Goal: Task Accomplishment & Management: Manage account settings

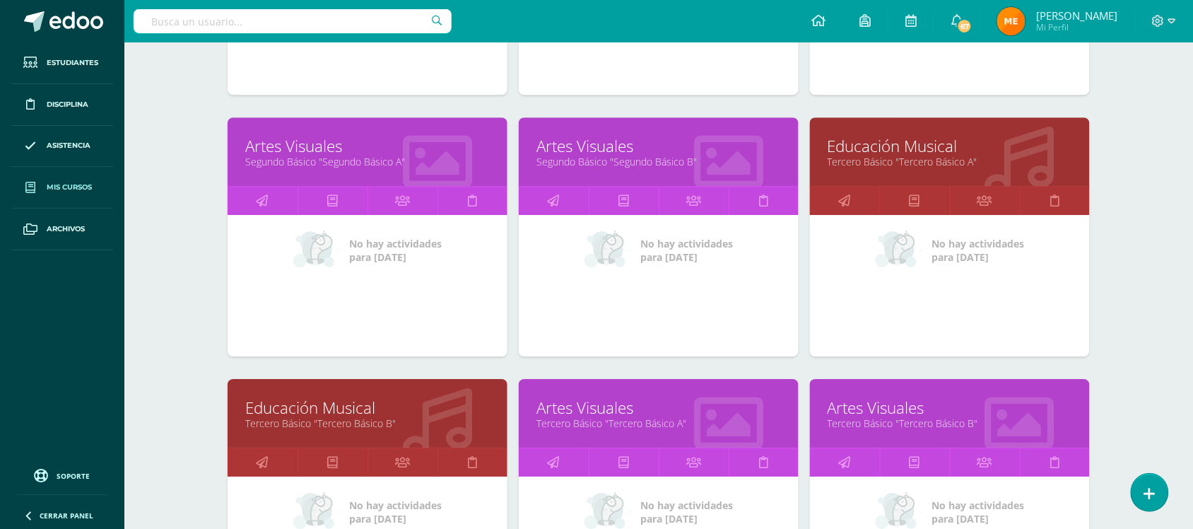
scroll to position [1190, 0]
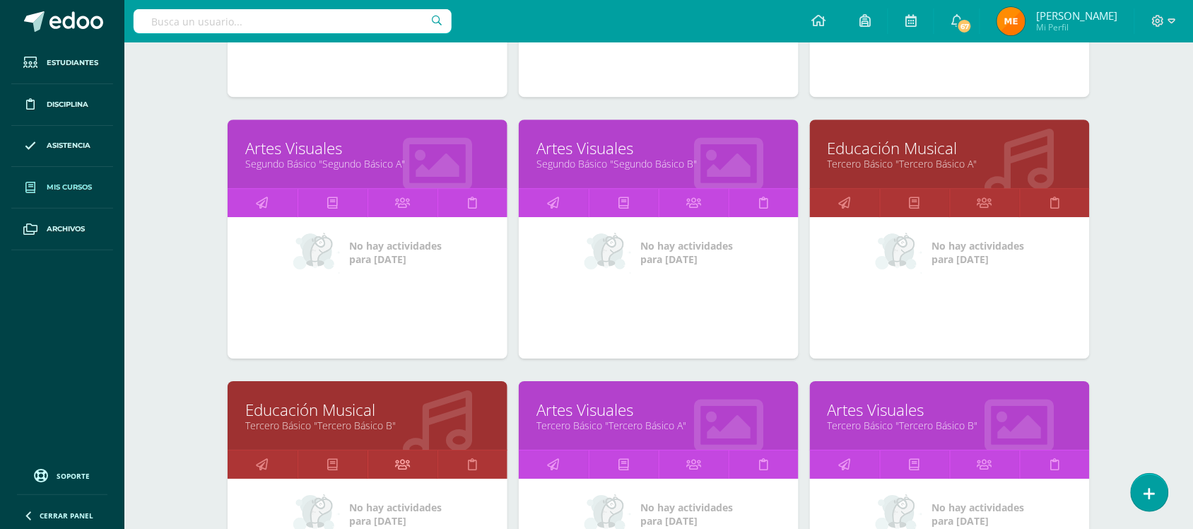
click at [396, 455] on icon at bounding box center [402, 464] width 15 height 28
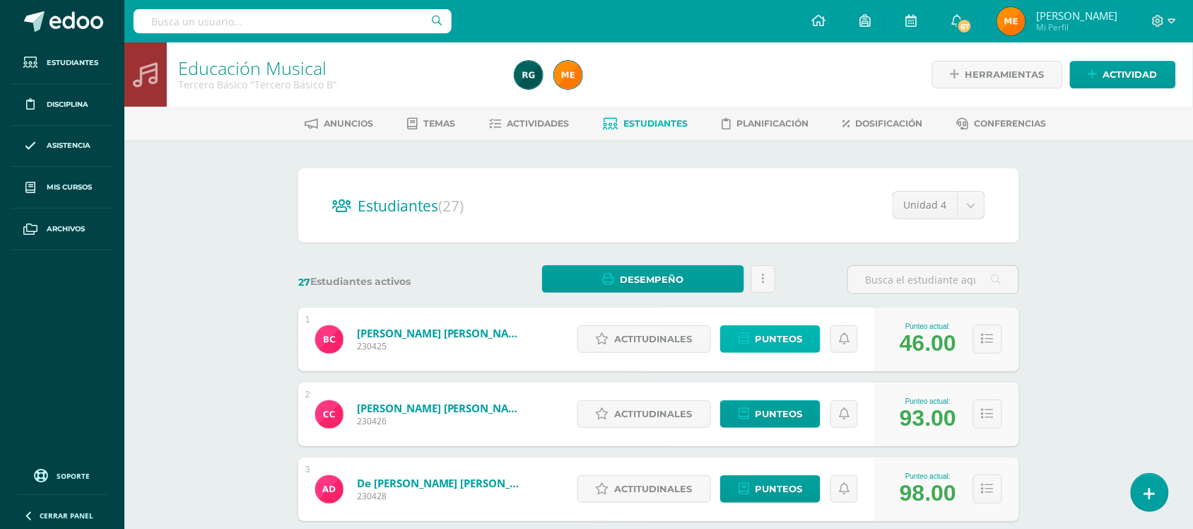
click at [794, 338] on span "Punteos" at bounding box center [778, 339] width 47 height 26
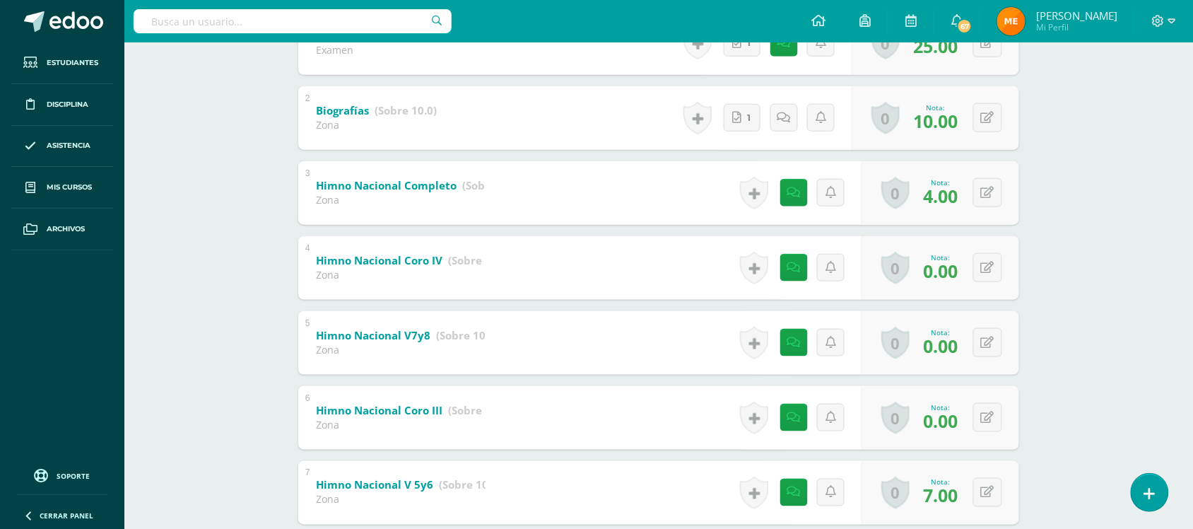
scroll to position [327, 0]
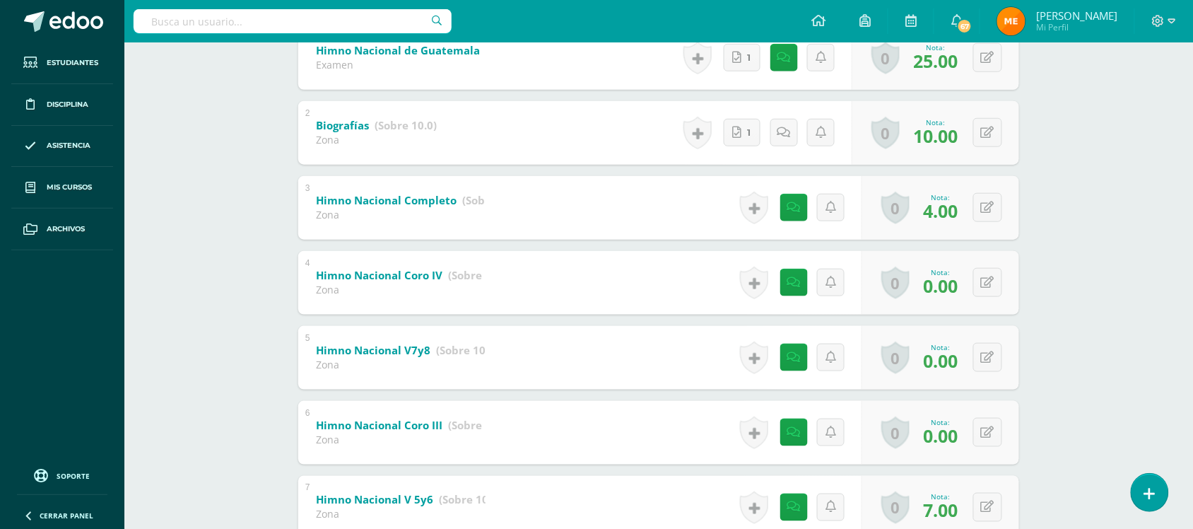
click at [1105, 344] on div "Educación Musical Tercero Básico "Tercero Básico B" Herramientas Detalle de asi…" at bounding box center [658, 212] width 1069 height 993
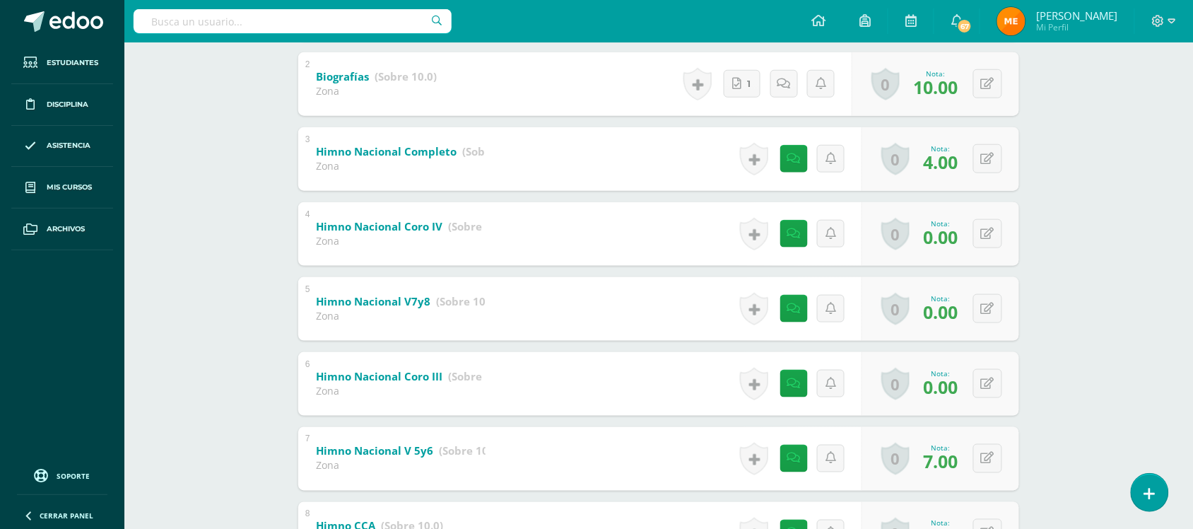
scroll to position [375, 0]
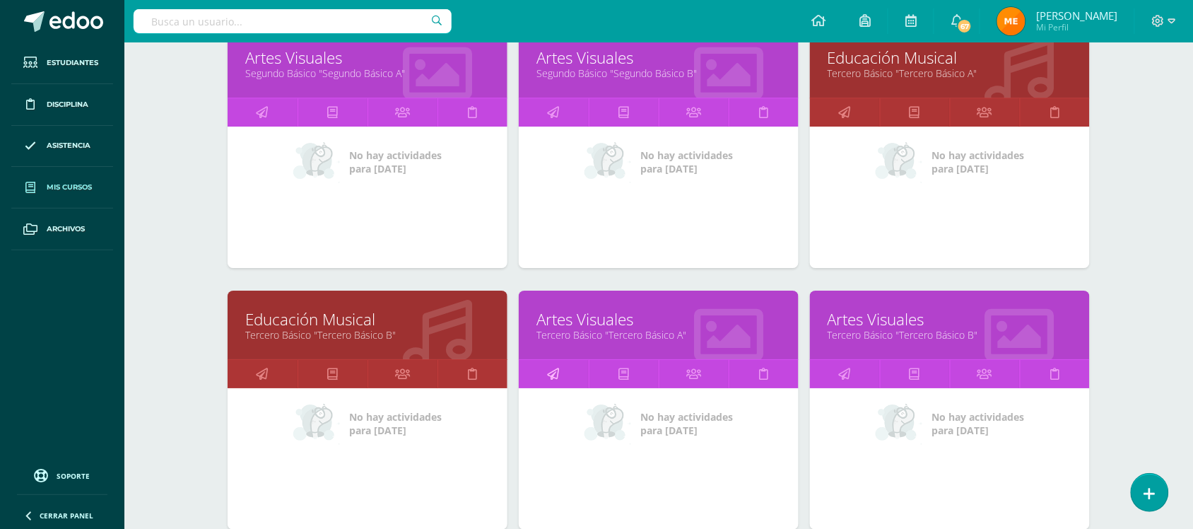
scroll to position [1280, 0]
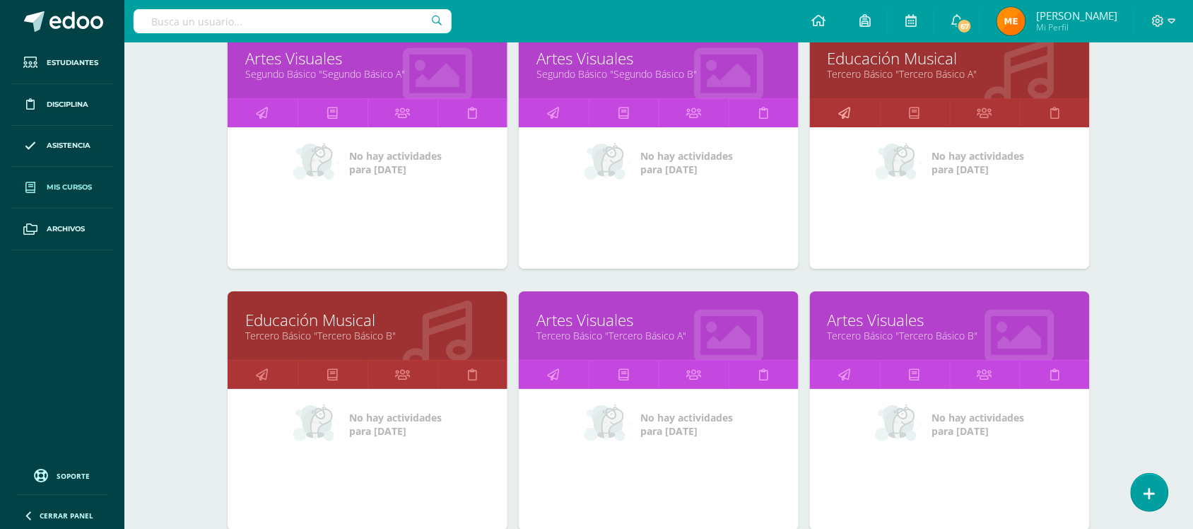
click at [845, 117] on icon at bounding box center [845, 113] width 12 height 28
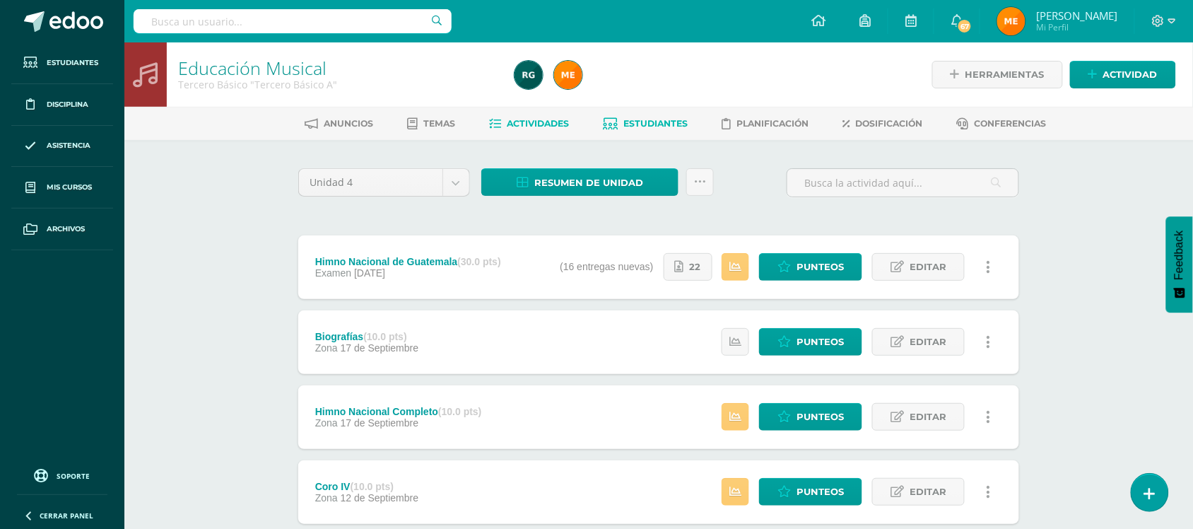
click at [649, 124] on span "Estudiantes" at bounding box center [656, 123] width 64 height 11
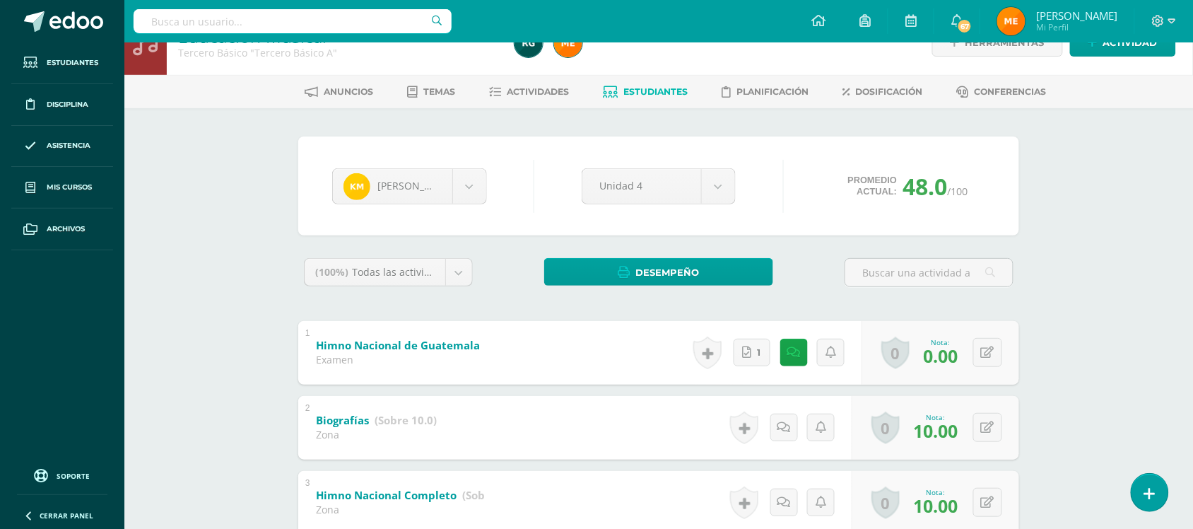
scroll to position [30, 0]
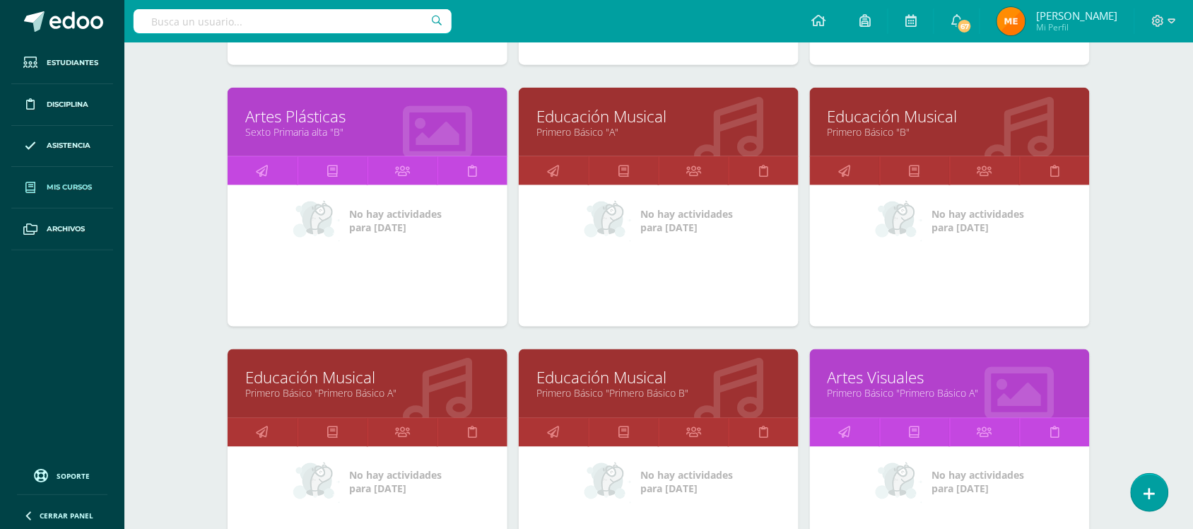
scroll to position [438, 0]
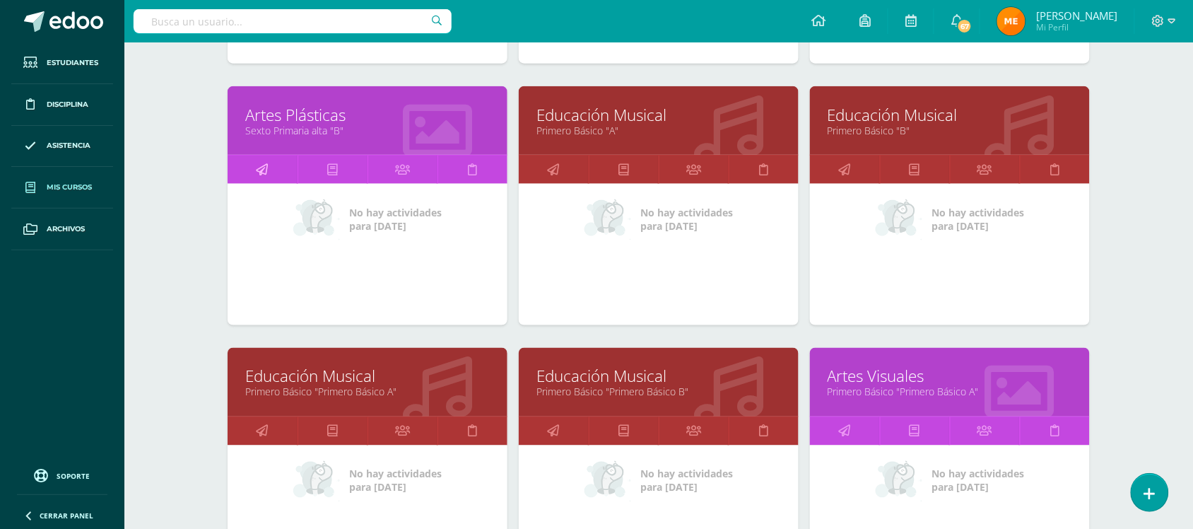
click at [265, 164] on icon at bounding box center [263, 170] width 12 height 28
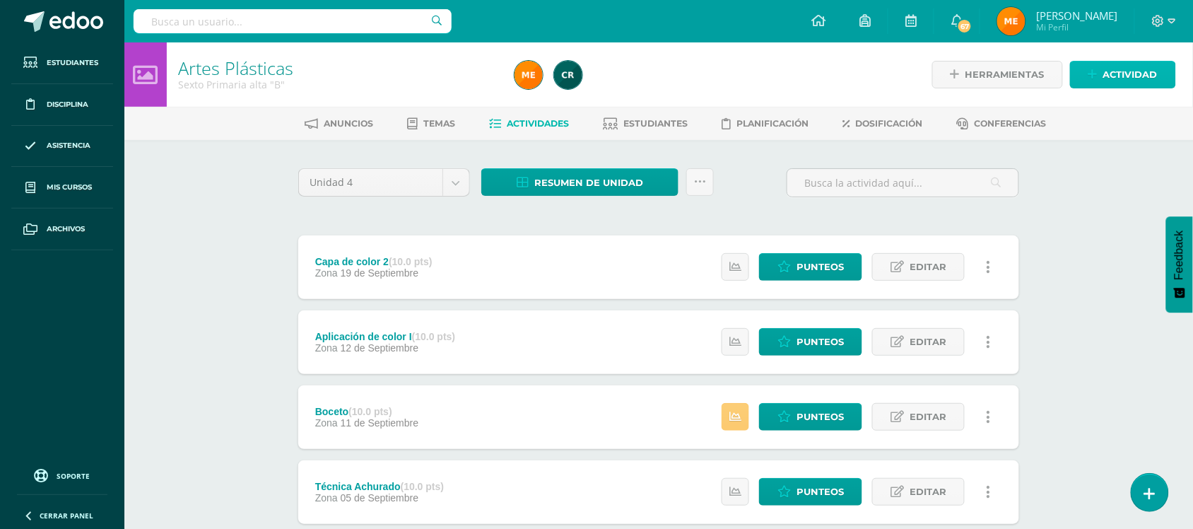
click at [1110, 69] on span "Actividad" at bounding box center [1131, 75] width 54 height 26
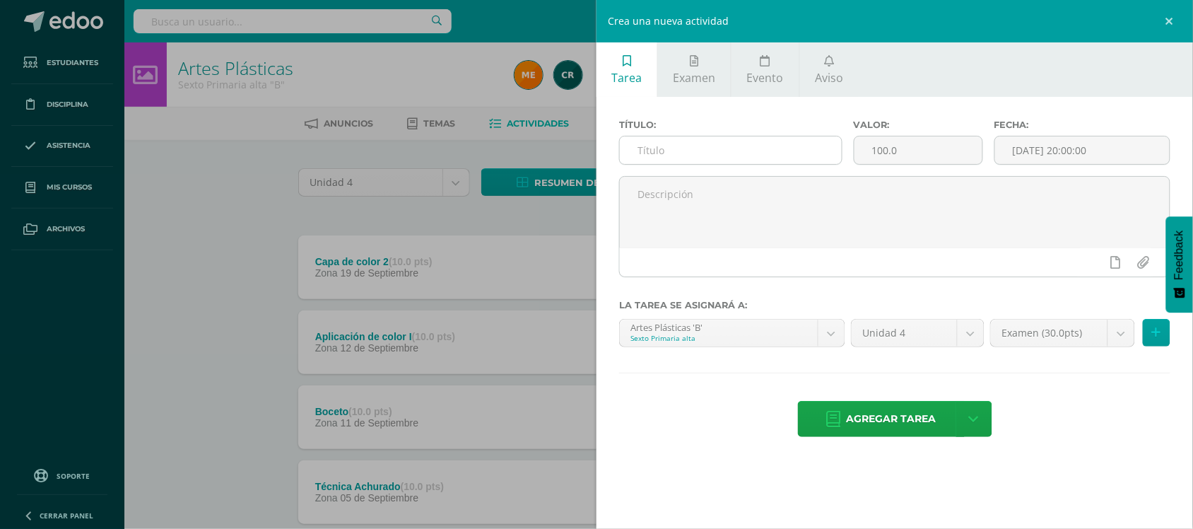
click at [737, 150] on input "text" at bounding box center [731, 150] width 222 height 28
type input "Examen de unidad"
click at [725, 175] on div "Título: Examen de unidad" at bounding box center [731, 147] width 235 height 57
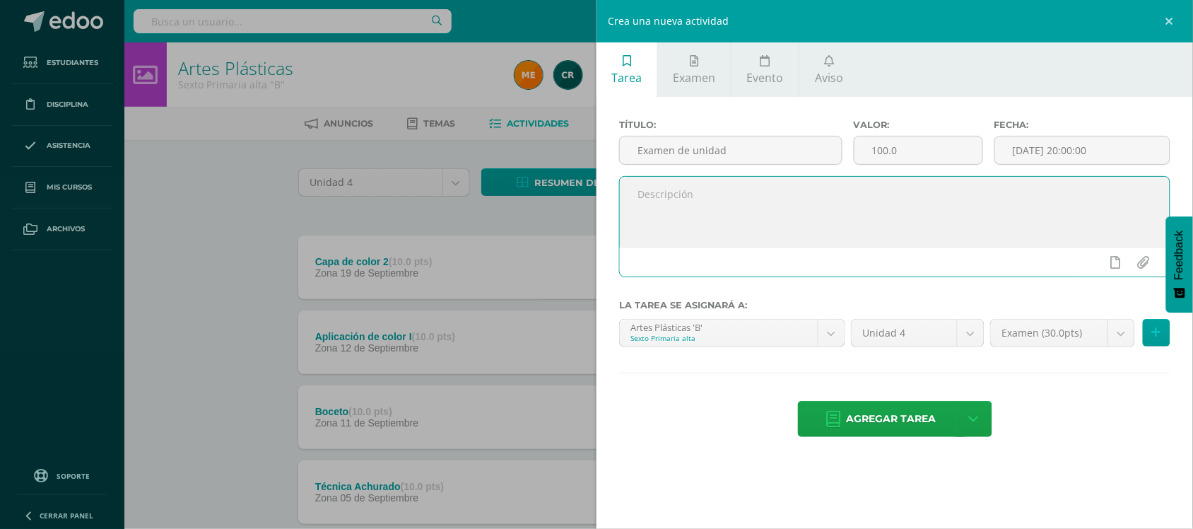
click at [702, 218] on textarea at bounding box center [895, 212] width 550 height 71
type textarea "Presentación de obra a cubismo/figurismo"
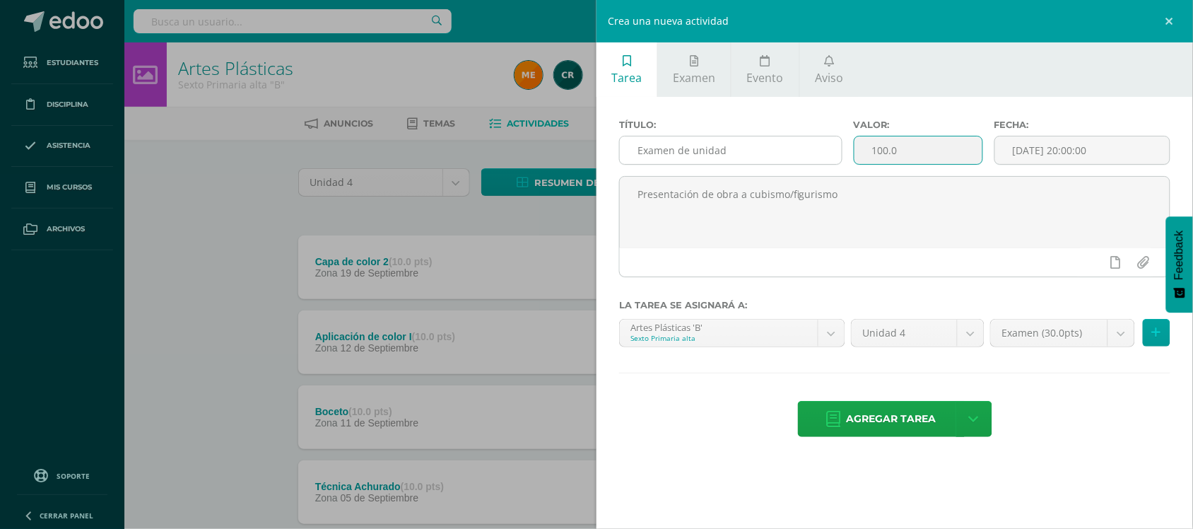
drag, startPoint x: 910, startPoint y: 153, endPoint x: 803, endPoint y: 158, distance: 106.9
click at [803, 158] on div "Título: Examen de unidad Valor: 100.0 Fecha: 2025-10-10 20:00:00" at bounding box center [895, 147] width 563 height 57
type input "10"
click at [1075, 146] on input "[DATE] 20:00:00" at bounding box center [1082, 150] width 175 height 28
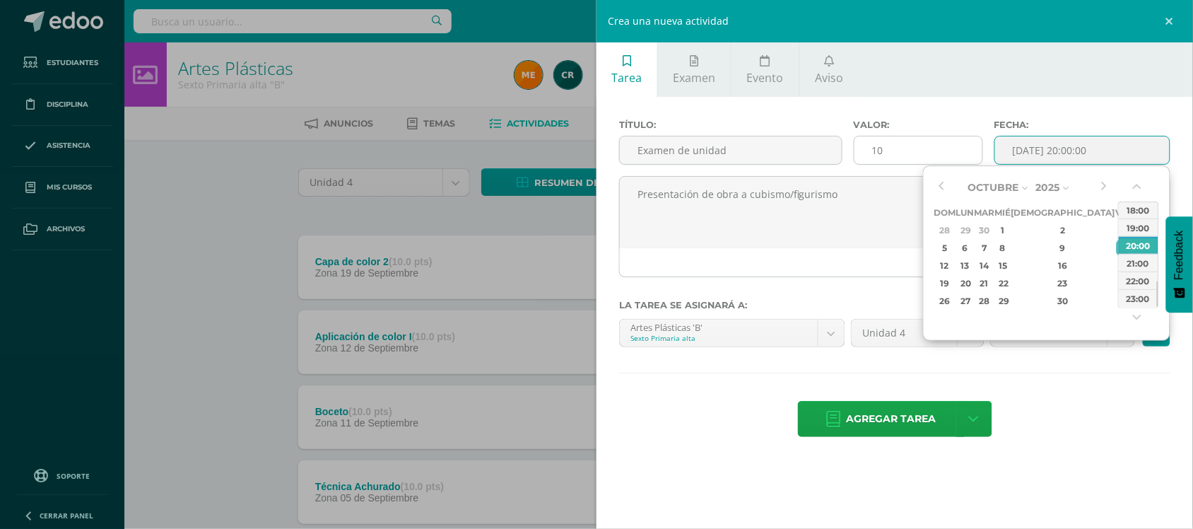
type input "2025-10-10 20:00"
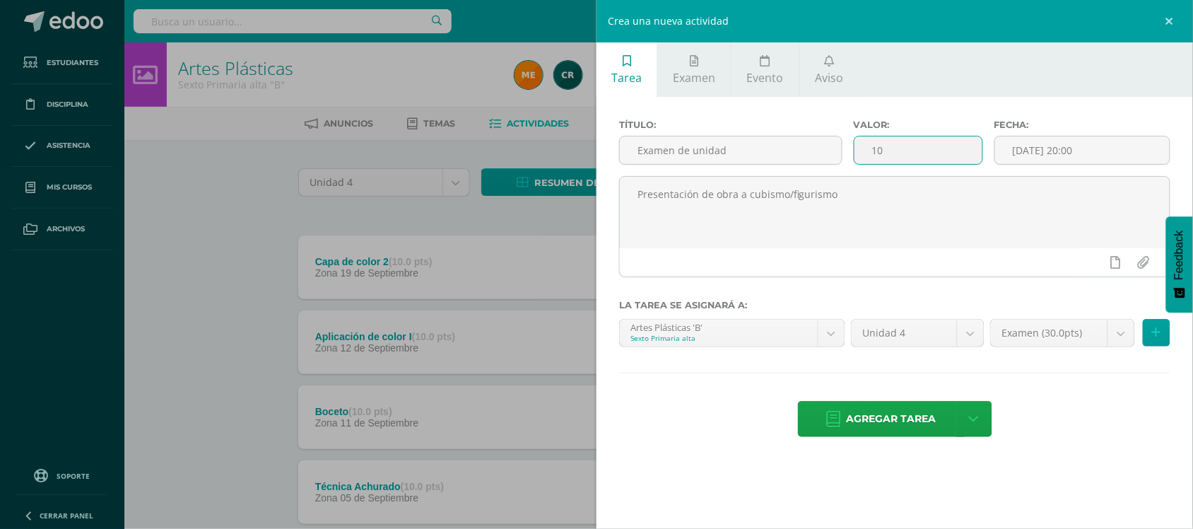
drag, startPoint x: 952, startPoint y: 142, endPoint x: 810, endPoint y: 112, distance: 144.6
click at [810, 112] on div "Título: Examen de unidad Valor: 10 Fecha: 2025-10-10 20:00 Presentación de obra…" at bounding box center [895, 280] width 597 height 366
type input "30"
click at [1032, 146] on input "2025-10-10 20:00" at bounding box center [1082, 150] width 175 height 28
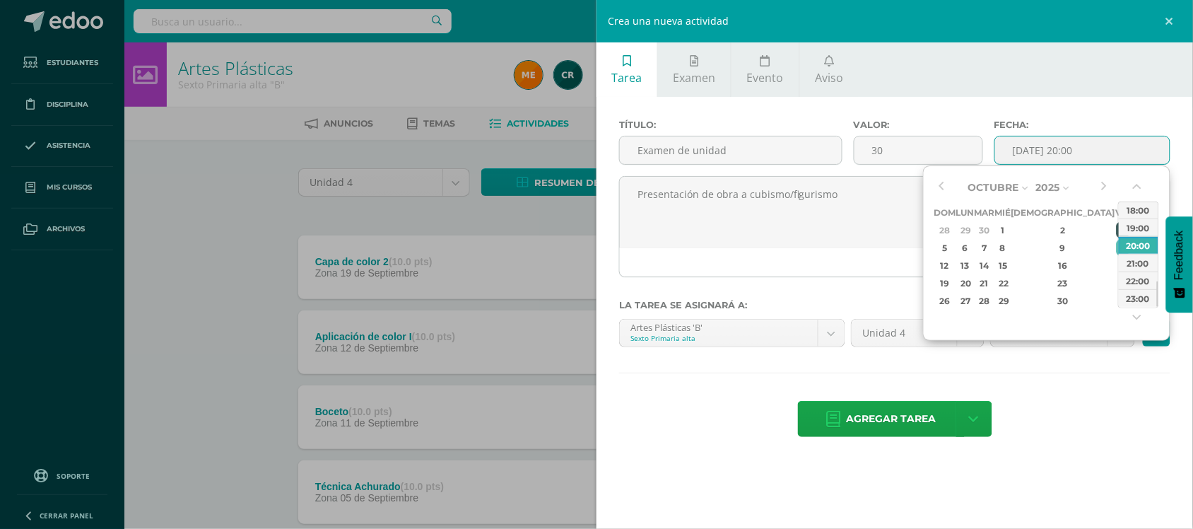
click at [1117, 230] on div "3" at bounding box center [1123, 230] width 13 height 16
type input "2025-10-03 20:00"
click at [1061, 379] on div "Título: Examen de unidad Valor: 30 Fecha: 2025-10-03 20:00 Presentación de obra…" at bounding box center [895, 280] width 597 height 366
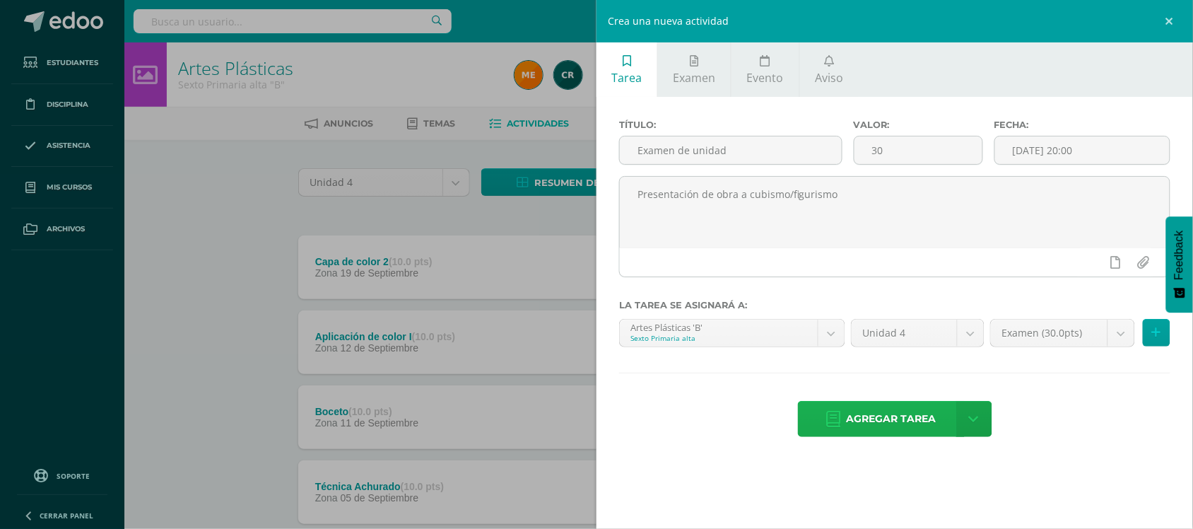
click at [901, 421] on span "Agregar tarea" at bounding box center [892, 419] width 90 height 35
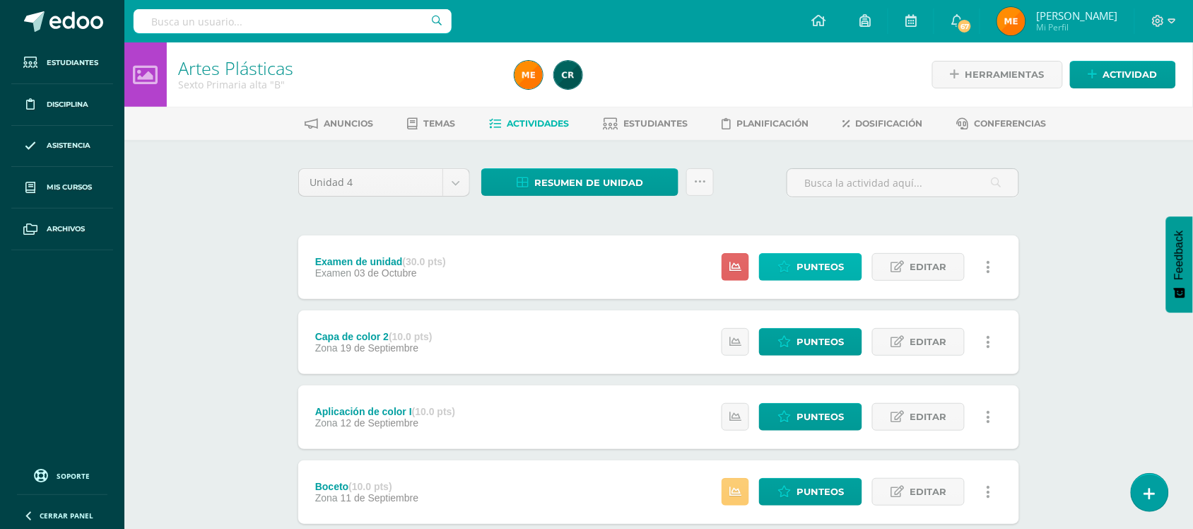
click at [824, 267] on span "Punteos" at bounding box center [820, 267] width 47 height 26
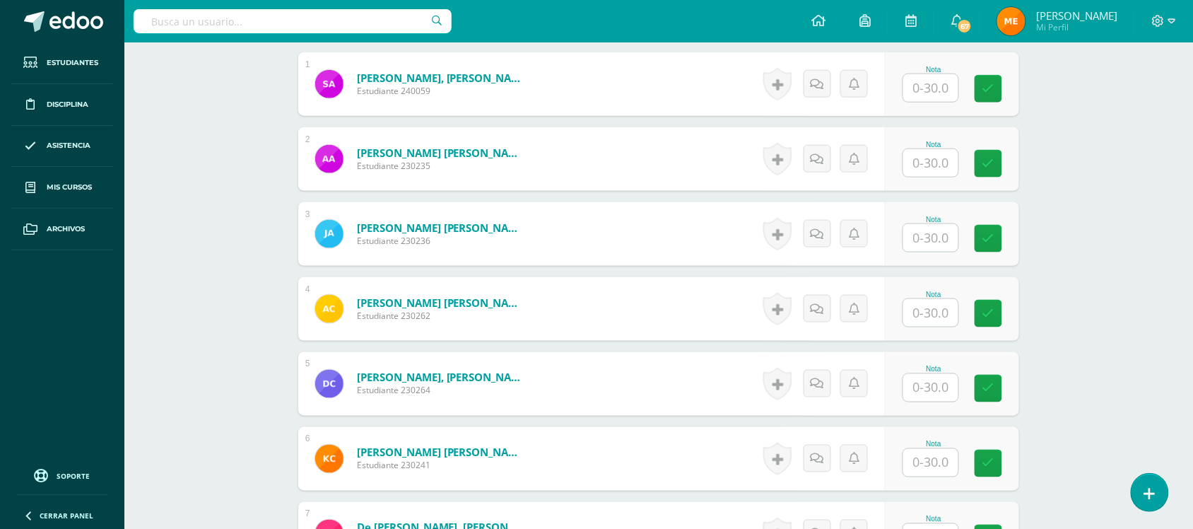
scroll to position [472, 0]
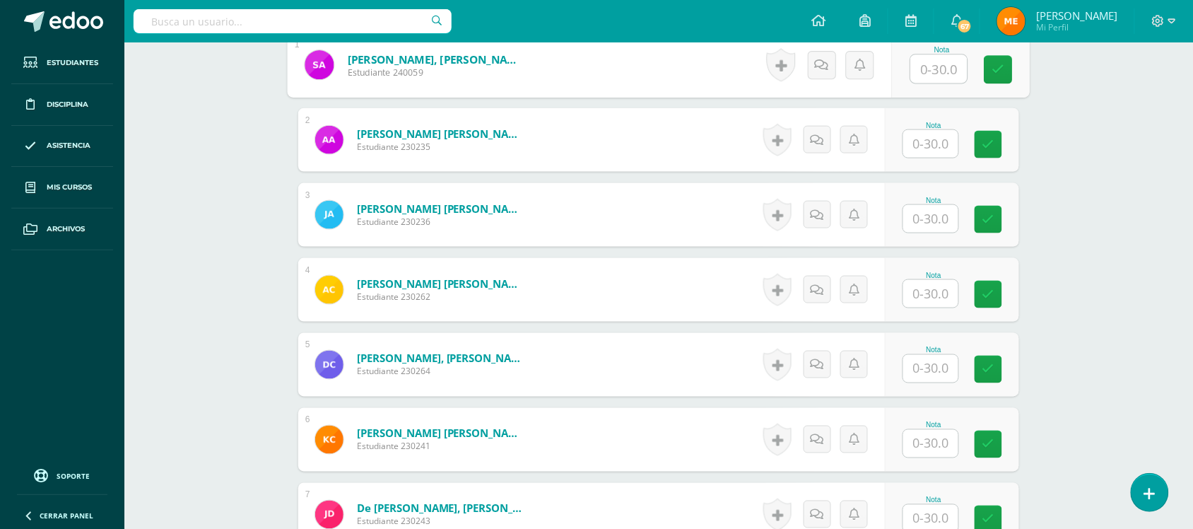
click at [949, 66] on input "text" at bounding box center [939, 69] width 57 height 28
type input "30"
click at [950, 139] on input "text" at bounding box center [931, 144] width 55 height 28
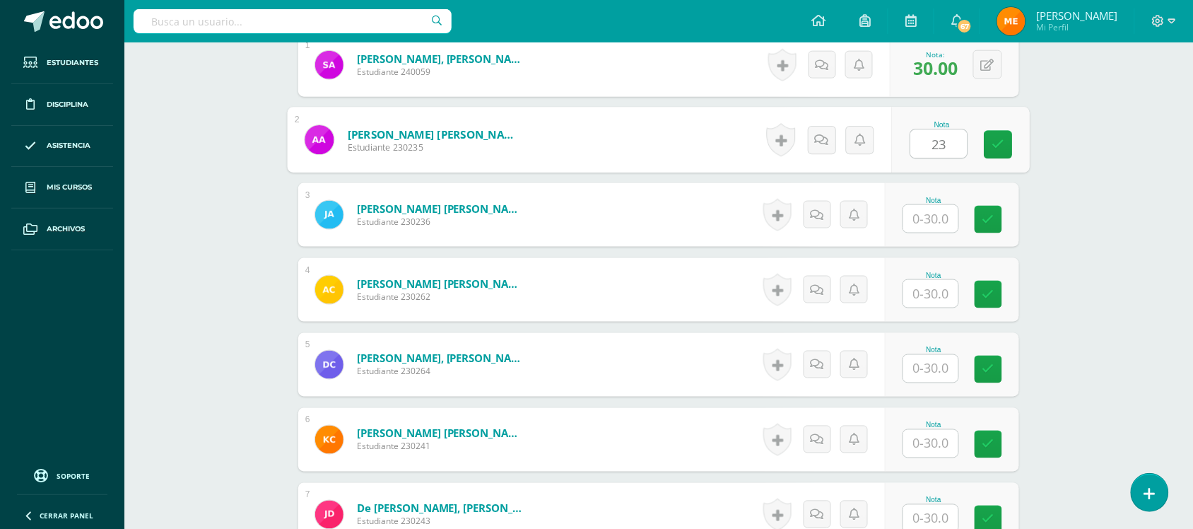
type input "23"
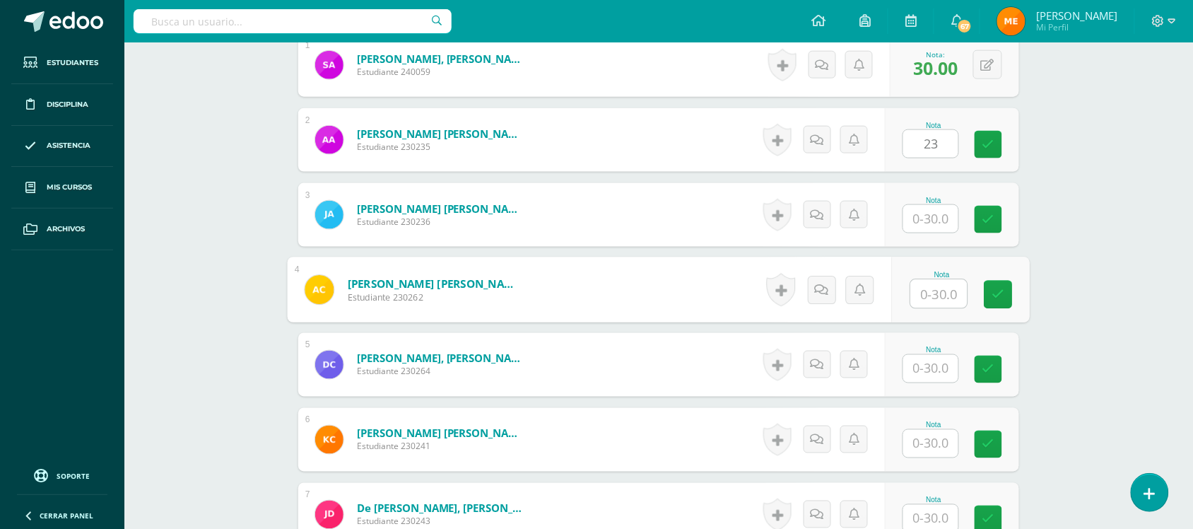
click at [942, 291] on input "text" at bounding box center [939, 294] width 57 height 28
type input "23"
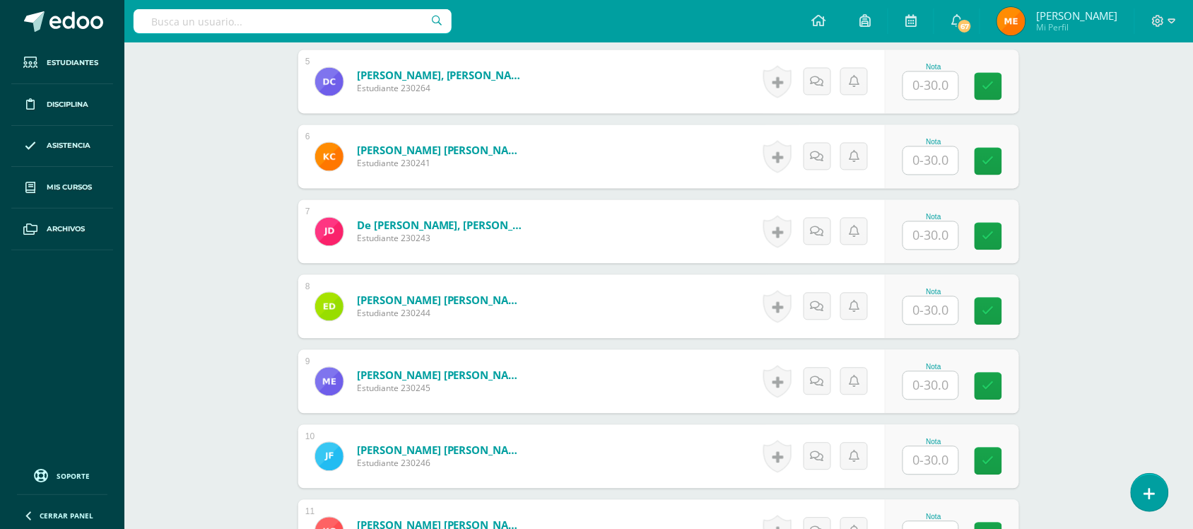
scroll to position [755, 0]
click at [937, 78] on input "text" at bounding box center [939, 85] width 57 height 28
type input "26"
click at [938, 153] on input "text" at bounding box center [939, 160] width 57 height 28
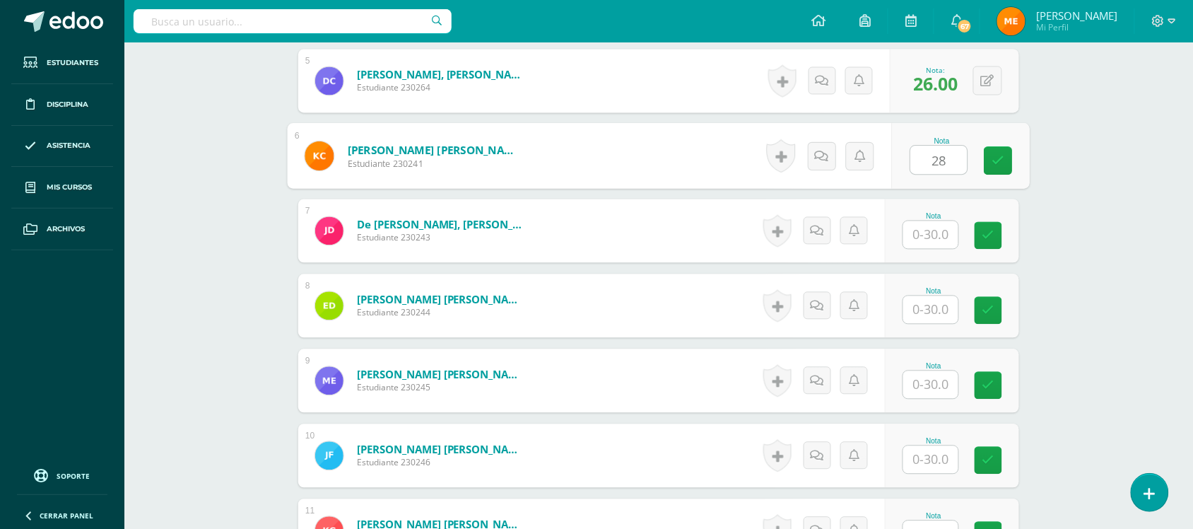
type input "28"
click at [934, 221] on div at bounding box center [931, 235] width 57 height 29
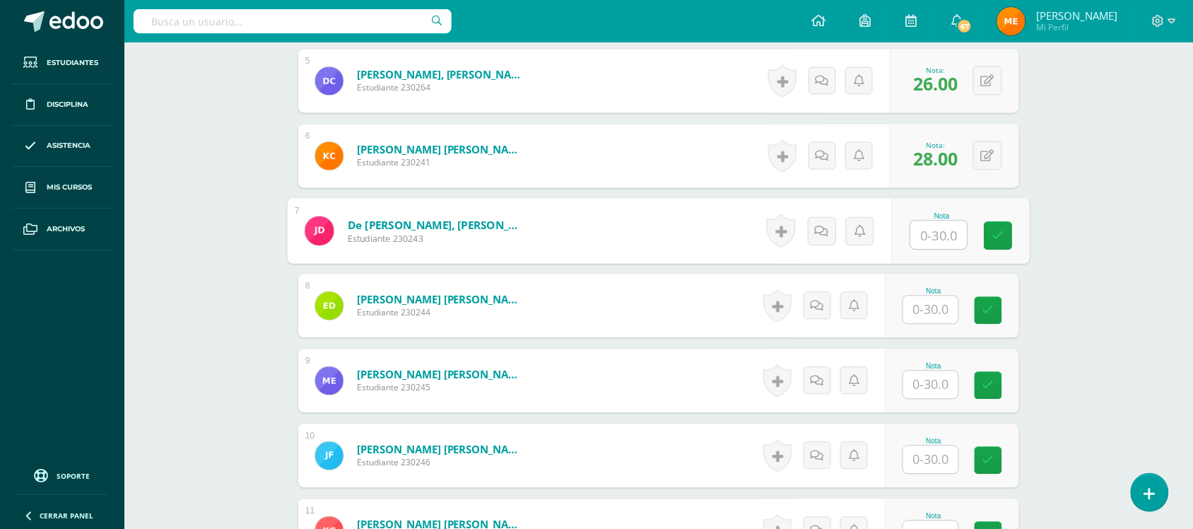
click at [933, 235] on input "text" at bounding box center [939, 235] width 57 height 28
type input "25"
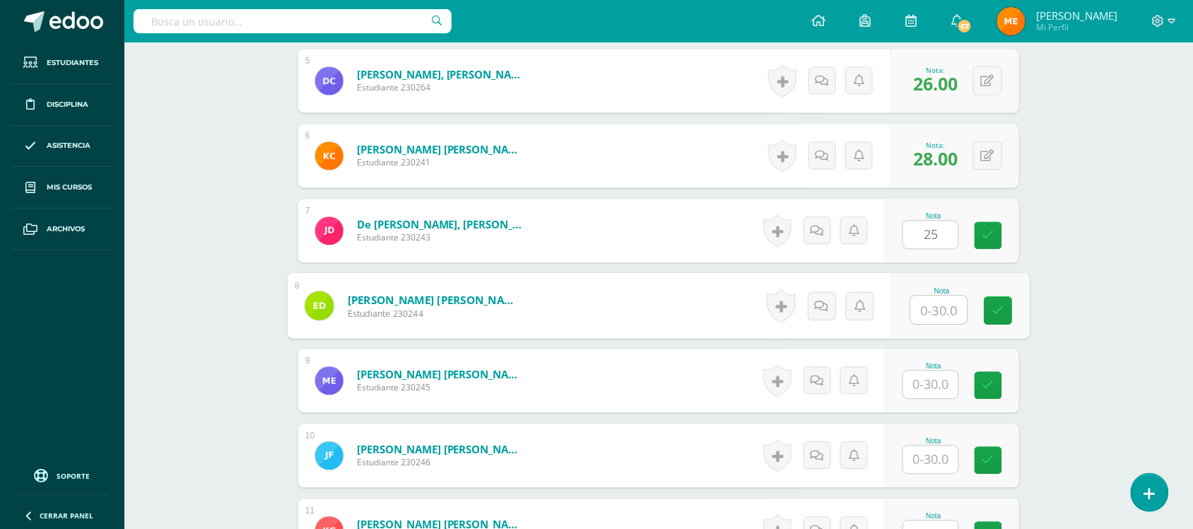
click at [927, 317] on input "text" at bounding box center [939, 310] width 57 height 28
type input "25"
click at [938, 397] on input "text" at bounding box center [931, 385] width 55 height 28
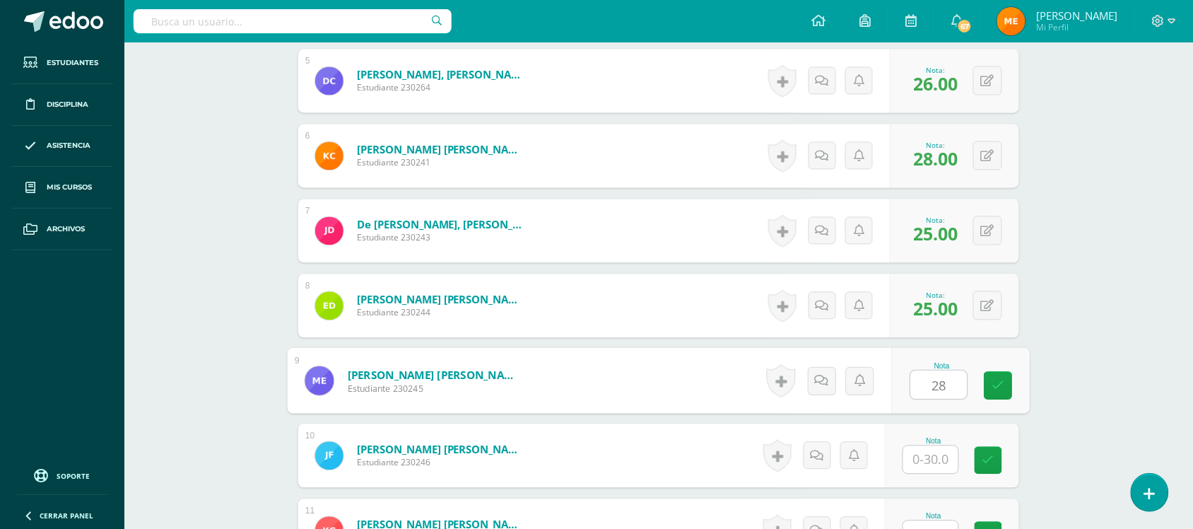
type input "28"
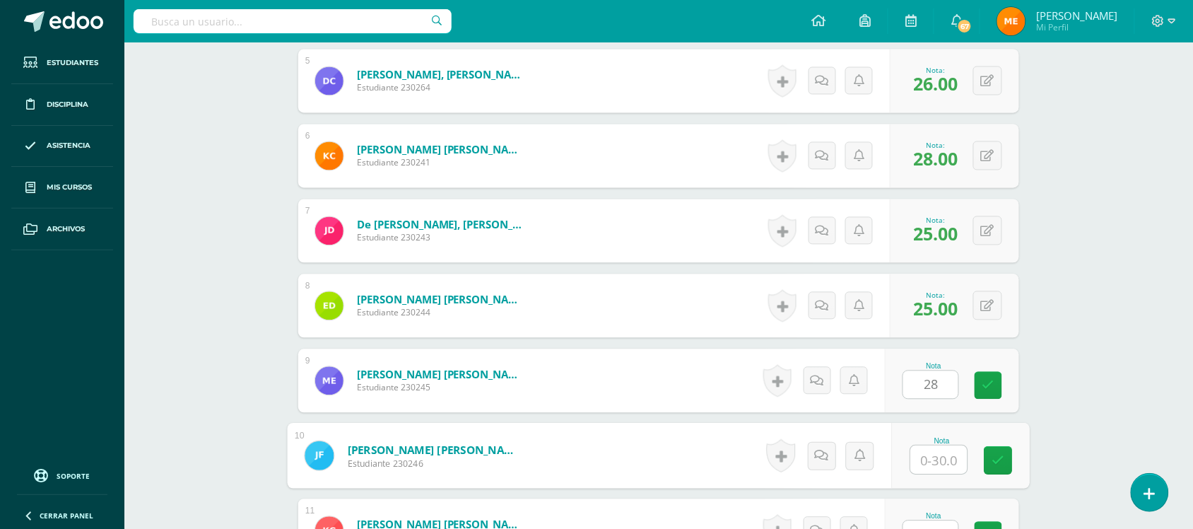
click at [921, 457] on input "text" at bounding box center [939, 460] width 57 height 28
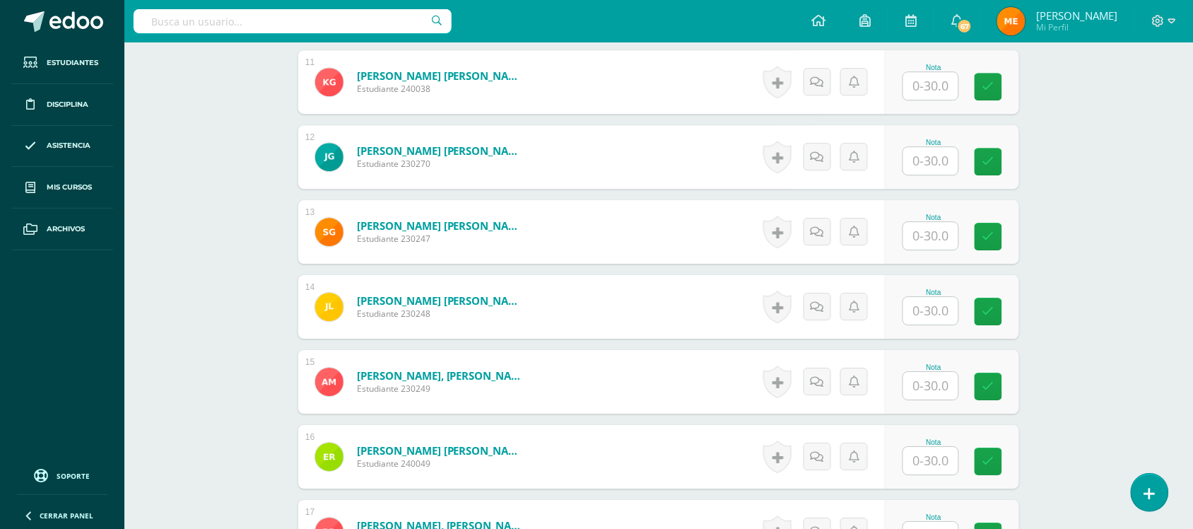
scroll to position [1206, 0]
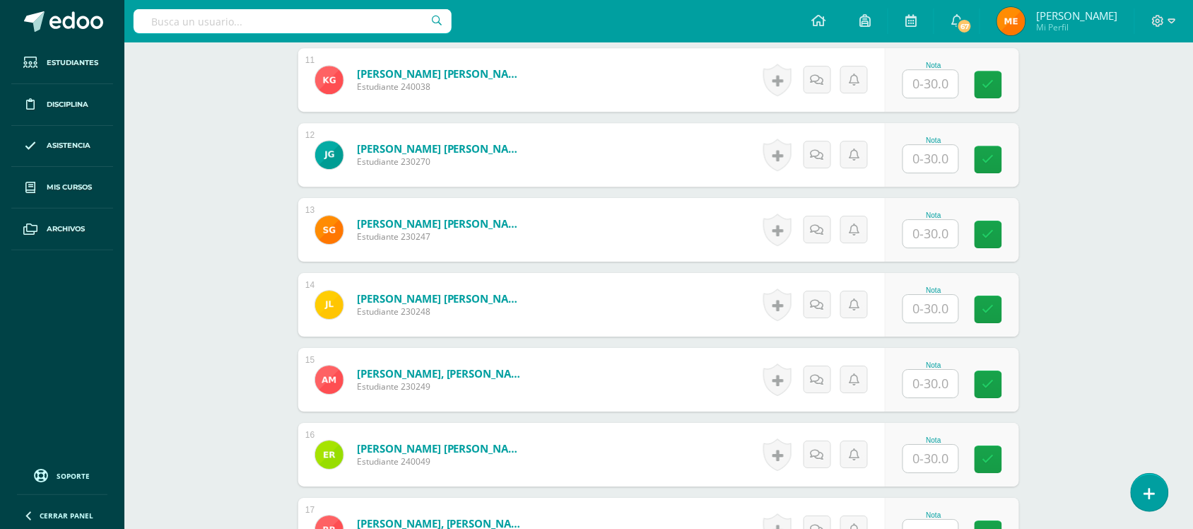
type input "27"
click at [944, 86] on input "text" at bounding box center [939, 84] width 57 height 28
type input "27"
click at [937, 159] on input "text" at bounding box center [939, 159] width 57 height 28
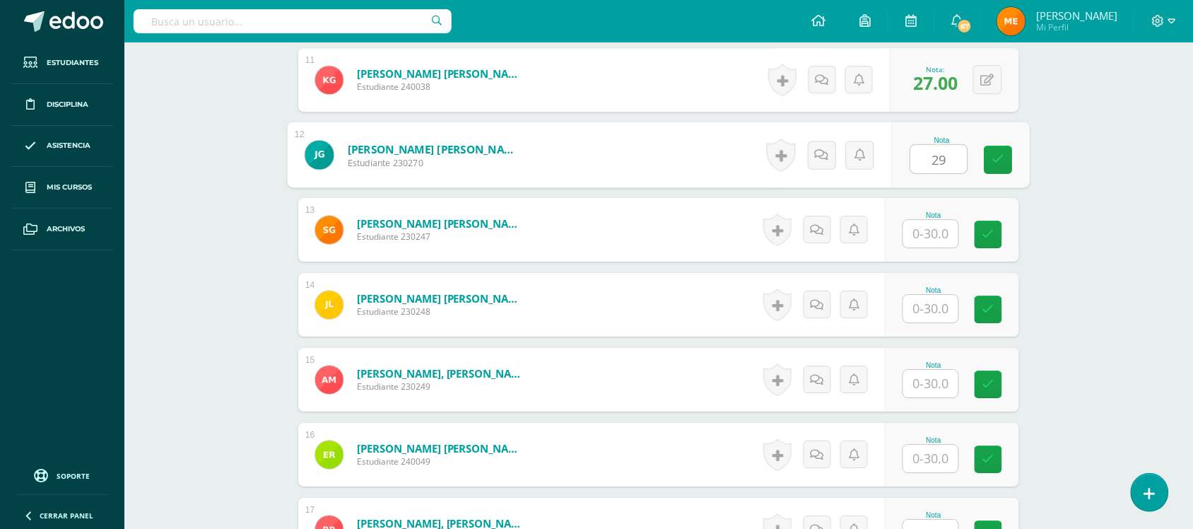
type input "29"
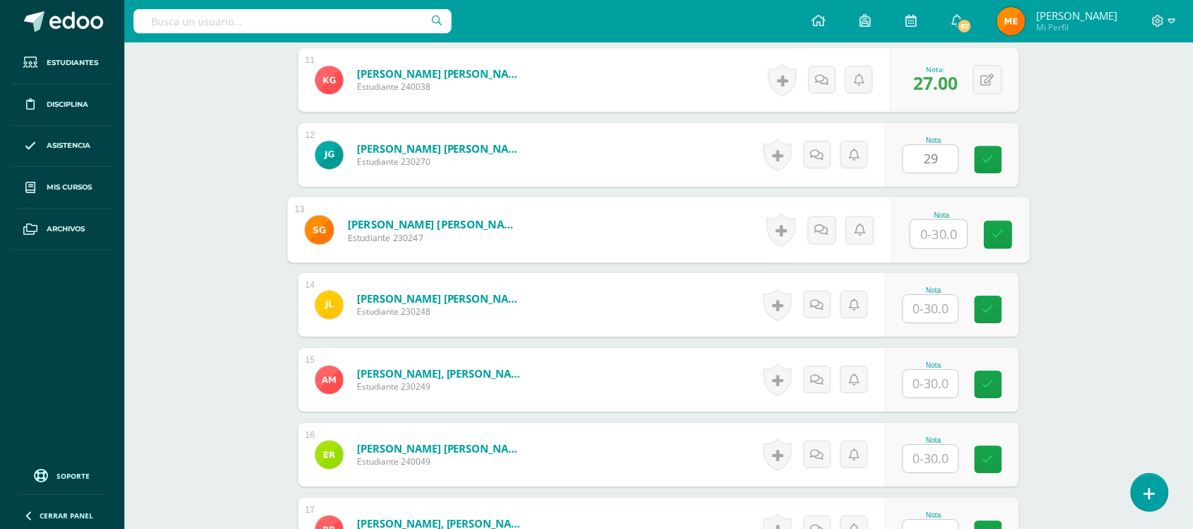
click at [937, 228] on input "text" at bounding box center [939, 234] width 57 height 28
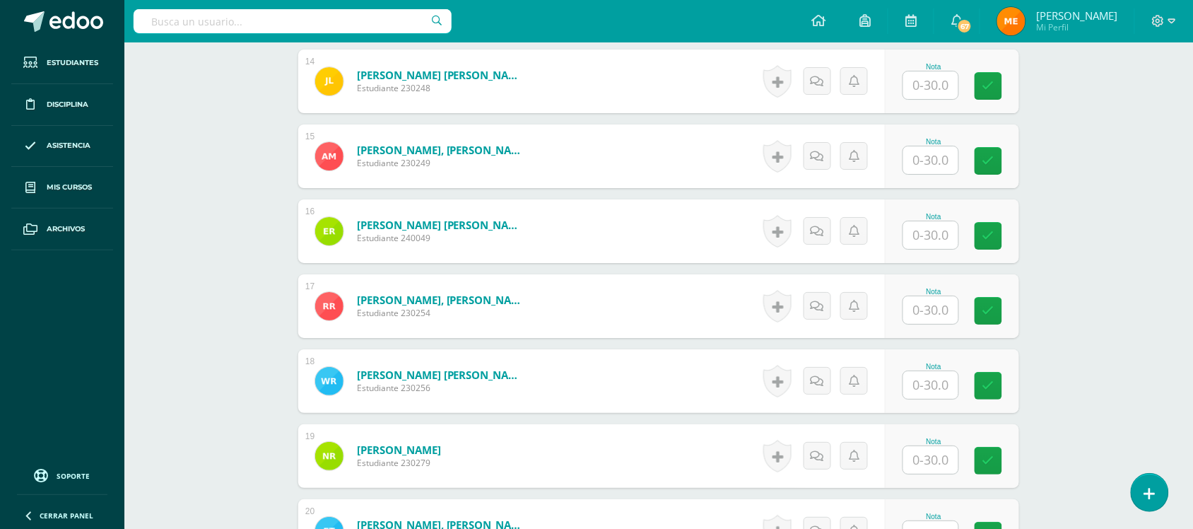
scroll to position [1430, 0]
type input "30"
click at [930, 87] on input "text" at bounding box center [931, 85] width 55 height 28
type input "21"
click at [934, 156] on input "text" at bounding box center [939, 160] width 57 height 28
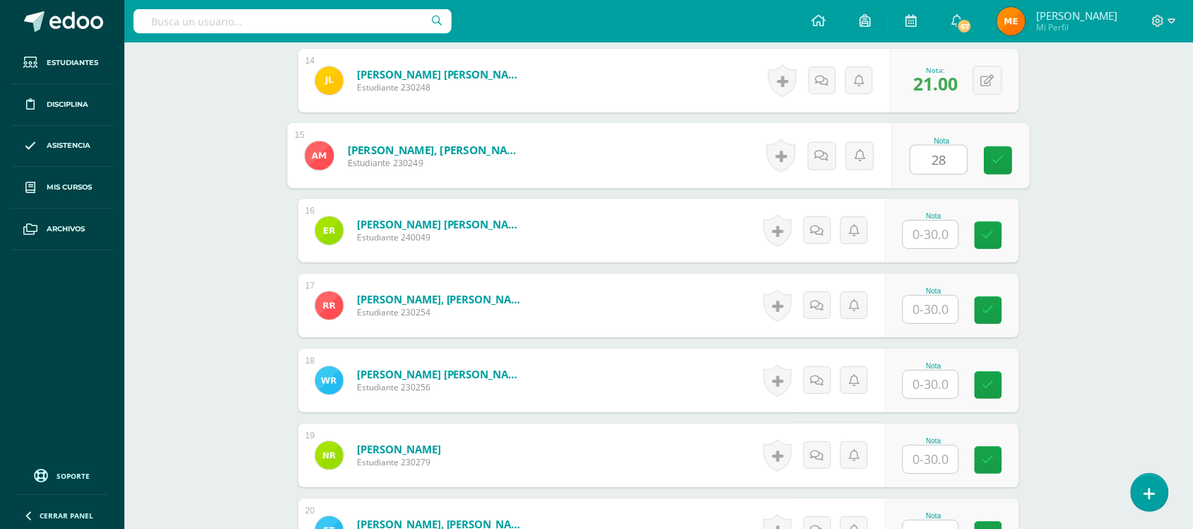
type input "28"
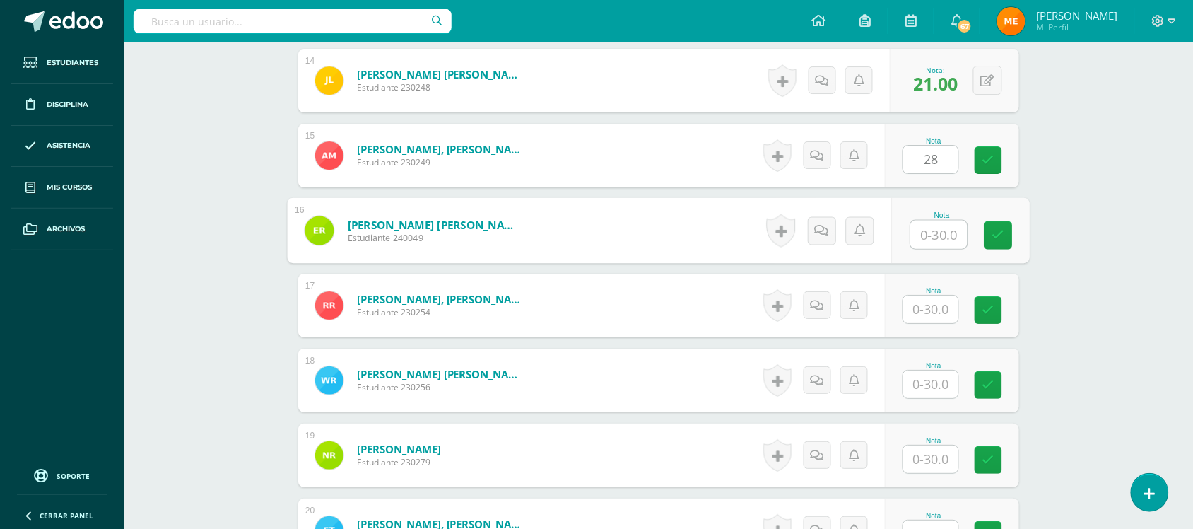
click at [931, 226] on input "text" at bounding box center [939, 235] width 57 height 28
type input "28"
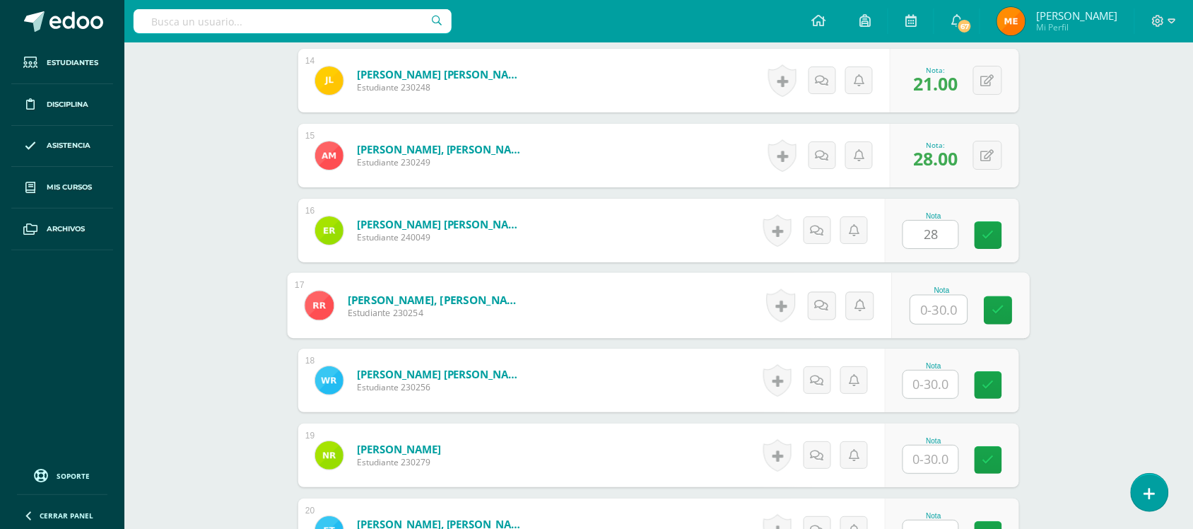
click at [930, 306] on input "text" at bounding box center [939, 310] width 57 height 28
type input "21"
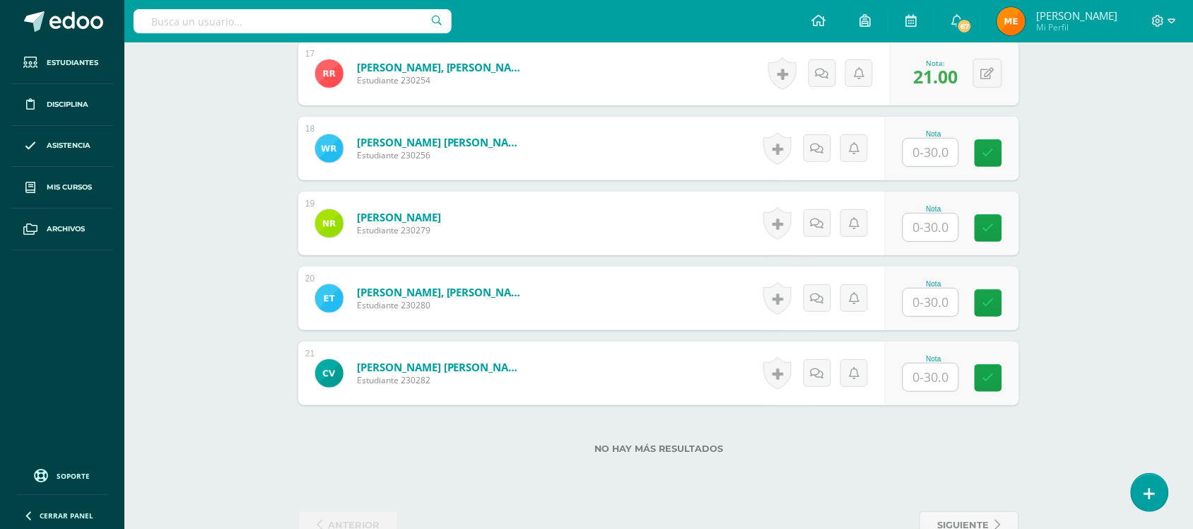
scroll to position [1666, 0]
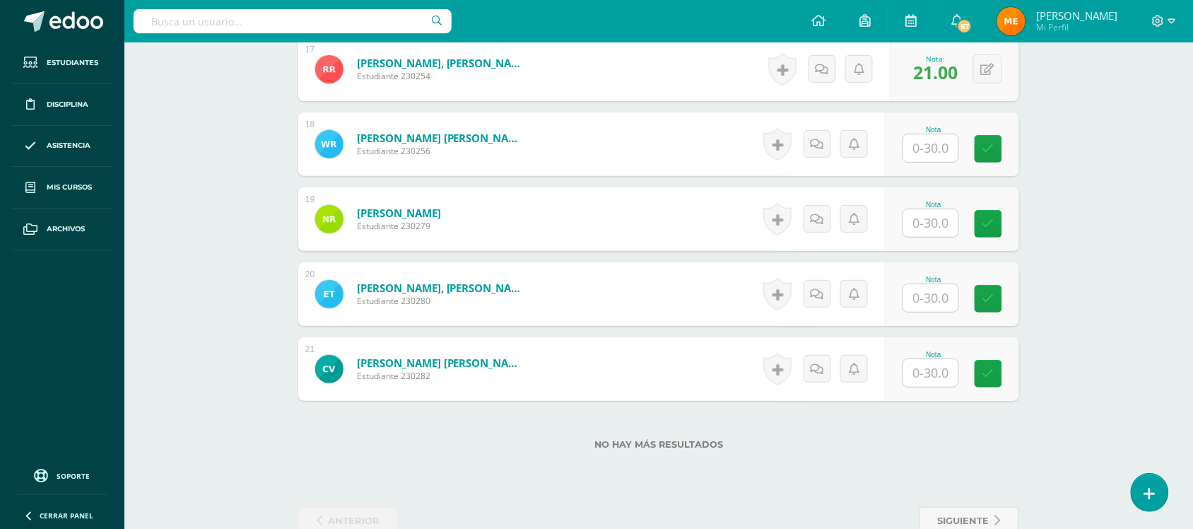
click at [930, 150] on input "text" at bounding box center [931, 148] width 55 height 28
type input "30"
click at [939, 221] on input "text" at bounding box center [939, 223] width 57 height 28
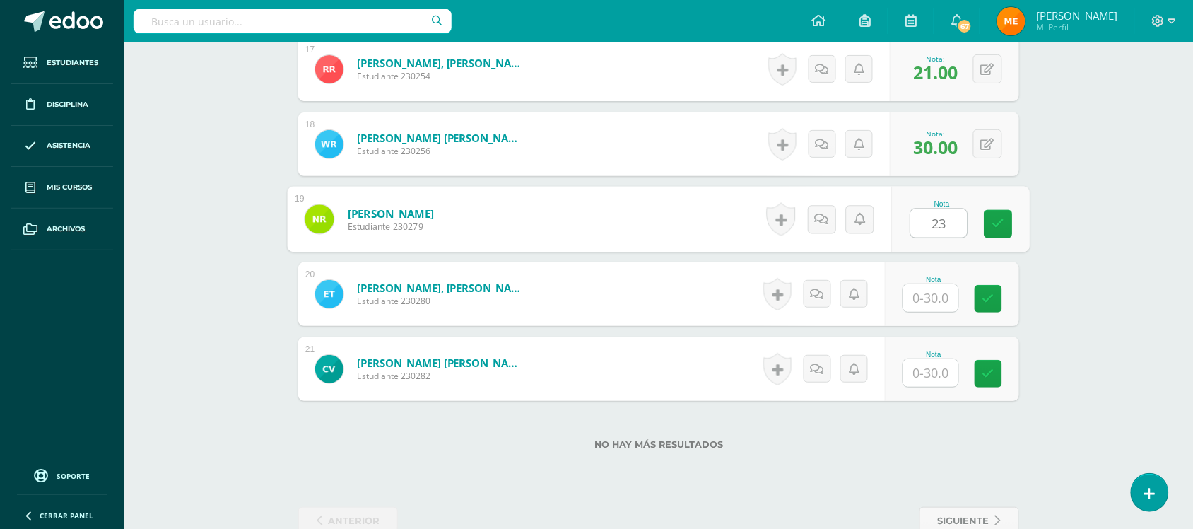
type input "23"
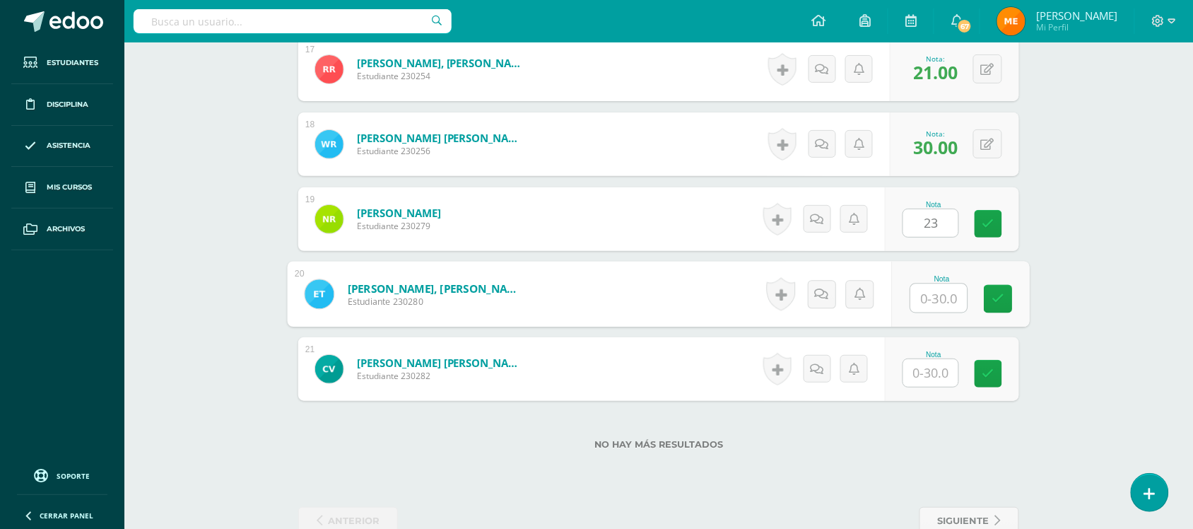
click at [934, 298] on input "text" at bounding box center [939, 298] width 57 height 28
type input "30"
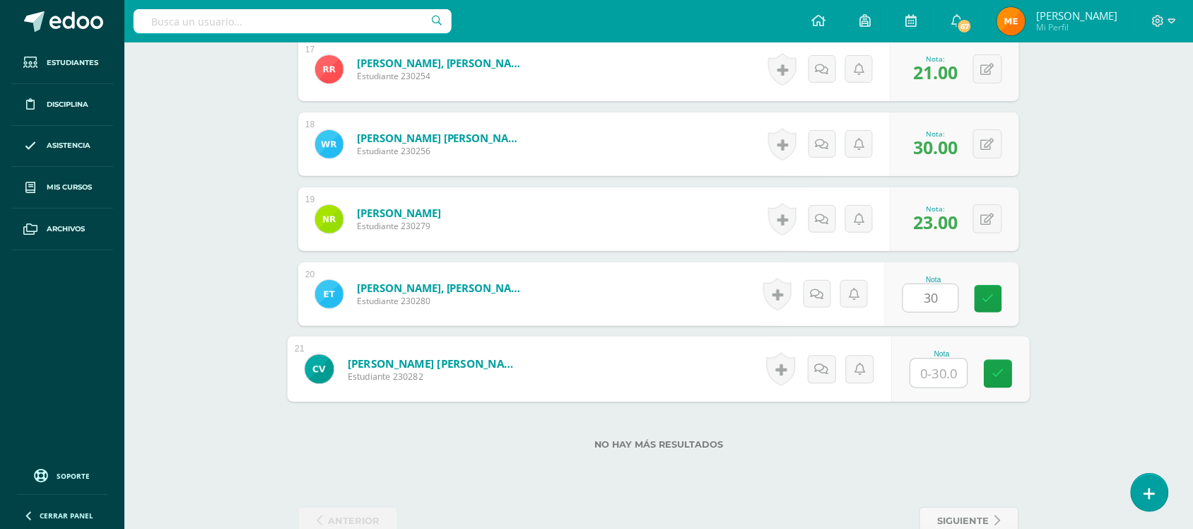
click at [944, 384] on input "text" at bounding box center [939, 373] width 57 height 28
type input "24"
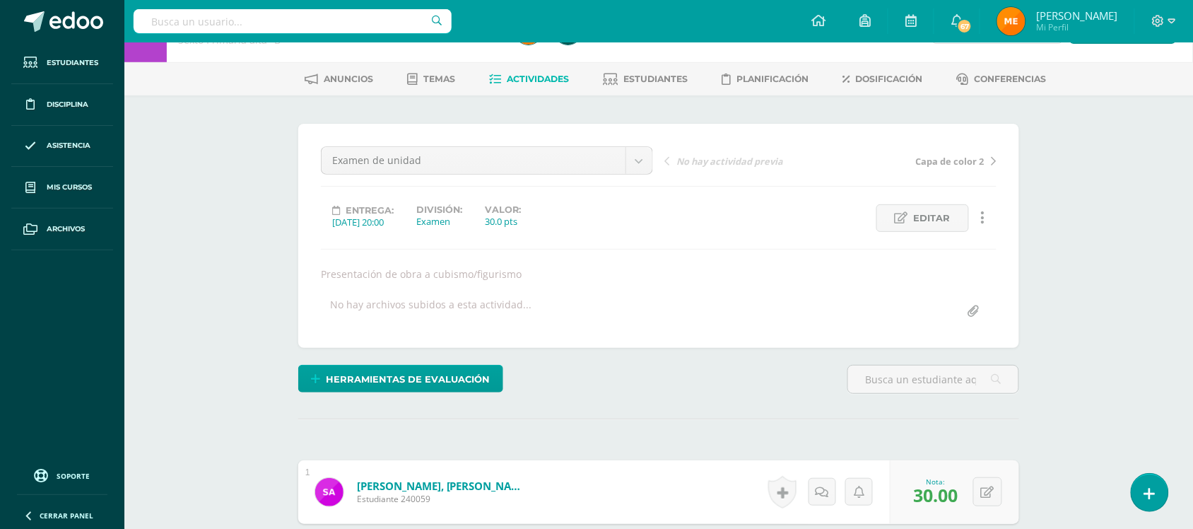
scroll to position [0, 0]
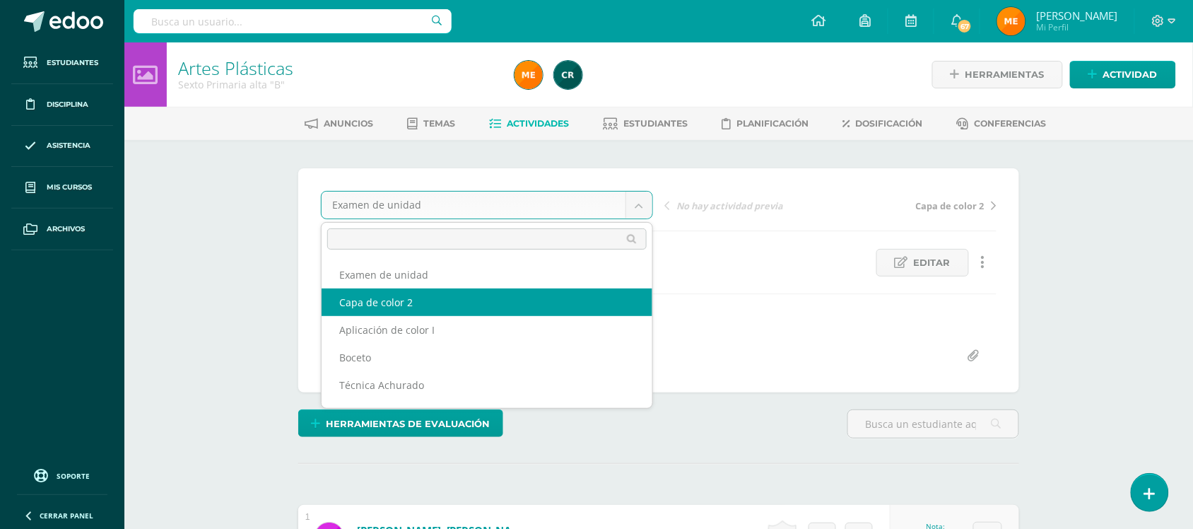
select select "/dashboard/teacher/grade-activity/109524/"
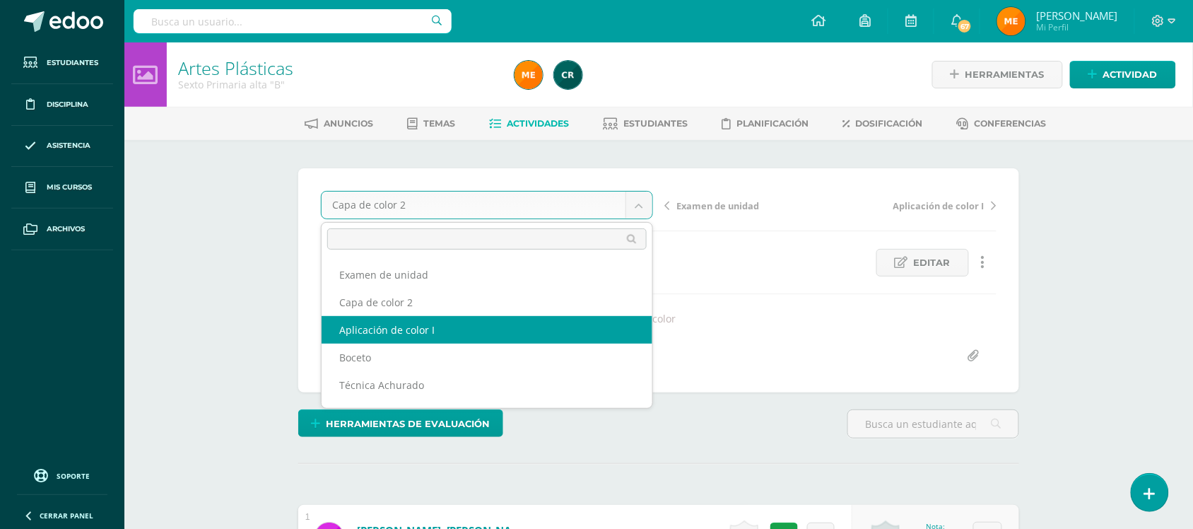
select select "/dashboard/teacher/grade-activity/109212/"
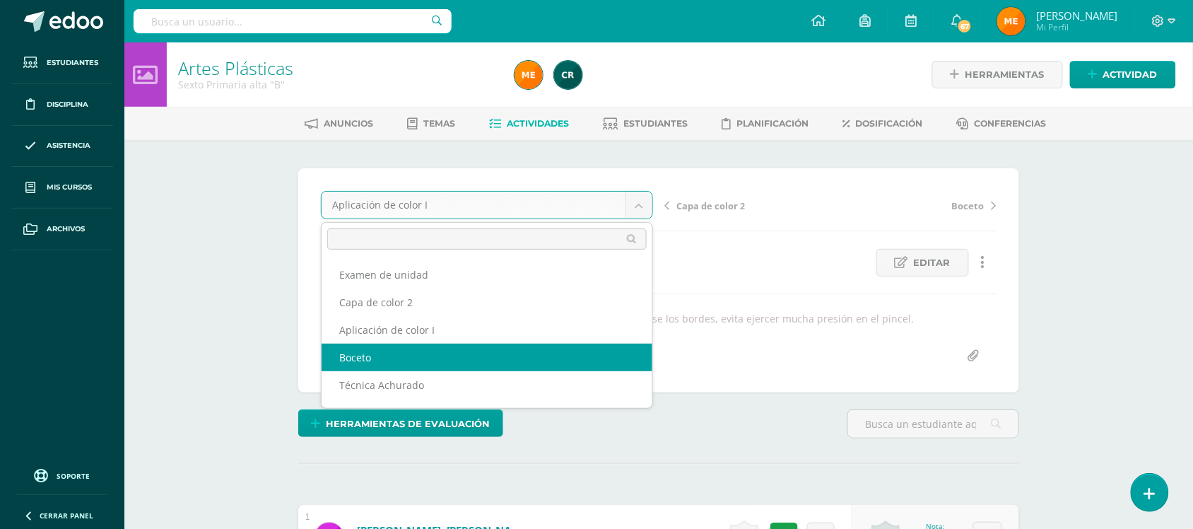
select select "/dashboard/teacher/grade-activity/108371/"
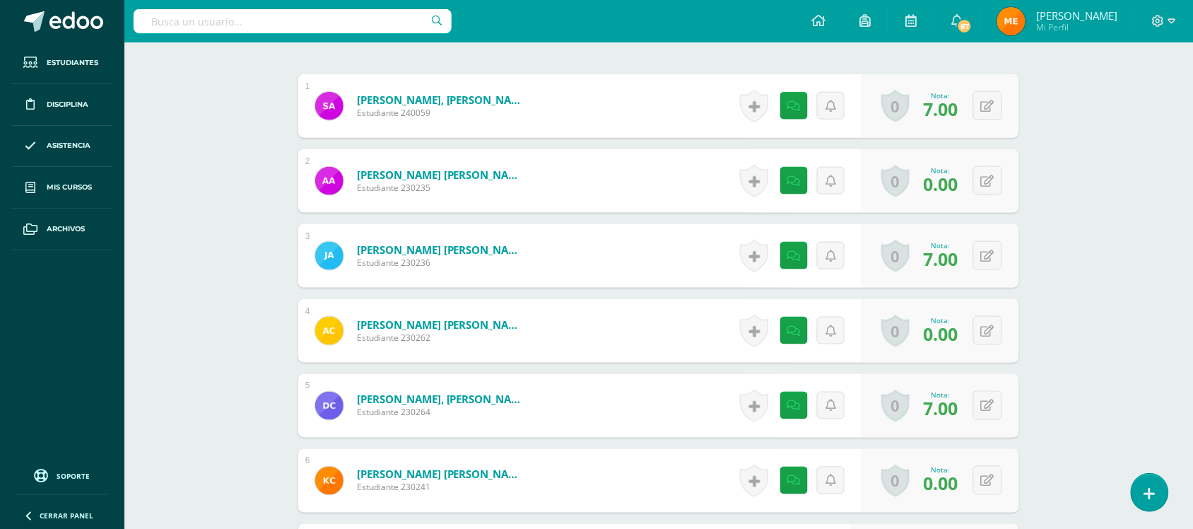
scroll to position [446, 0]
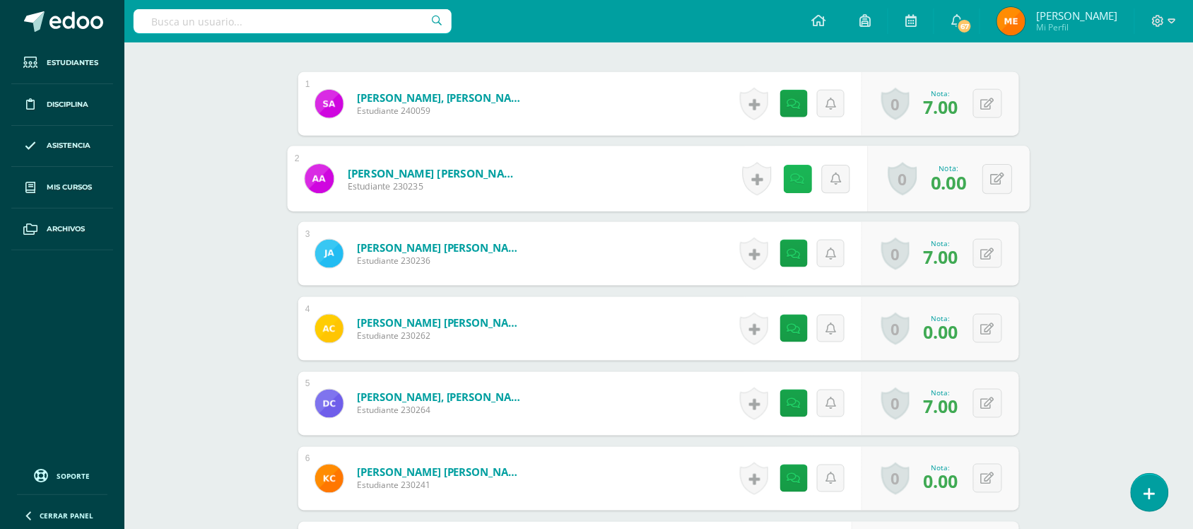
click at [800, 180] on link at bounding box center [798, 179] width 28 height 28
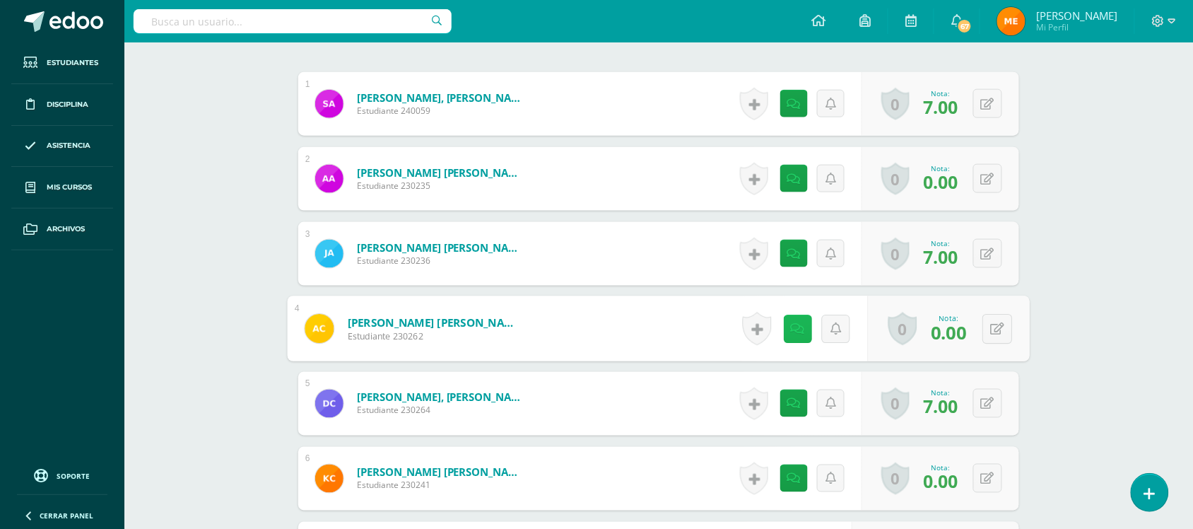
click at [799, 332] on link at bounding box center [798, 329] width 28 height 28
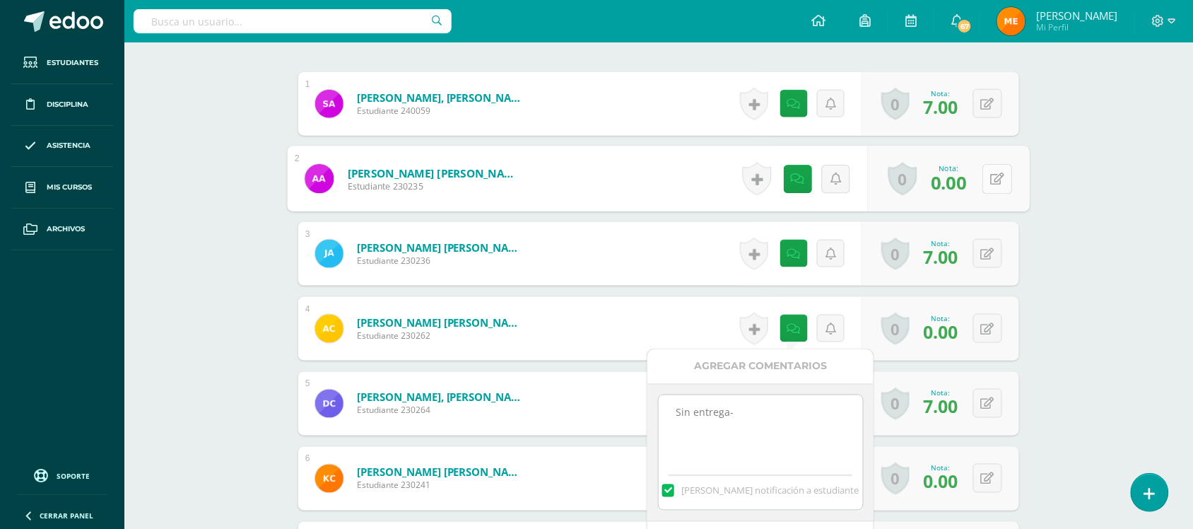
click at [983, 179] on button at bounding box center [998, 179] width 30 height 30
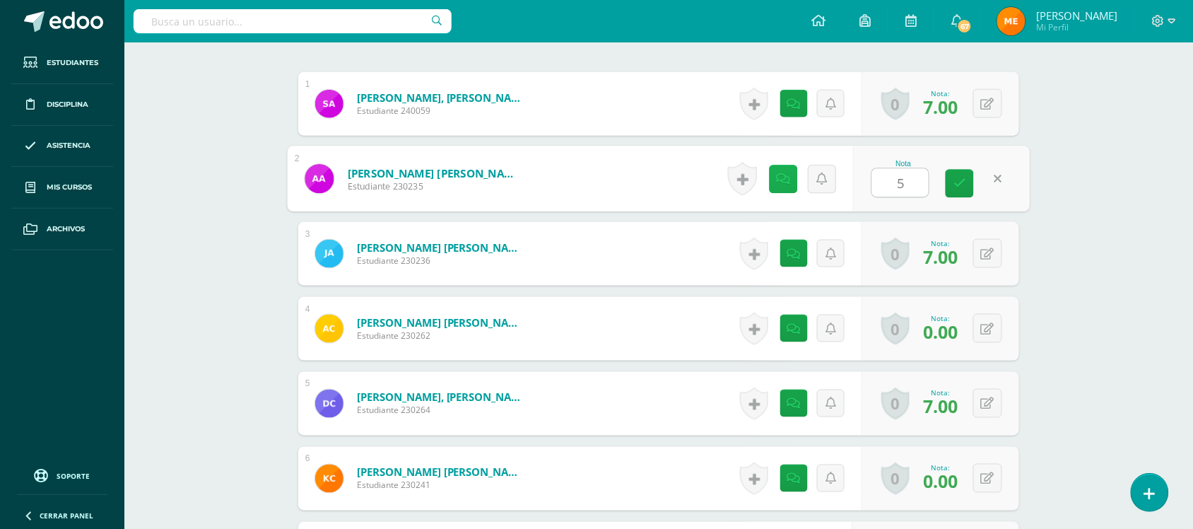
type input "5"
click at [785, 173] on icon at bounding box center [784, 179] width 14 height 12
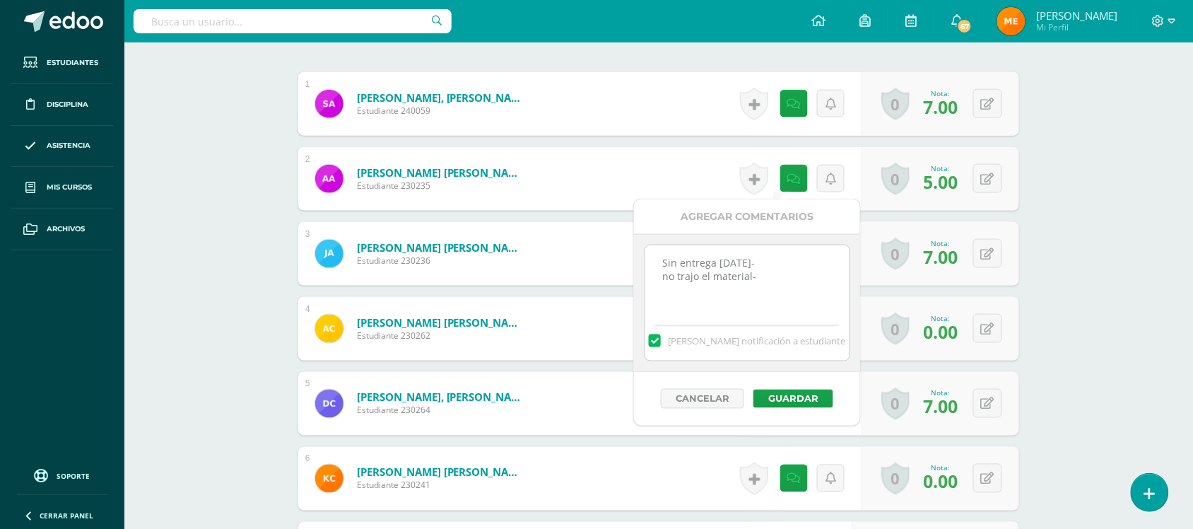
click at [779, 273] on textarea "Sin entrega 12SEP- no trajo el material-" at bounding box center [748, 280] width 204 height 71
drag, startPoint x: 736, startPoint y: 290, endPoint x: 660, endPoint y: 290, distance: 76.4
click at [660, 290] on textarea "Sin entrega 12SEP- no trajo el material-" at bounding box center [748, 280] width 204 height 71
type textarea "Sin entrega 12SEP- no trajo el material- recuperado*"
click at [801, 396] on button "Guardar" at bounding box center [794, 399] width 80 height 18
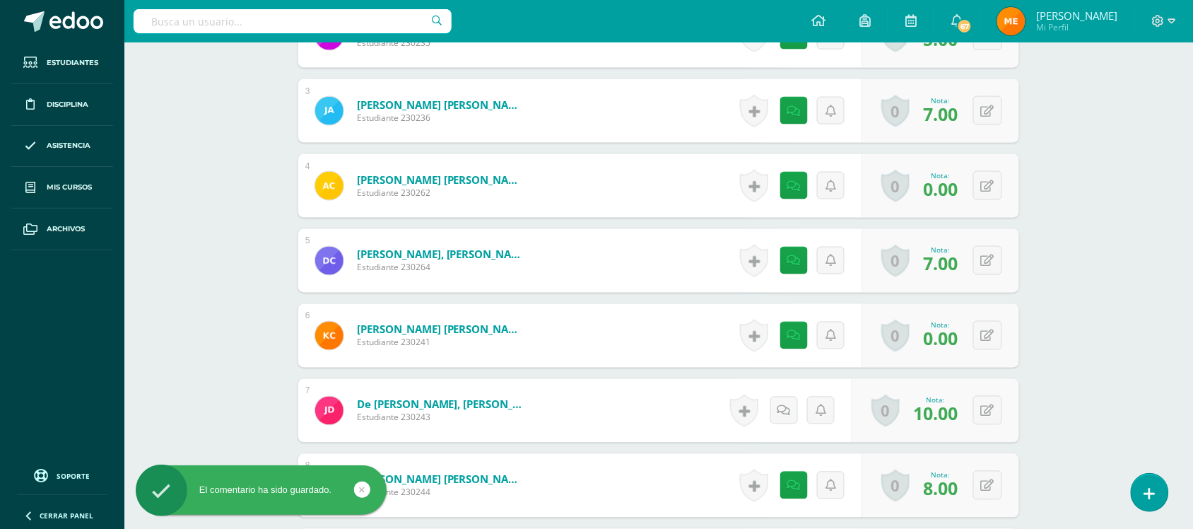
scroll to position [590, 0]
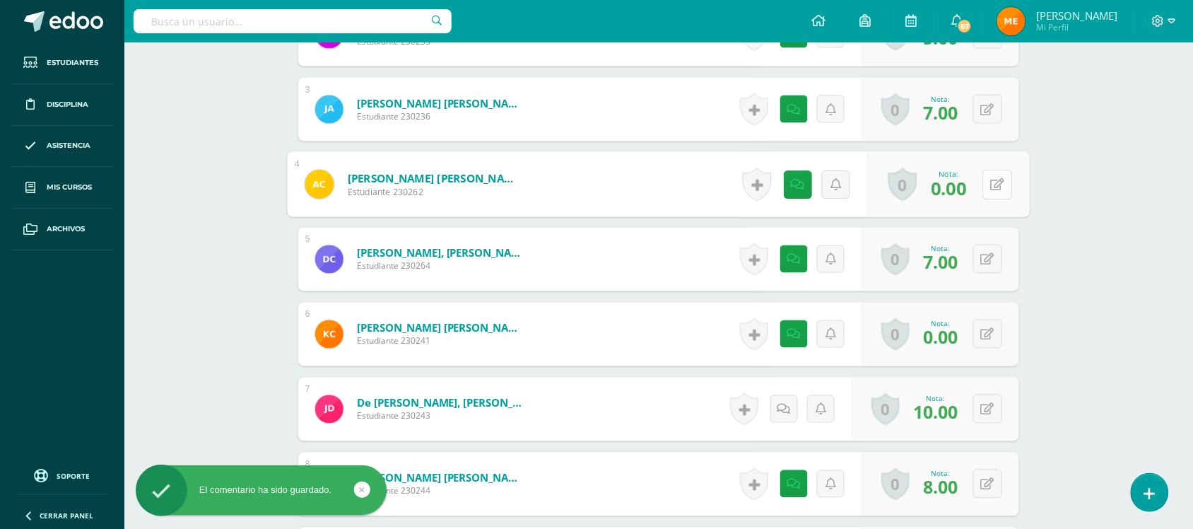
click at [1001, 182] on button at bounding box center [998, 185] width 30 height 30
type input "5"
click at [782, 178] on icon at bounding box center [784, 184] width 14 height 12
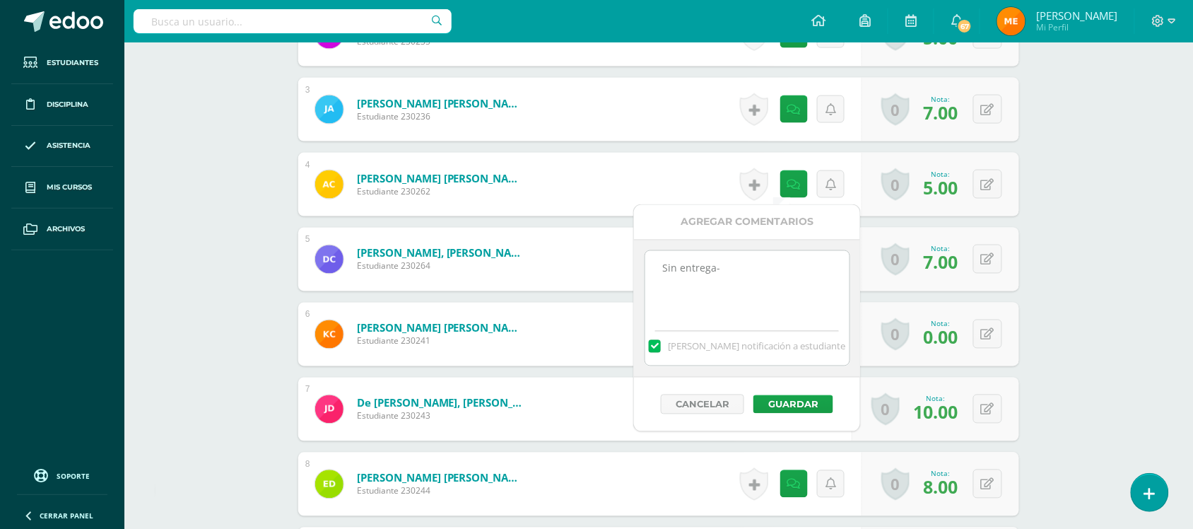
click at [775, 269] on textarea "Sin entrega-" at bounding box center [748, 286] width 204 height 71
paste textarea "recuperado*"
type textarea "Sin entrega- recuperado*"
click at [781, 410] on button "Guardar" at bounding box center [794, 404] width 80 height 18
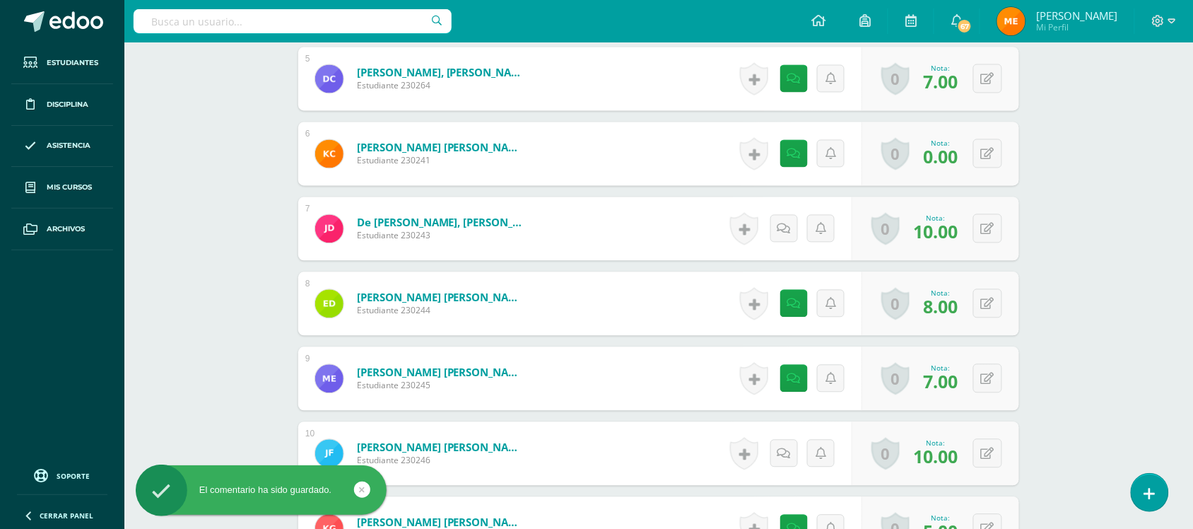
scroll to position [771, 0]
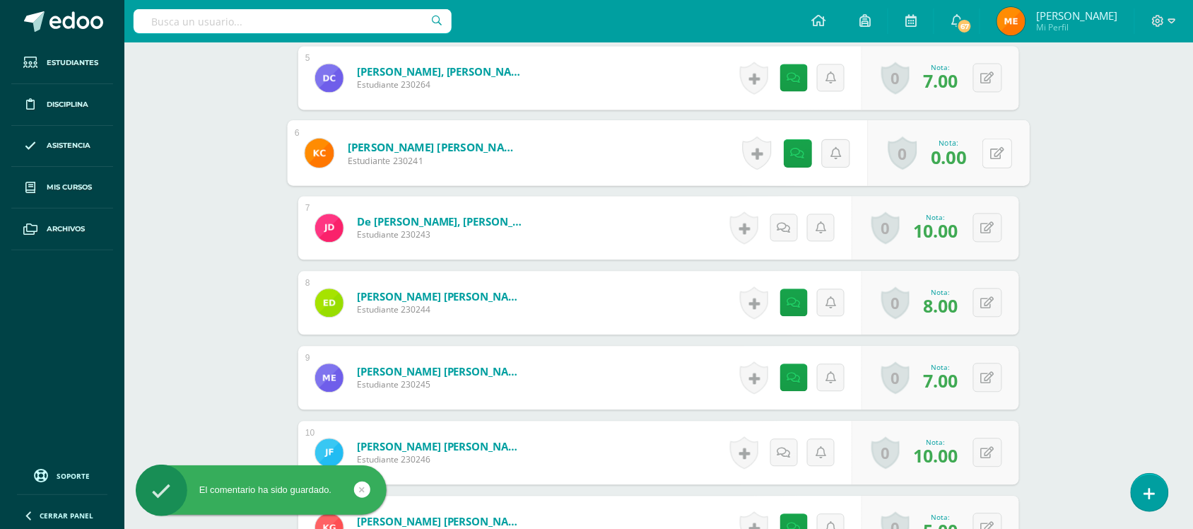
click at [986, 153] on button at bounding box center [998, 154] width 30 height 30
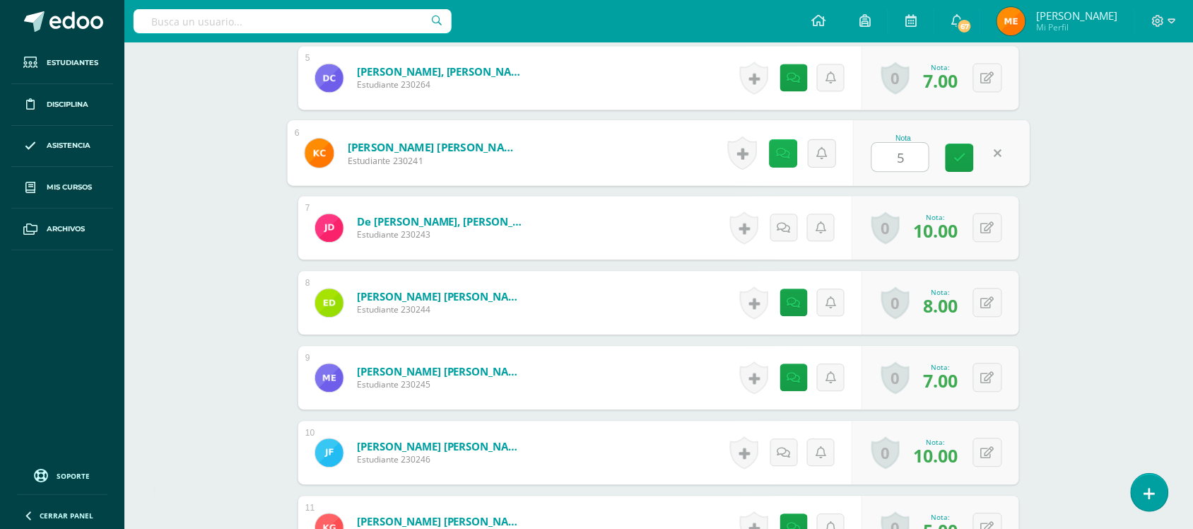
type input "5"
click at [786, 140] on link at bounding box center [783, 153] width 28 height 28
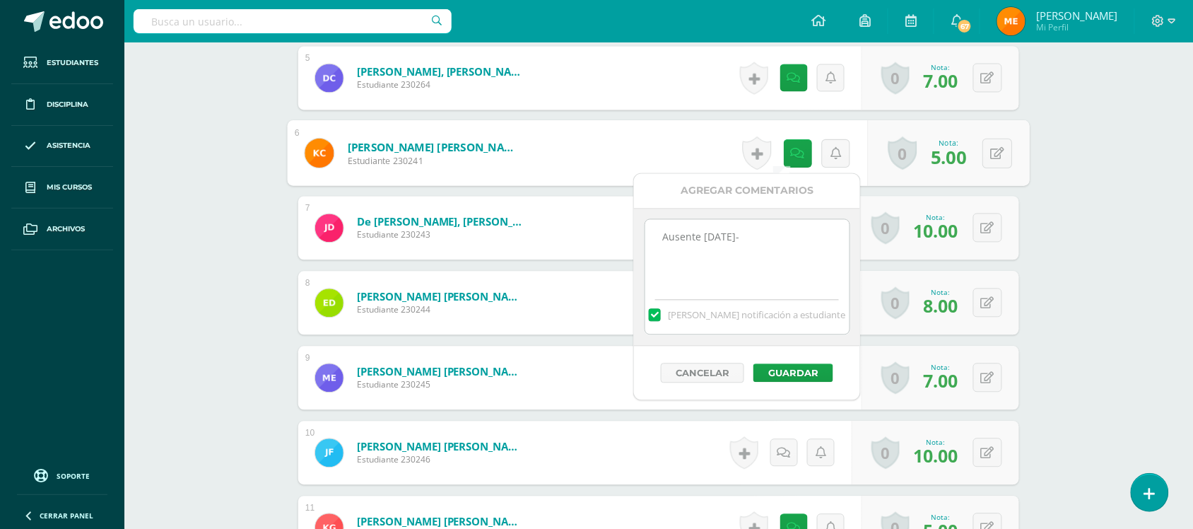
click at [781, 237] on textarea "Ausente 12SEP-" at bounding box center [748, 255] width 204 height 71
paste textarea "recuperado*"
type textarea "Ausente 12SEP- recuperado*"
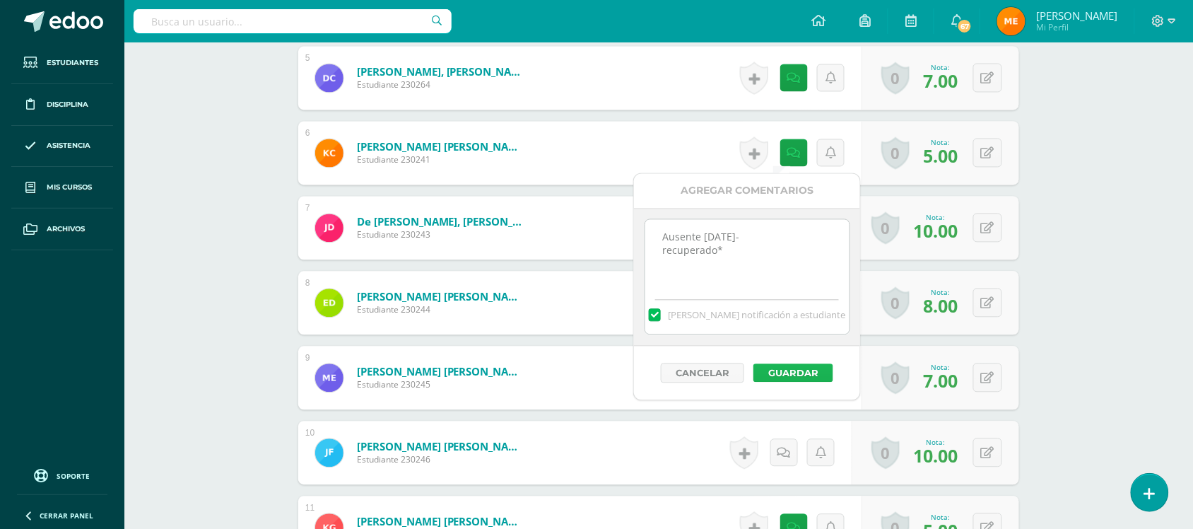
click at [793, 373] on button "Guardar" at bounding box center [794, 373] width 80 height 18
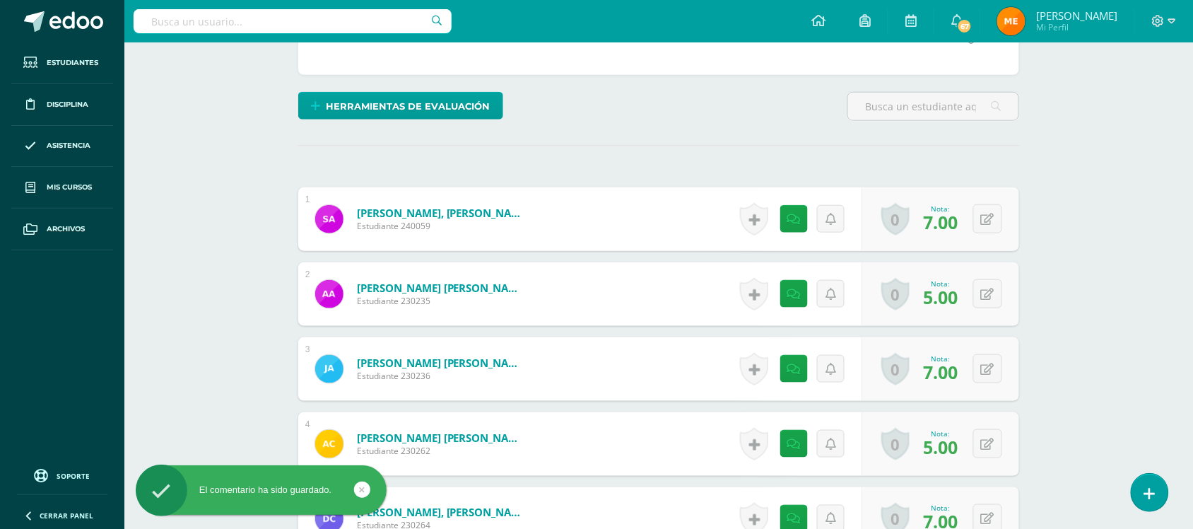
scroll to position [0, 0]
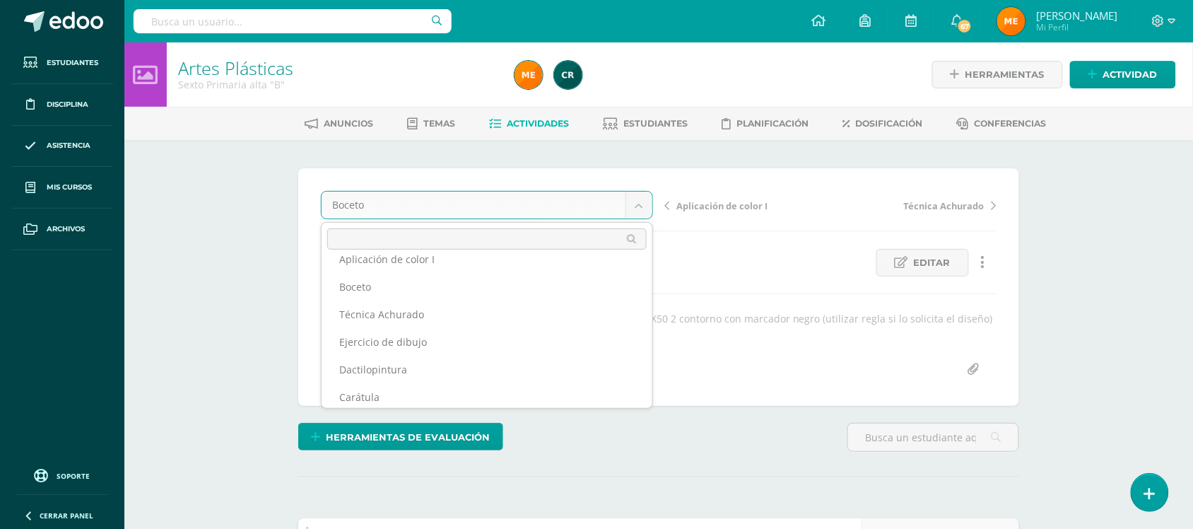
scroll to position [72, 0]
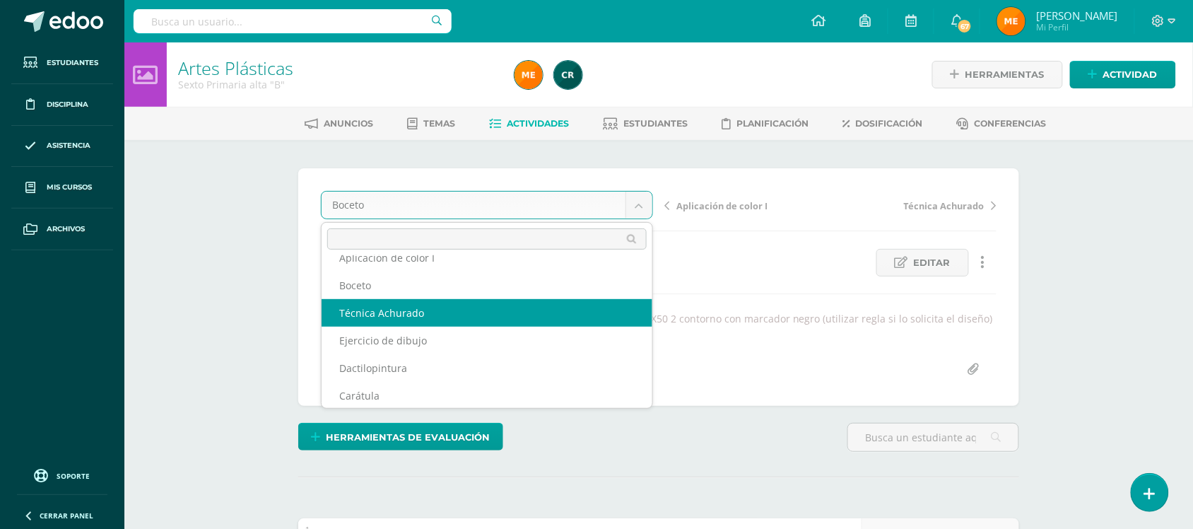
select select "/dashboard/teacher/grade-activity/108368/"
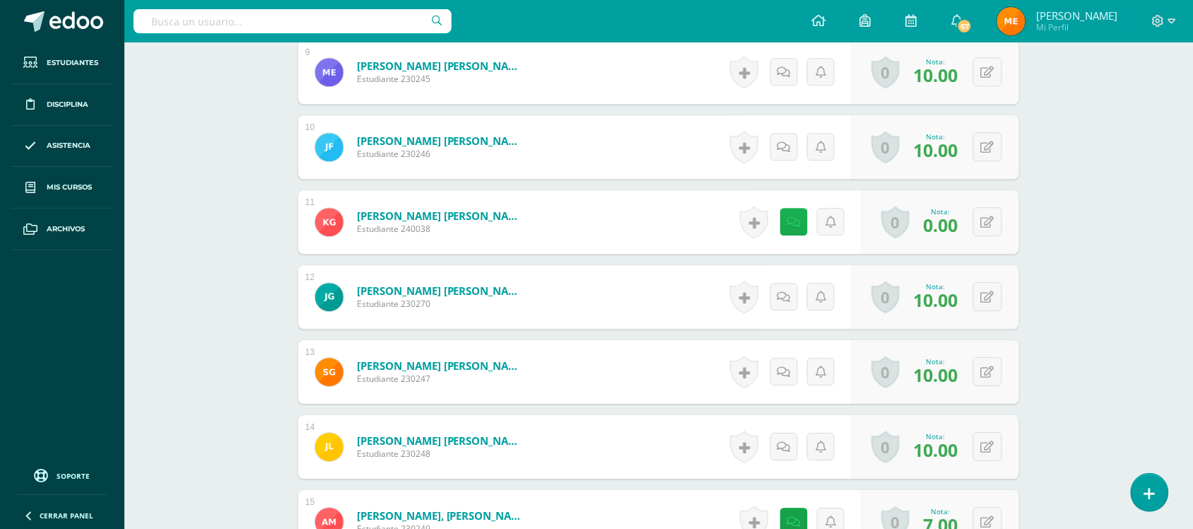
scroll to position [1065, 0]
click at [798, 219] on icon at bounding box center [798, 221] width 14 height 12
click at [1077, 147] on div "Artes Plásticas Sexto Primaria alta "B" Herramientas Detalle de asistencias Act…" at bounding box center [658, 71] width 1069 height 2187
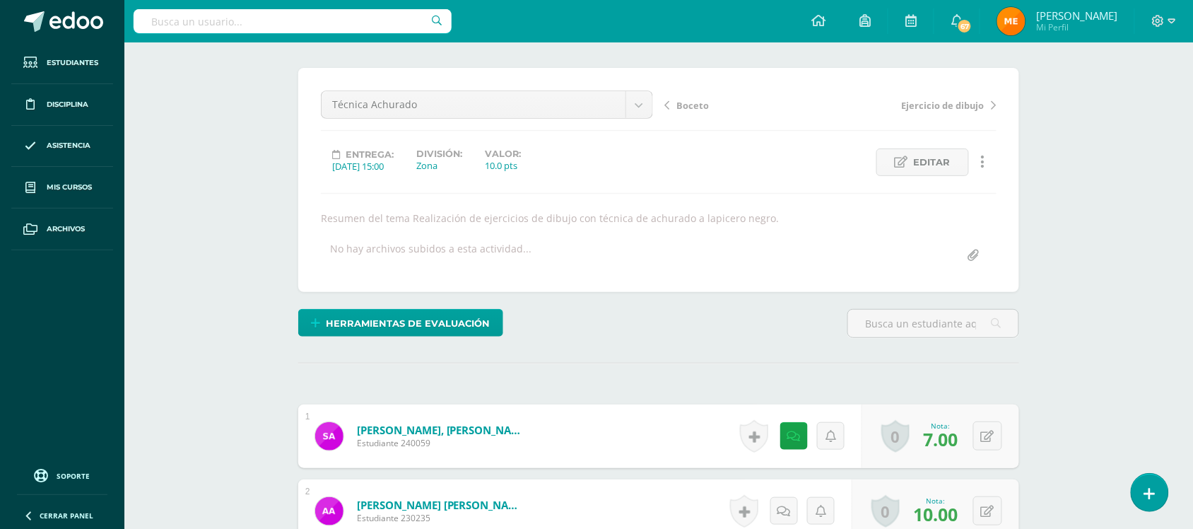
scroll to position [81, 0]
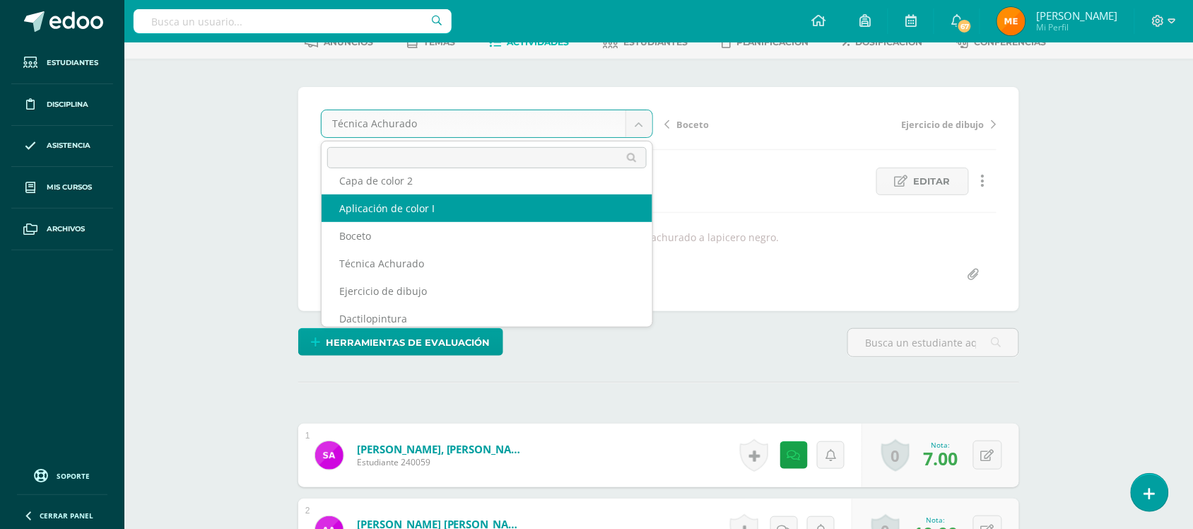
scroll to position [78, 0]
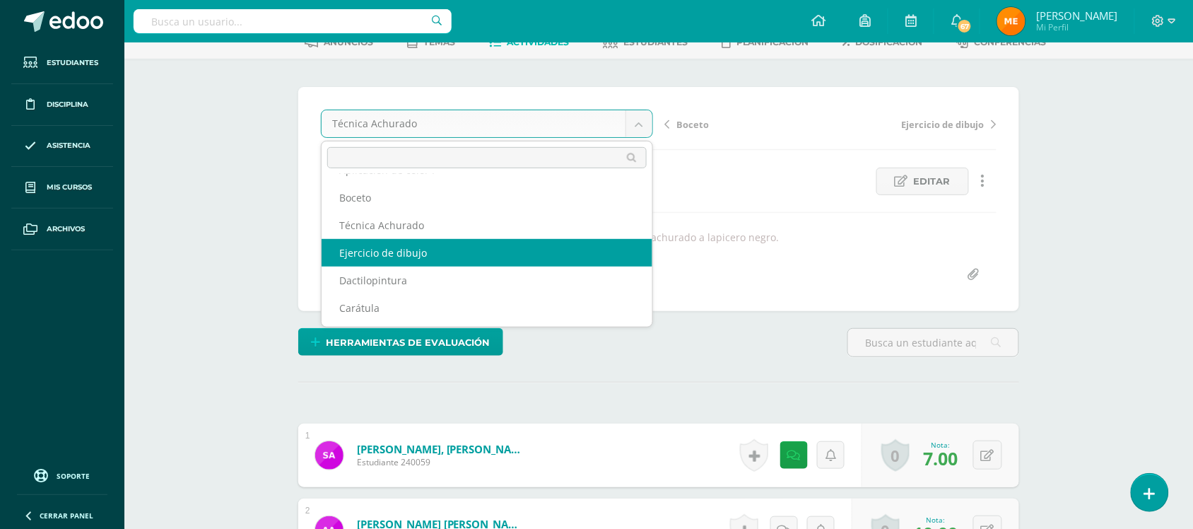
select select "/dashboard/teacher/grade-activity/108022/"
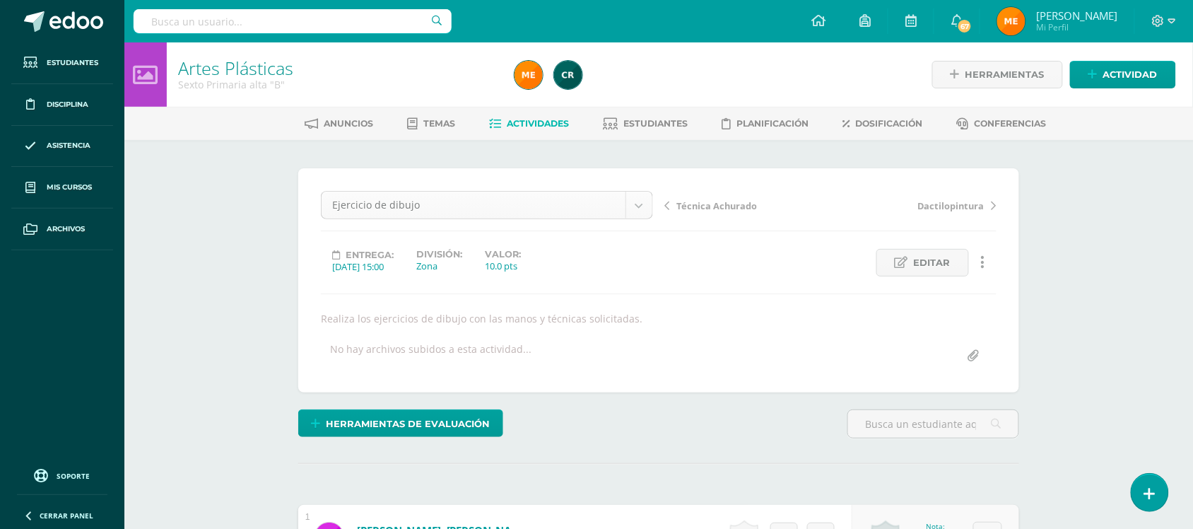
scroll to position [18, 0]
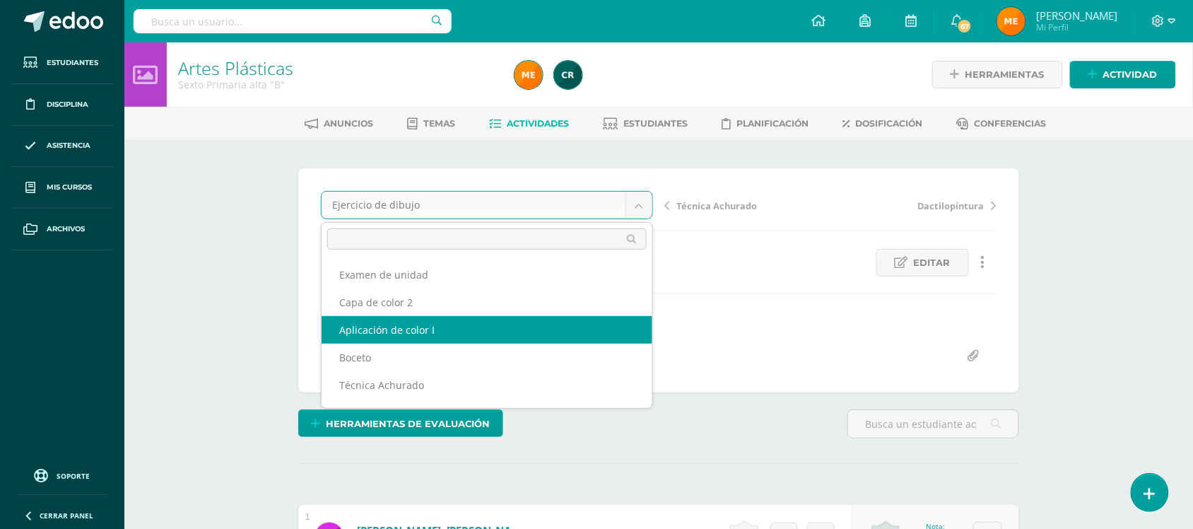
scroll to position [78, 0]
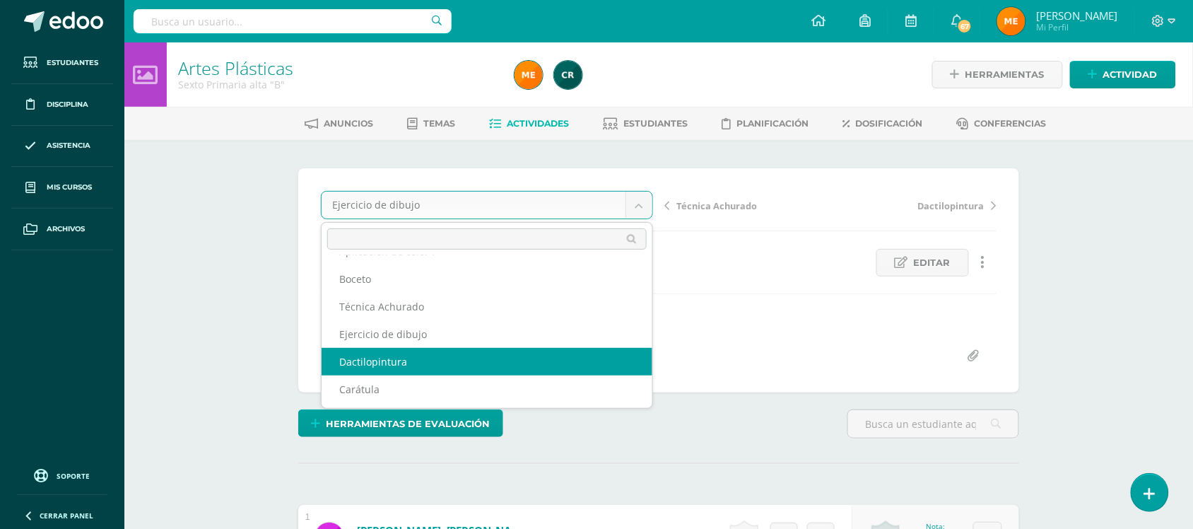
select select "/dashboard/teacher/grade-activity/108012/"
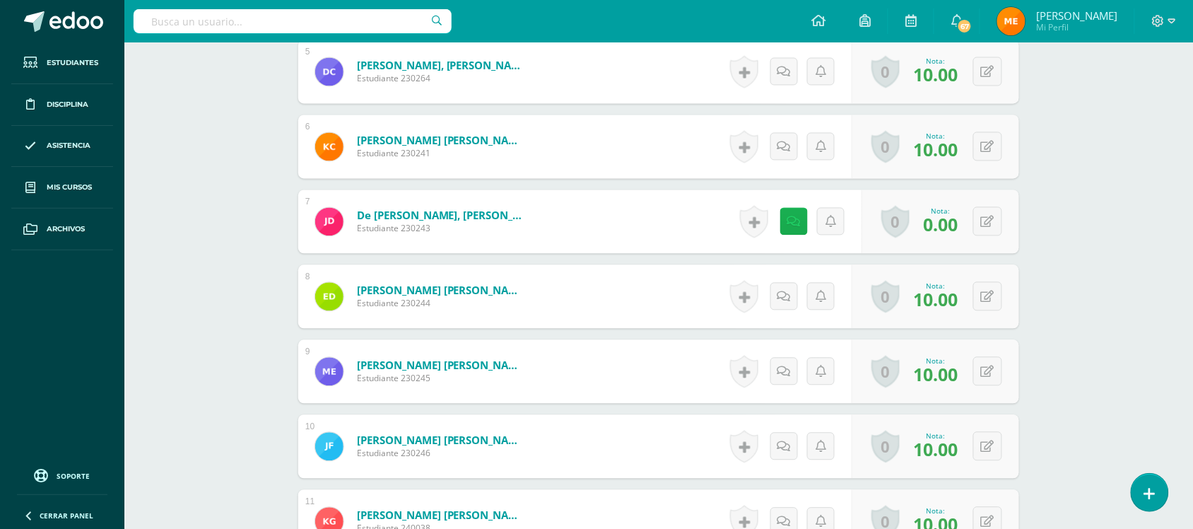
scroll to position [765, 0]
click at [792, 230] on link at bounding box center [798, 221] width 28 height 28
click at [1117, 175] on div "Artes Plásticas Sexto Primaria alta "B" Herramientas Detalle de asistencias Act…" at bounding box center [658, 370] width 1069 height 2187
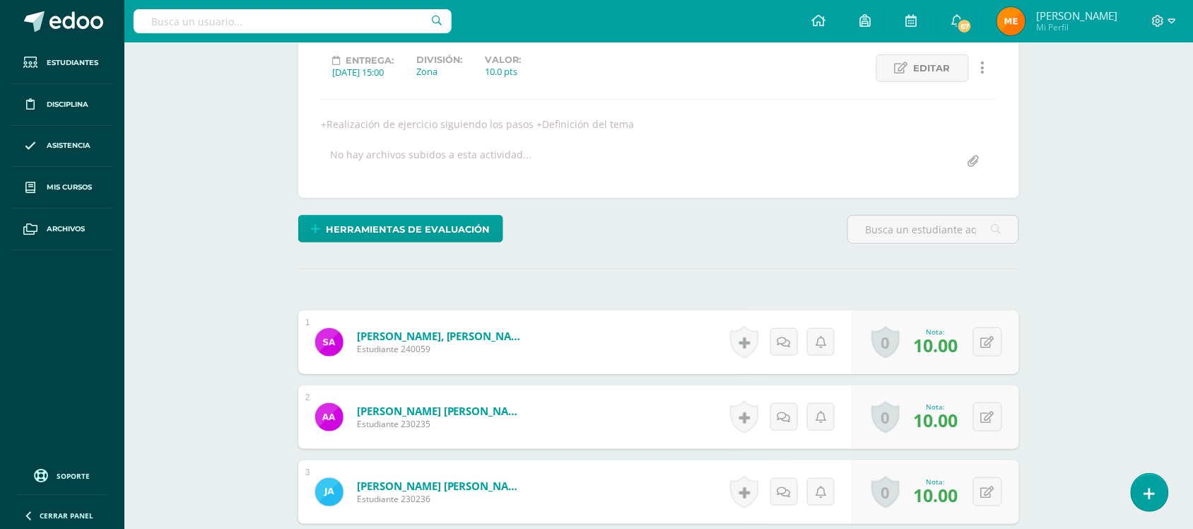
scroll to position [0, 0]
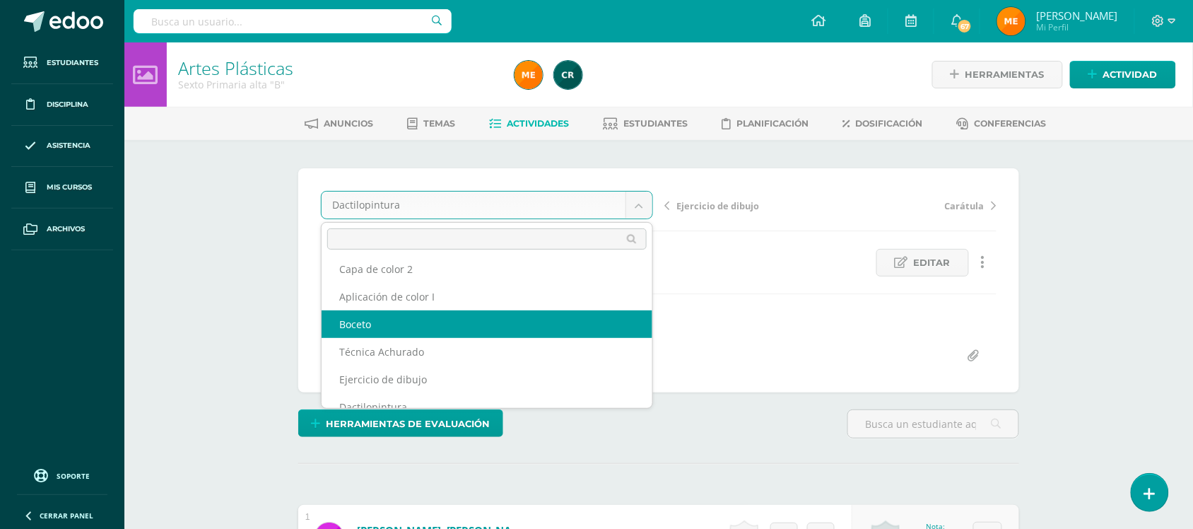
scroll to position [78, 0]
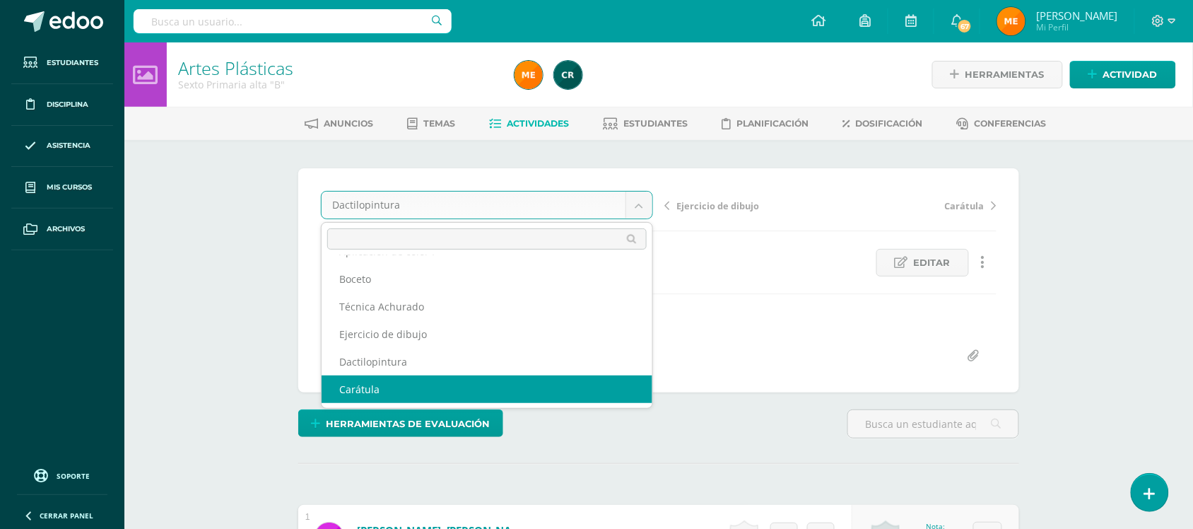
select select "/dashboard/teacher/grade-activity/108006/"
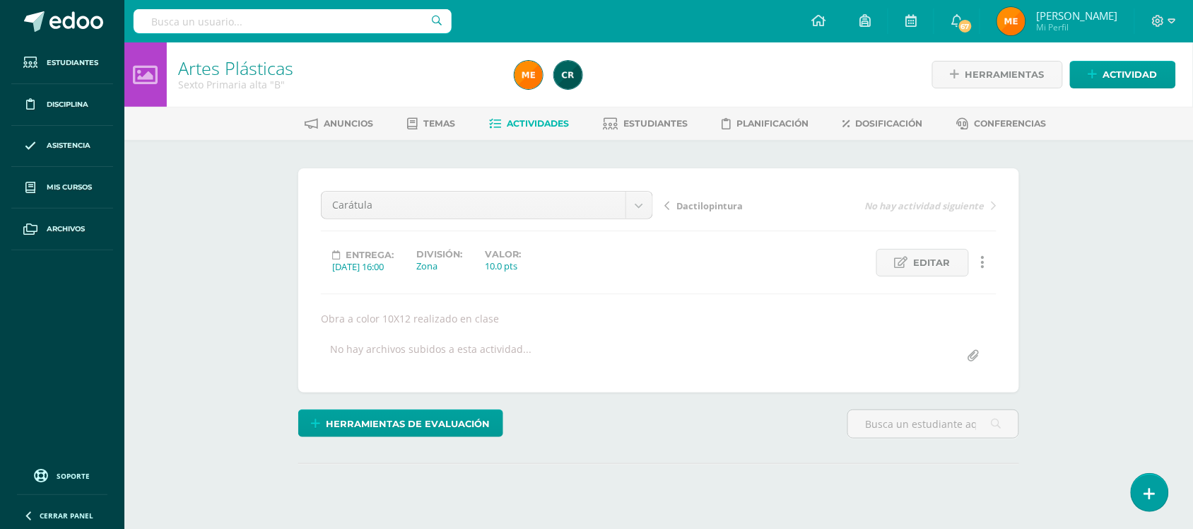
click at [1160, 272] on div "Artes Plásticas Sexto Primaria alta "B" Herramientas Detalle de asistencias Act…" at bounding box center [658, 307] width 1069 height 531
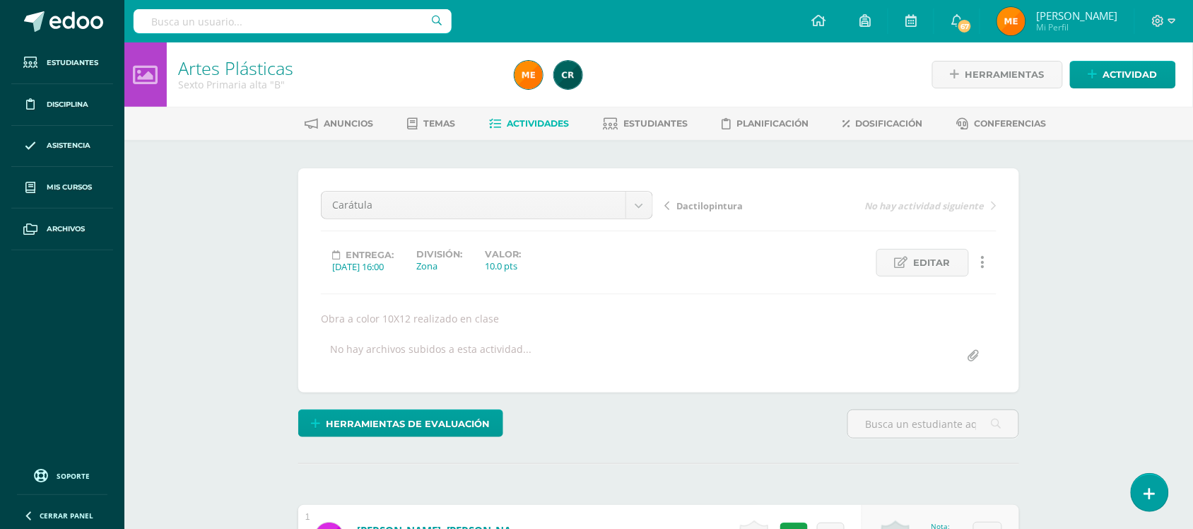
scroll to position [1, 0]
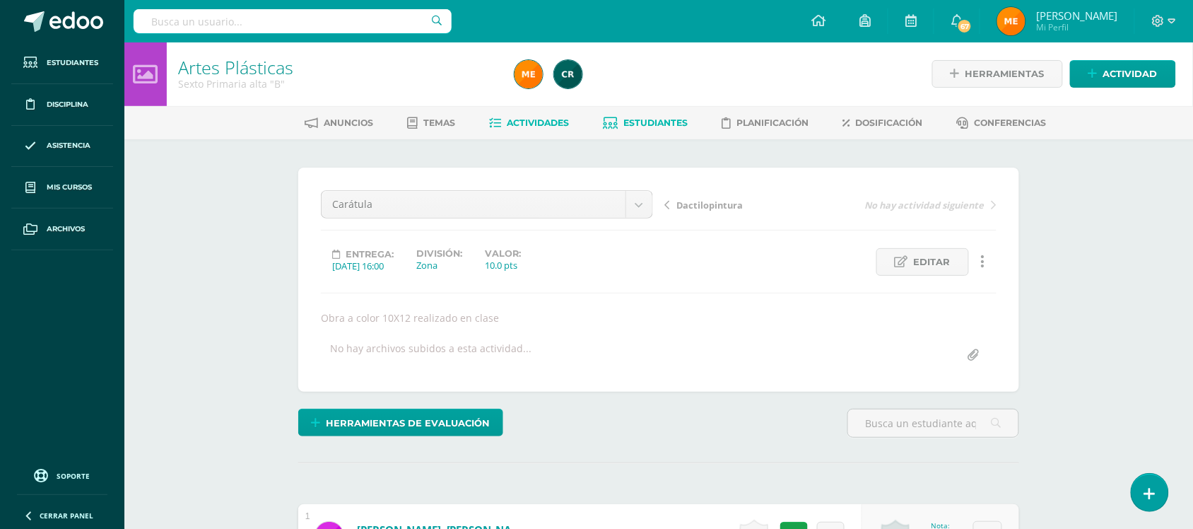
click at [658, 124] on span "Estudiantes" at bounding box center [656, 122] width 64 height 11
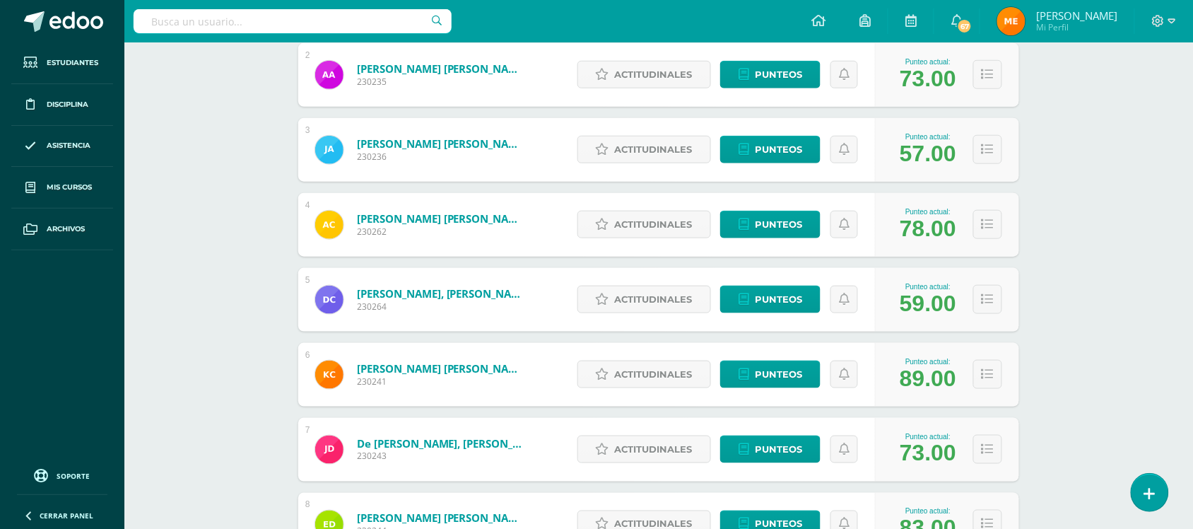
scroll to position [338, 0]
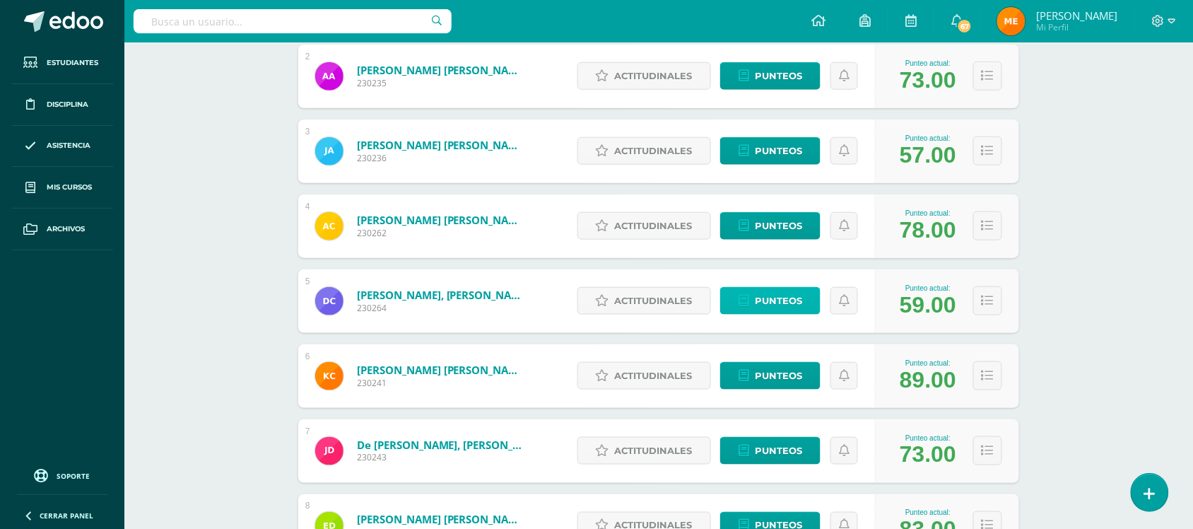
click at [786, 308] on span "Punteos" at bounding box center [778, 301] width 47 height 26
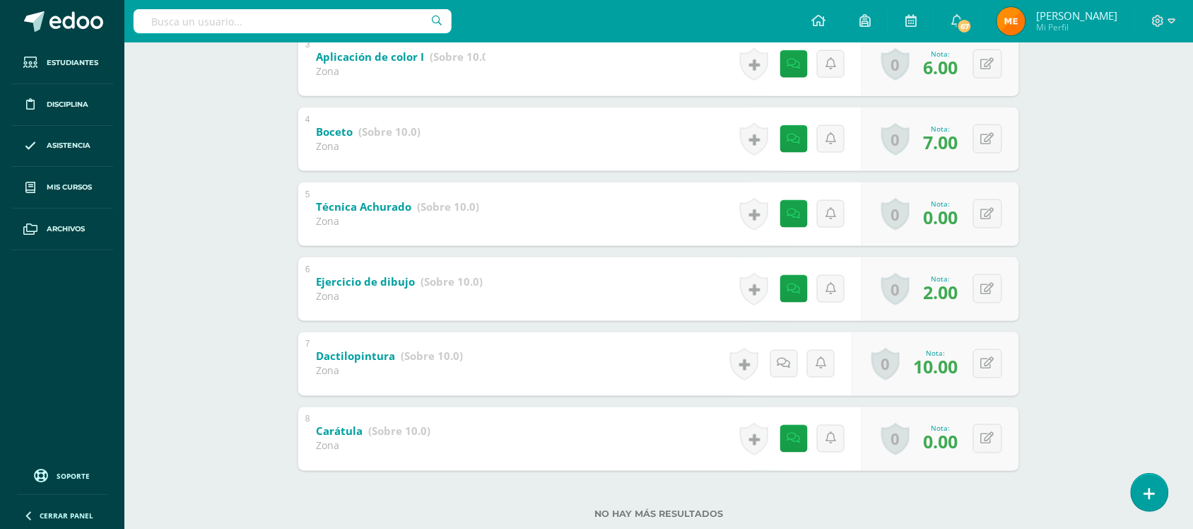
scroll to position [471, 0]
click at [799, 218] on link at bounding box center [798, 213] width 28 height 28
click at [1131, 212] on div "Artes Plásticas Sexto Primaria alta "B" Herramientas Detalle de asistencias Act…" at bounding box center [658, 68] width 1069 height 993
click at [802, 285] on link at bounding box center [798, 288] width 28 height 28
click at [1000, 285] on icon at bounding box center [998, 288] width 14 height 12
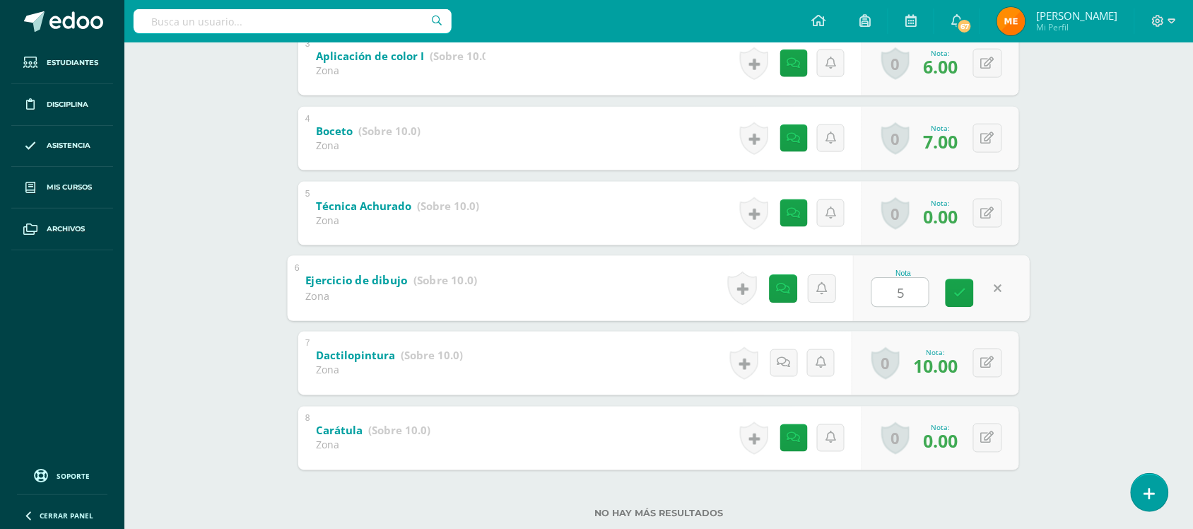
type input "5"
click at [1084, 255] on div "Artes Plásticas Sexto Primaria alta "B" Herramientas Detalle de asistencias Act…" at bounding box center [658, 68] width 1069 height 993
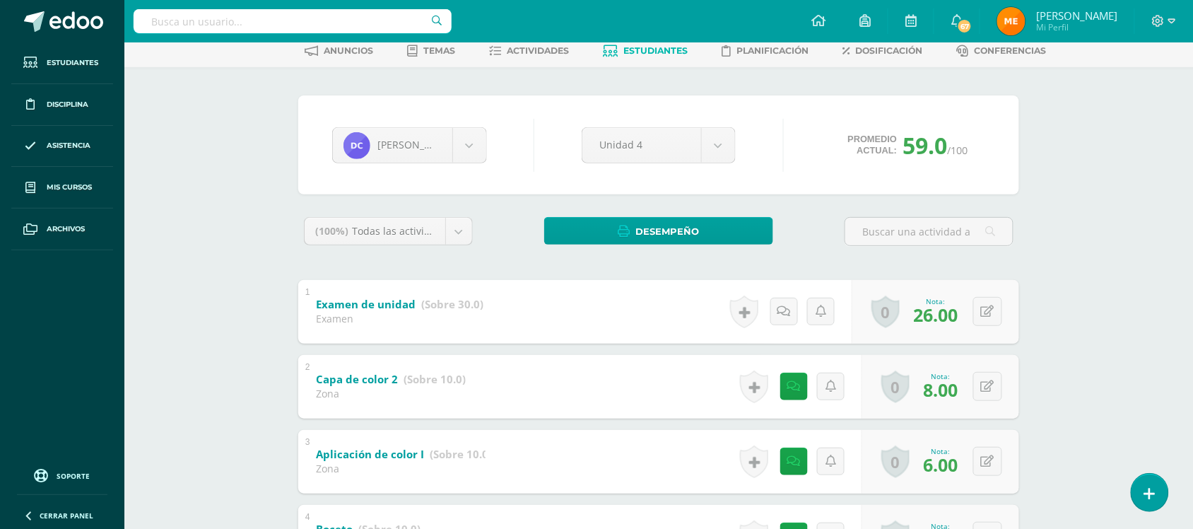
scroll to position [72, 0]
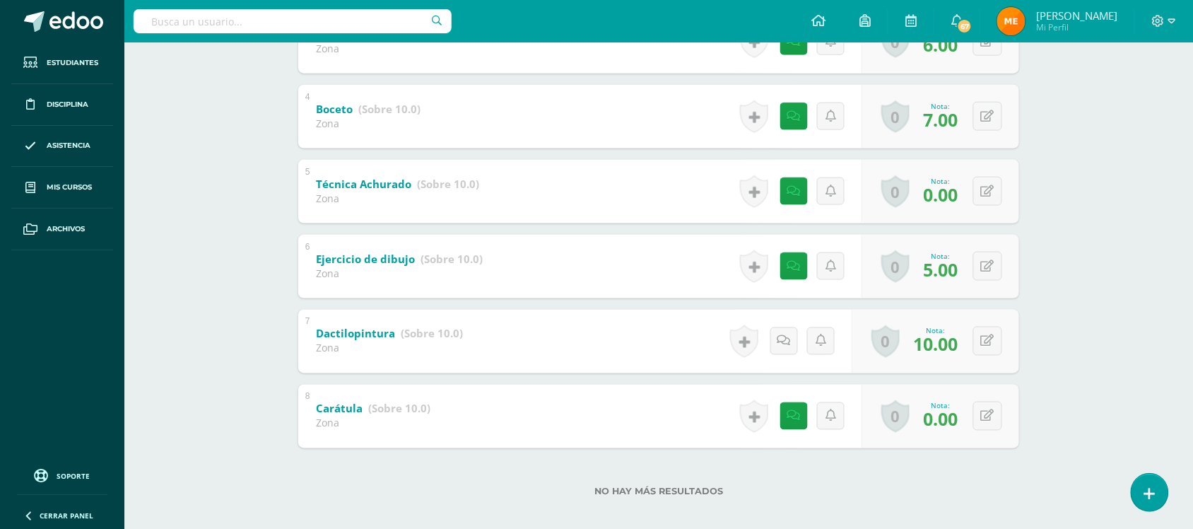
scroll to position [493, 0]
click at [795, 191] on icon at bounding box center [798, 191] width 14 height 12
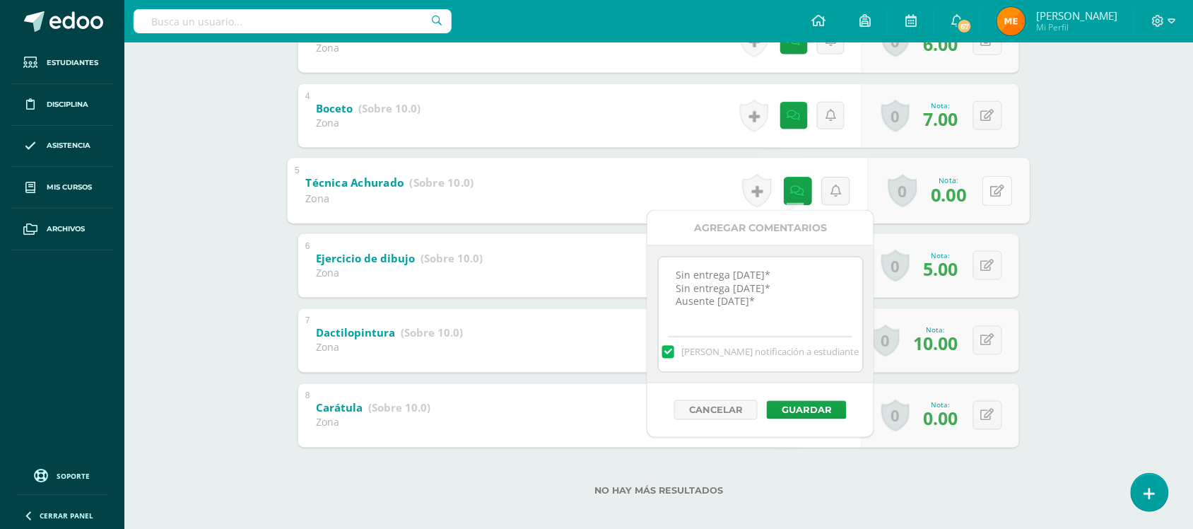
click at [999, 185] on icon at bounding box center [998, 191] width 14 height 12
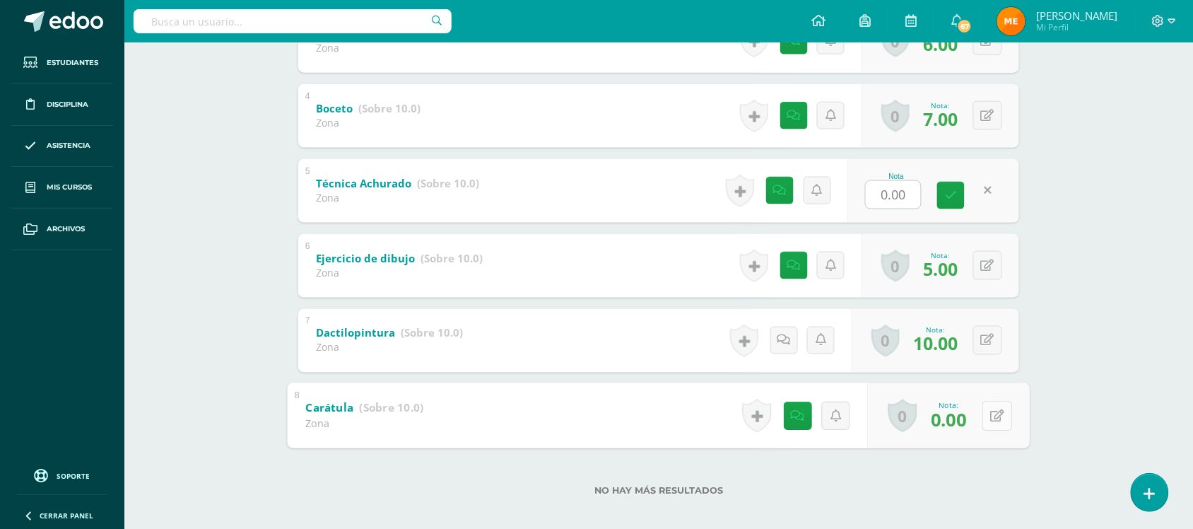
click at [1000, 408] on button at bounding box center [998, 416] width 30 height 30
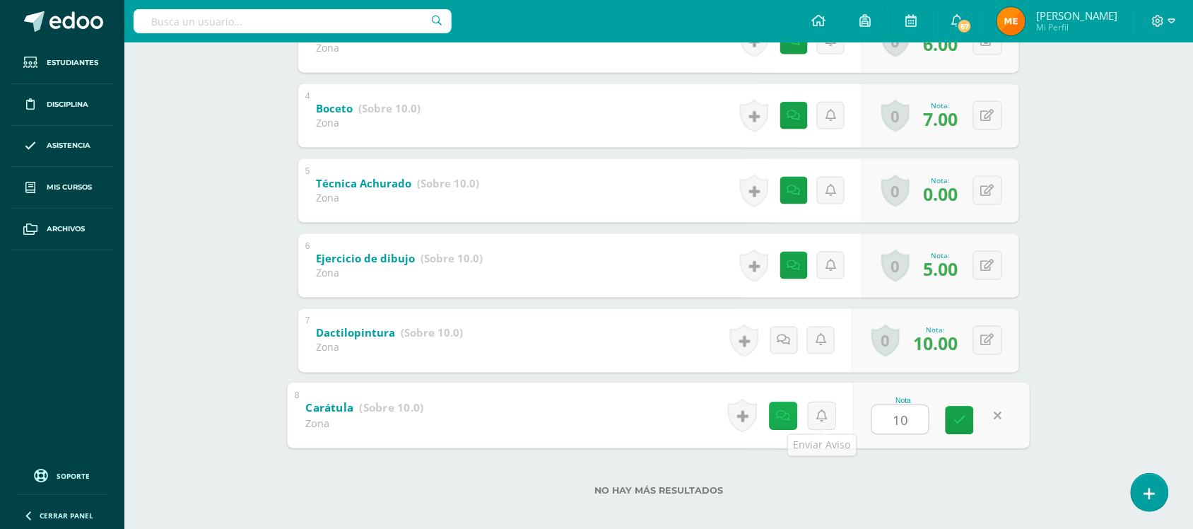
type input "10"
click at [792, 419] on link at bounding box center [783, 416] width 28 height 28
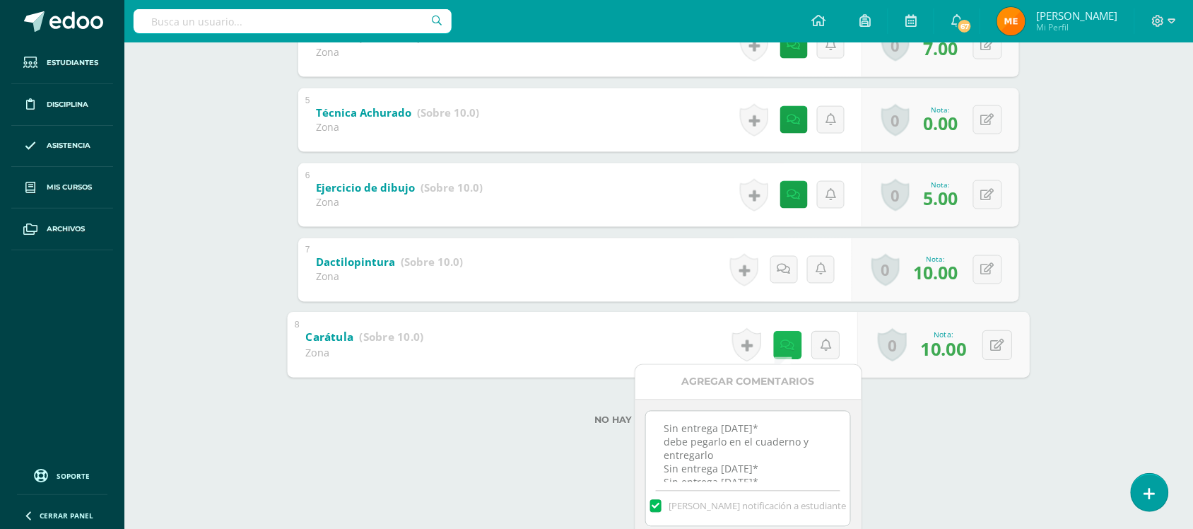
scroll to position [567, 0]
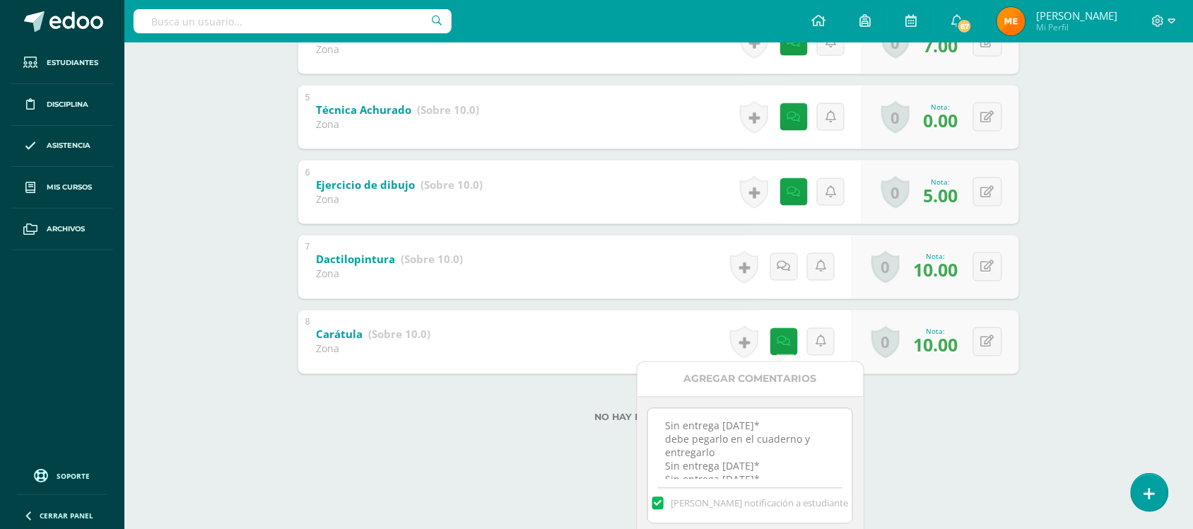
click at [776, 462] on textarea "Sin entrega 29AGO* debe pegarlo en el cuaderno y entregarlo Sin entrega 05SEP* …" at bounding box center [750, 444] width 204 height 71
click at [769, 467] on textarea "Sin entrega 29AGO* debe pegarlo en el cuaderno y entregarlo Sin entrega 05SEP* …" at bounding box center [750, 444] width 204 height 71
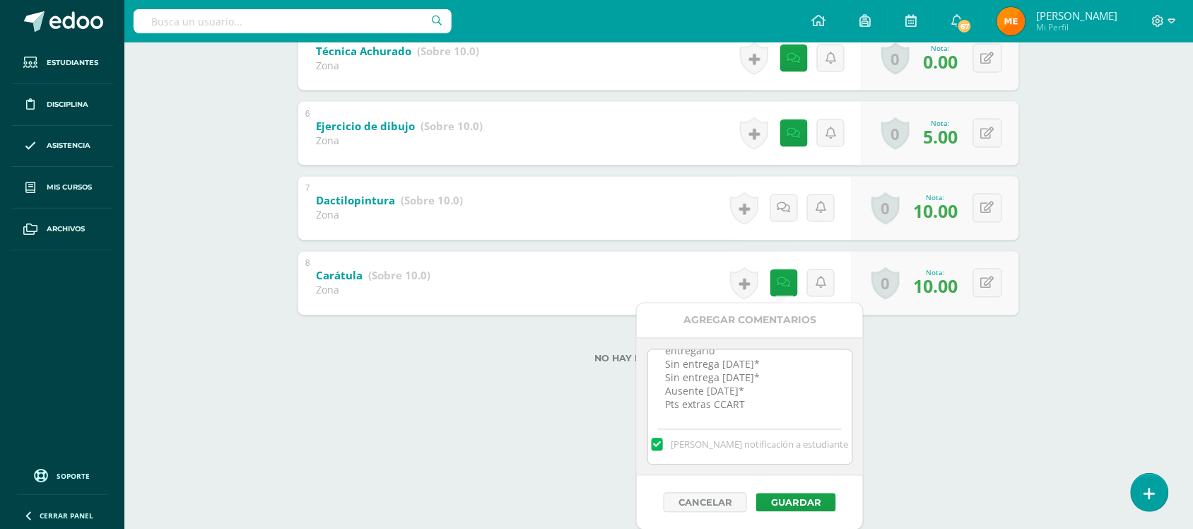
scroll to position [626, 0]
type textarea "Sin entrega 29AGO* debe pegarlo en el cuaderno y entregarlo Sin entrega 05SEP* …"
click at [810, 500] on button "Guardar" at bounding box center [794, 502] width 80 height 18
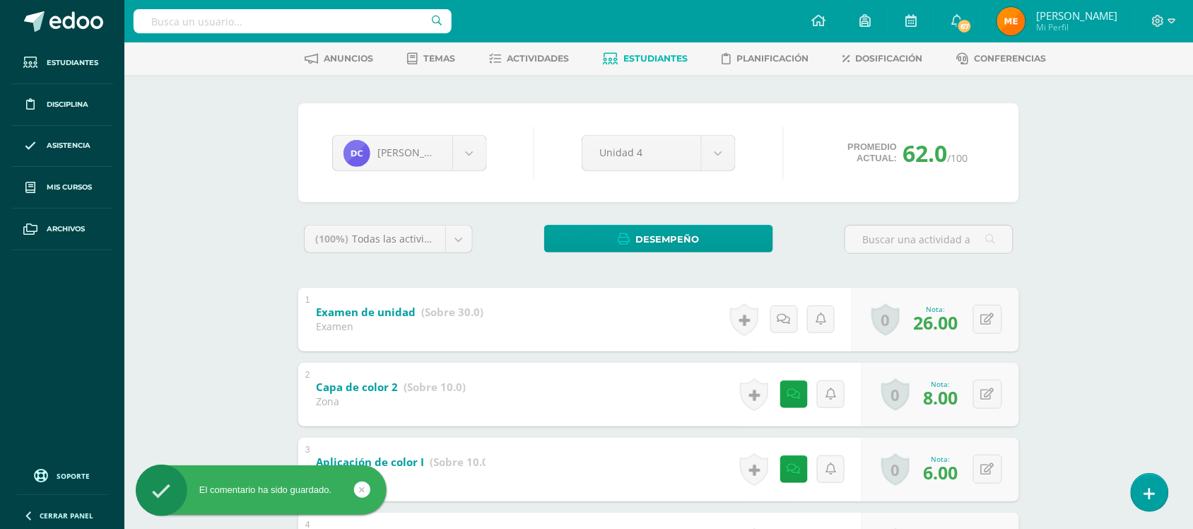
scroll to position [64, 0]
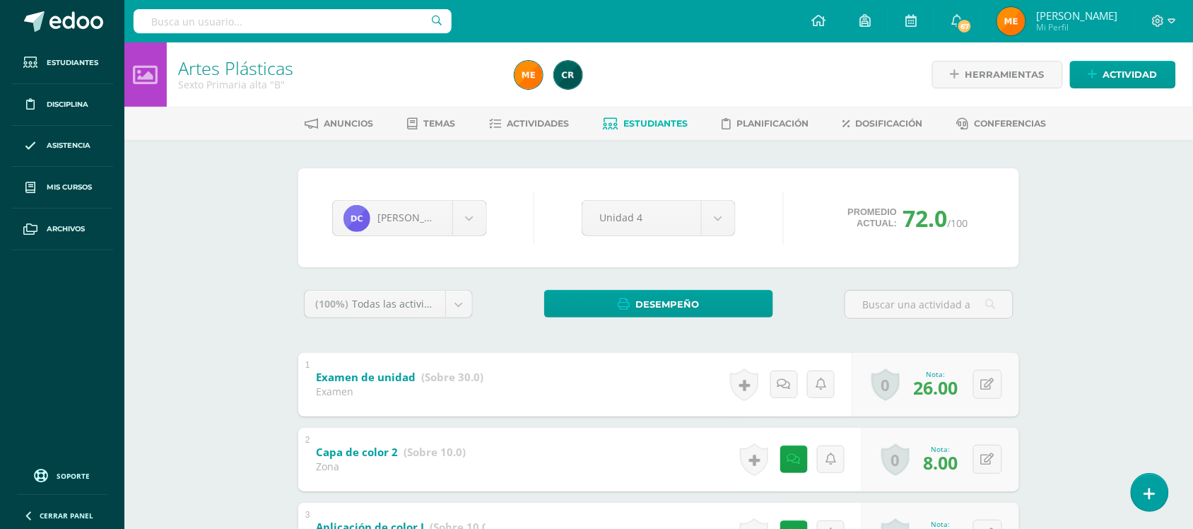
click at [651, 120] on span "Estudiantes" at bounding box center [656, 123] width 64 height 11
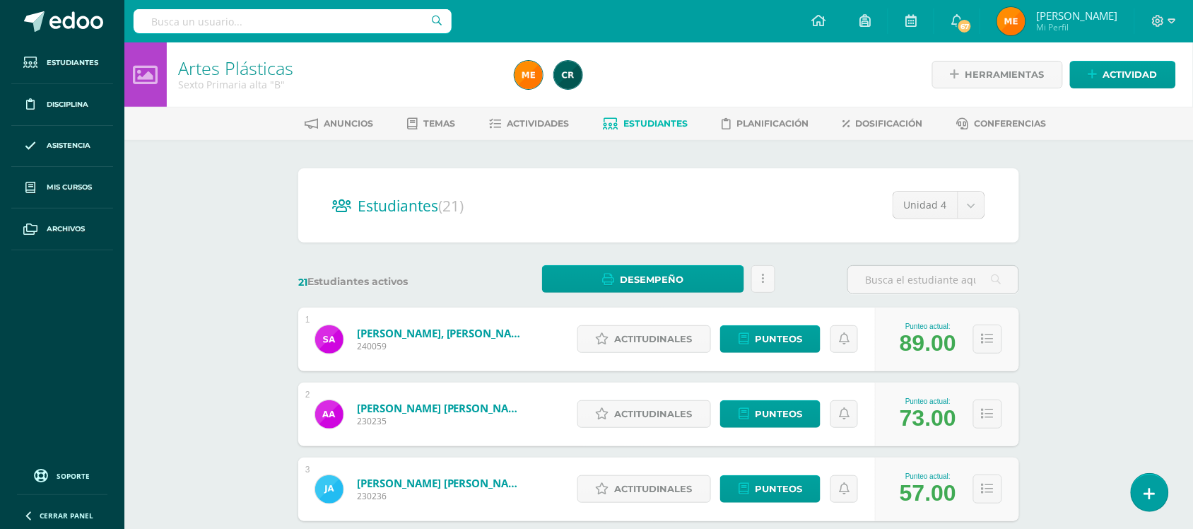
click at [651, 120] on span "Estudiantes" at bounding box center [656, 123] width 64 height 11
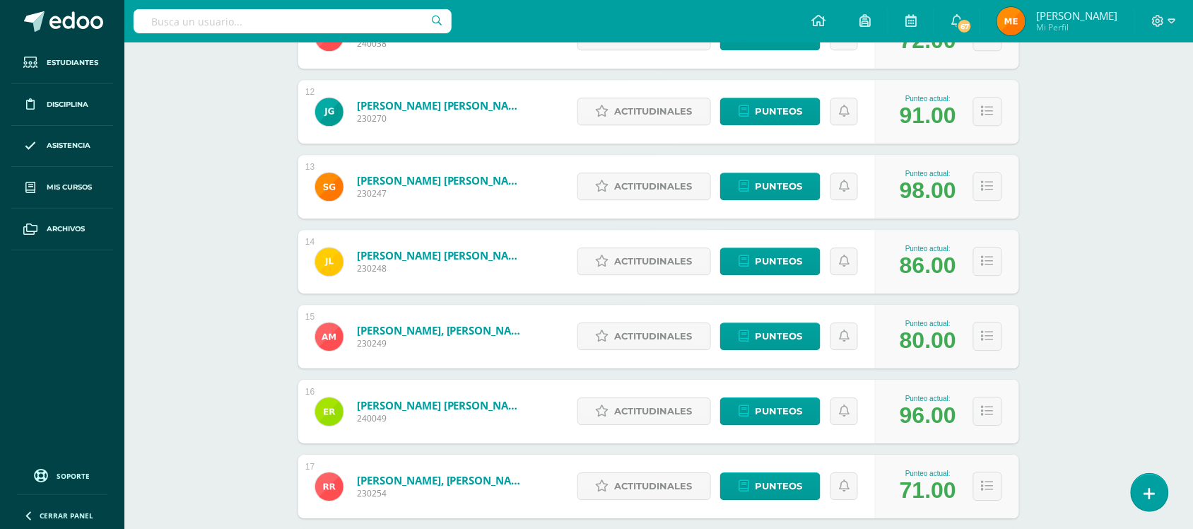
scroll to position [1051, 0]
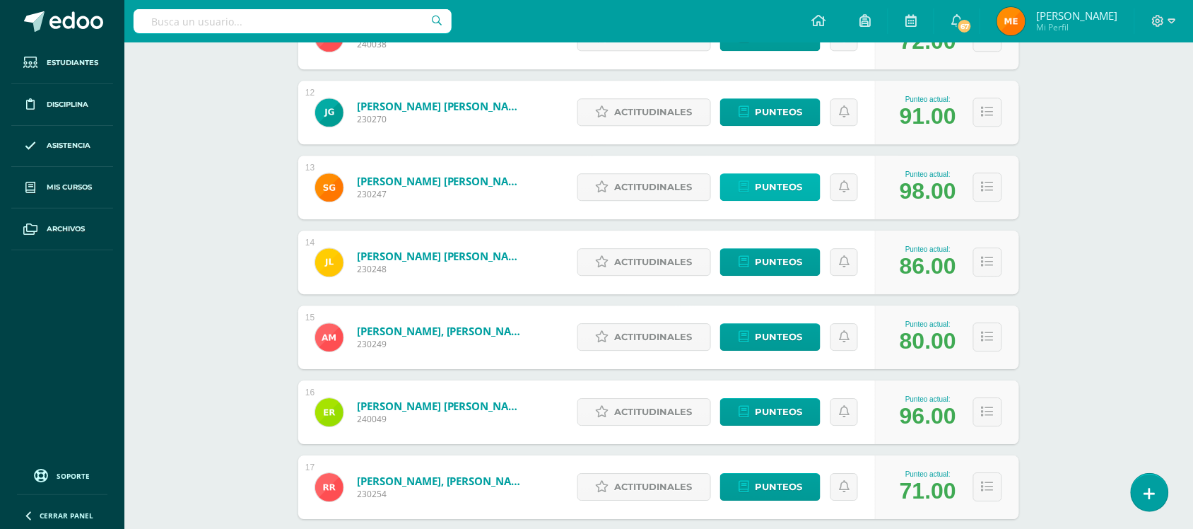
click at [790, 185] on span "Punteos" at bounding box center [778, 187] width 47 height 26
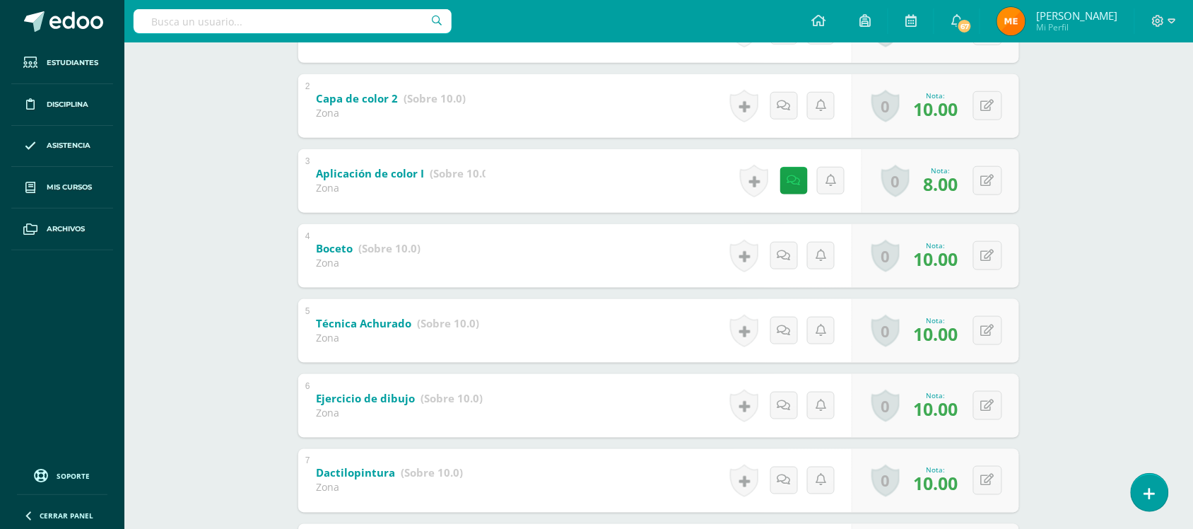
scroll to position [354, 0]
click at [979, 175] on div "0 [GEOGRAPHIC_DATA] Logros obtenidos Aún no hay logros agregados Nota: 8.00" at bounding box center [949, 180] width 162 height 66
click at [995, 182] on icon at bounding box center [998, 180] width 14 height 12
type input "10"
click at [1050, 194] on div "Artes Plásticas Sexto Primaria alta "B" Herramientas Detalle de asistencias Act…" at bounding box center [658, 184] width 1069 height 993
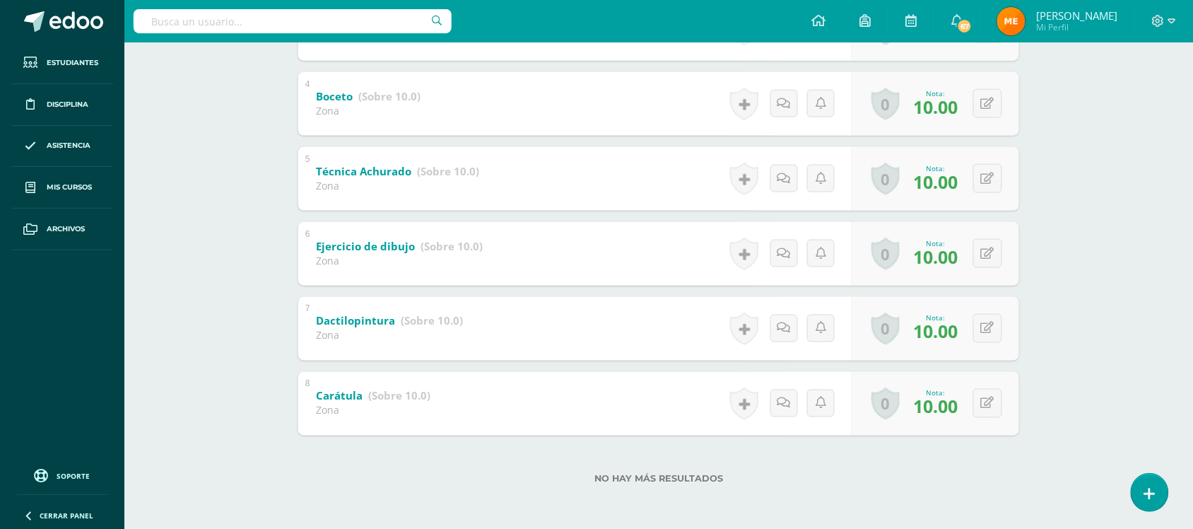
scroll to position [0, 0]
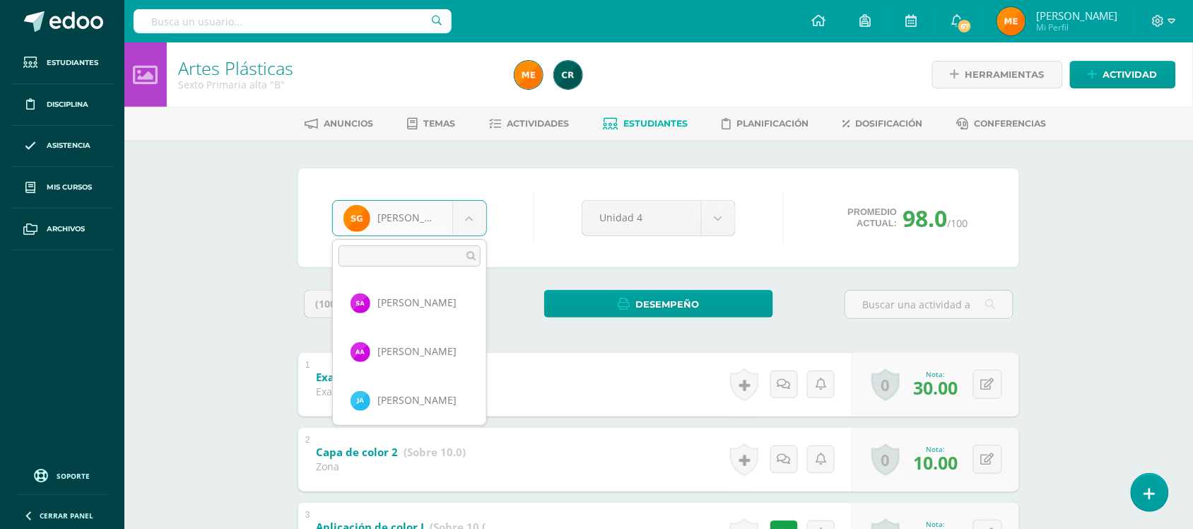
click at [472, 212] on body "Estudiantes Disciplina Asistencia Mis cursos Archivos Soporte Ayuda Reportar un…" at bounding box center [596, 517] width 1193 height 1035
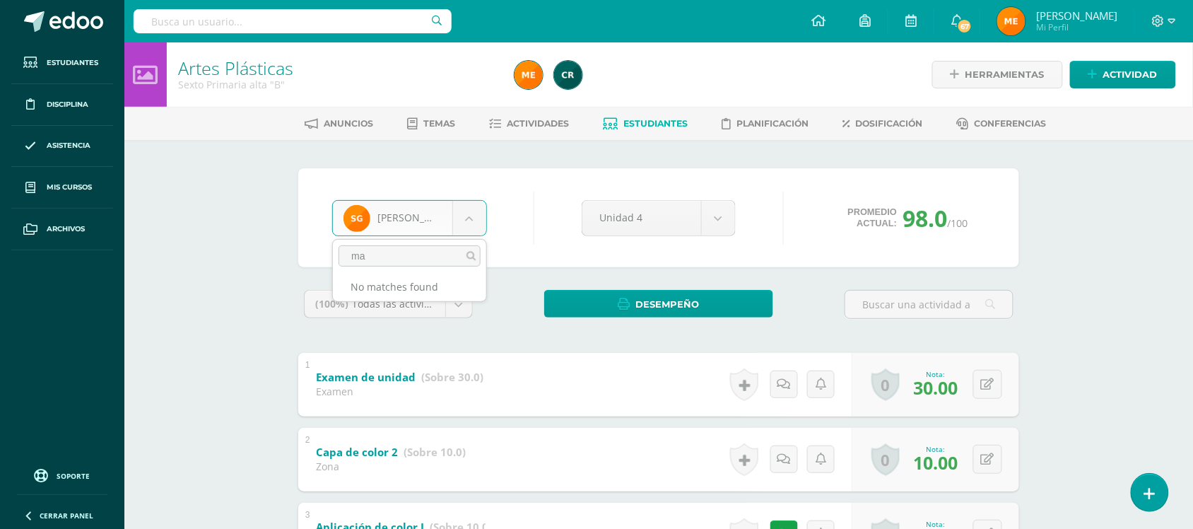
type input "m"
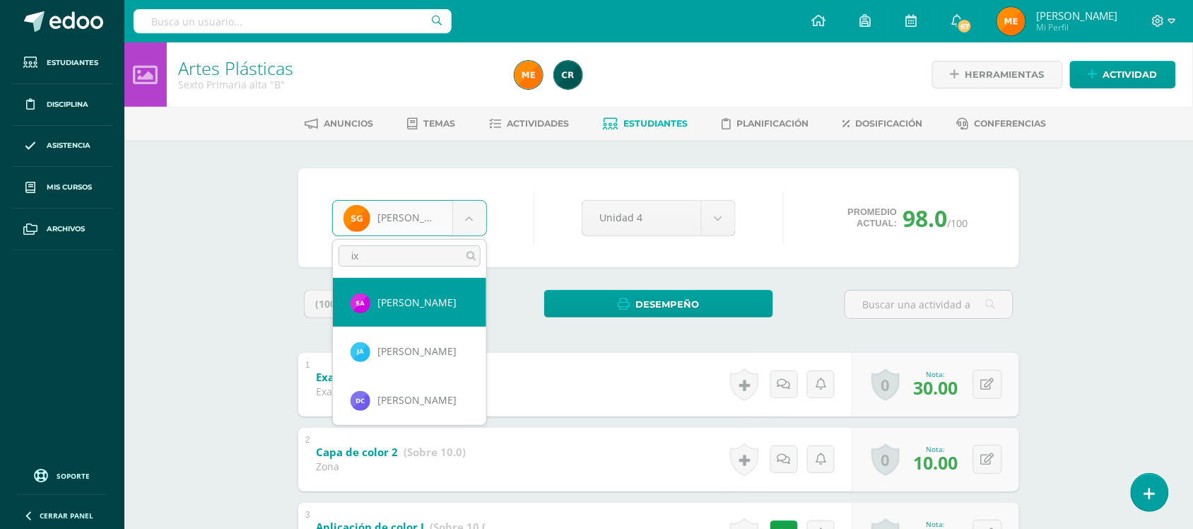
type input "i"
type input "m"
type input "e"
type input "M"
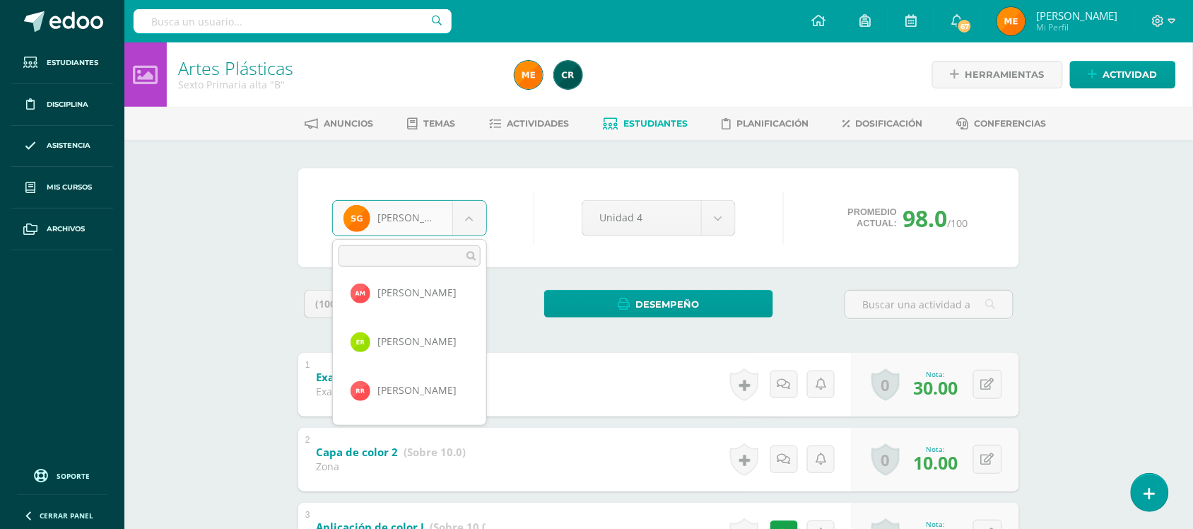
scroll to position [882, 0]
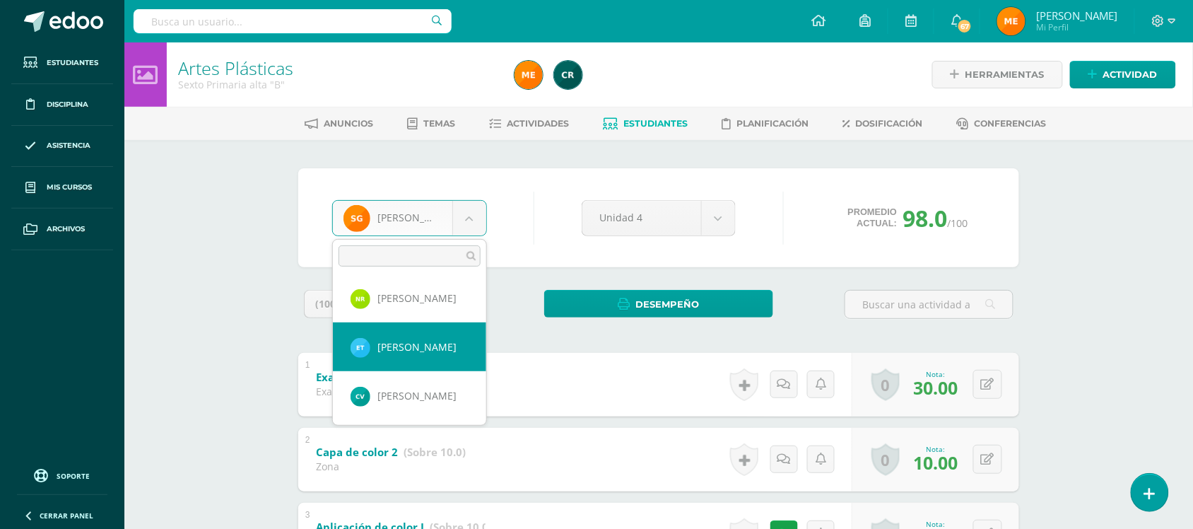
select select "869"
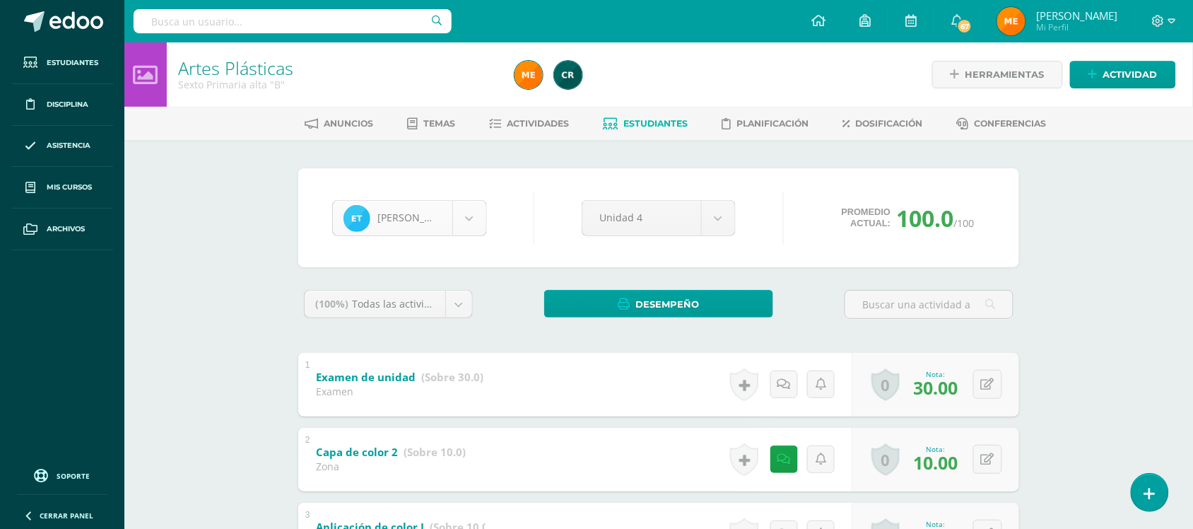
click at [464, 216] on body "Estudiantes Disciplina Asistencia Mis cursos Archivos Soporte Ayuda Reportar un…" at bounding box center [596, 517] width 1193 height 1035
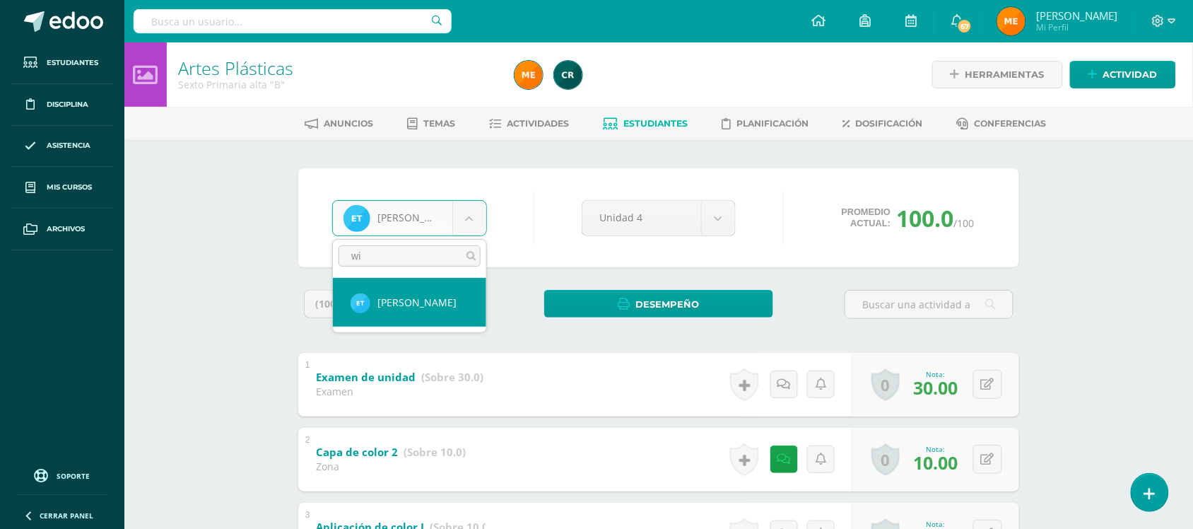
type input "w"
type input "rod"
select select "482"
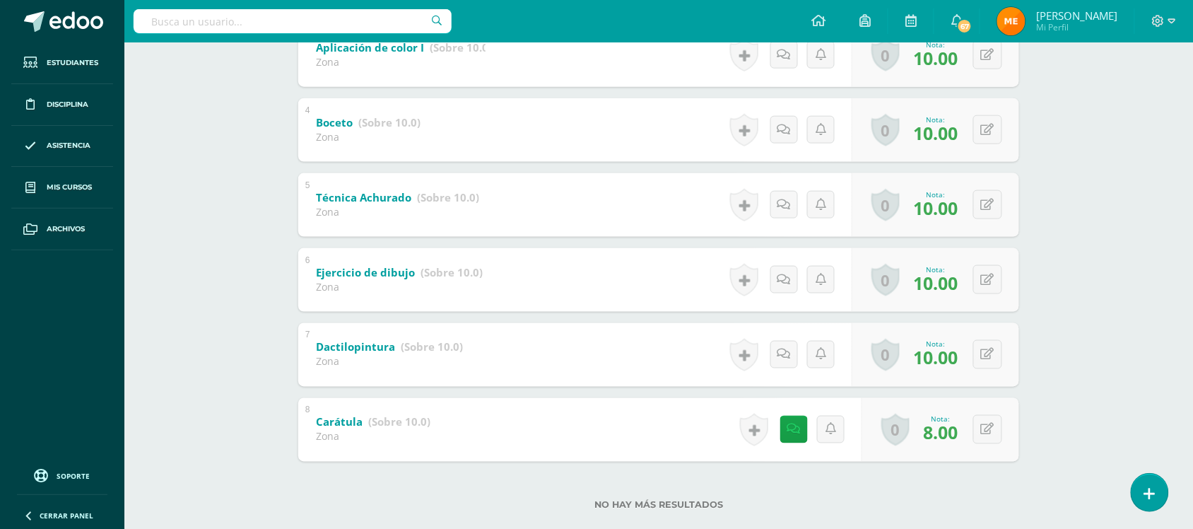
scroll to position [506, 0]
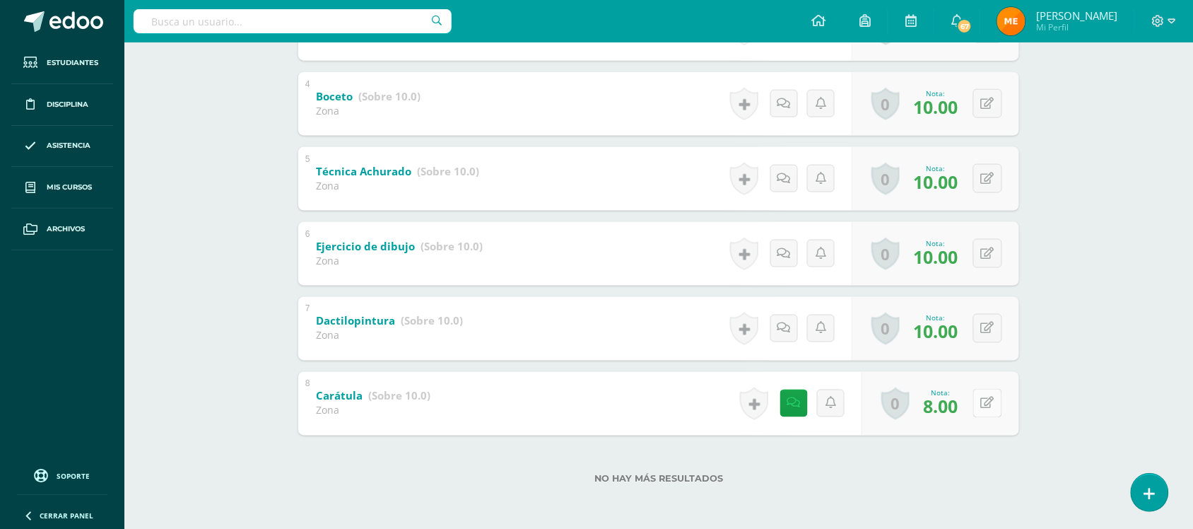
click at [983, 409] on button at bounding box center [988, 403] width 29 height 29
type input "10"
click at [1115, 306] on div "Artes Plásticas Sexto Primaria alta "B" Herramientas Detalle de asistencias Act…" at bounding box center [658, 33] width 1069 height 993
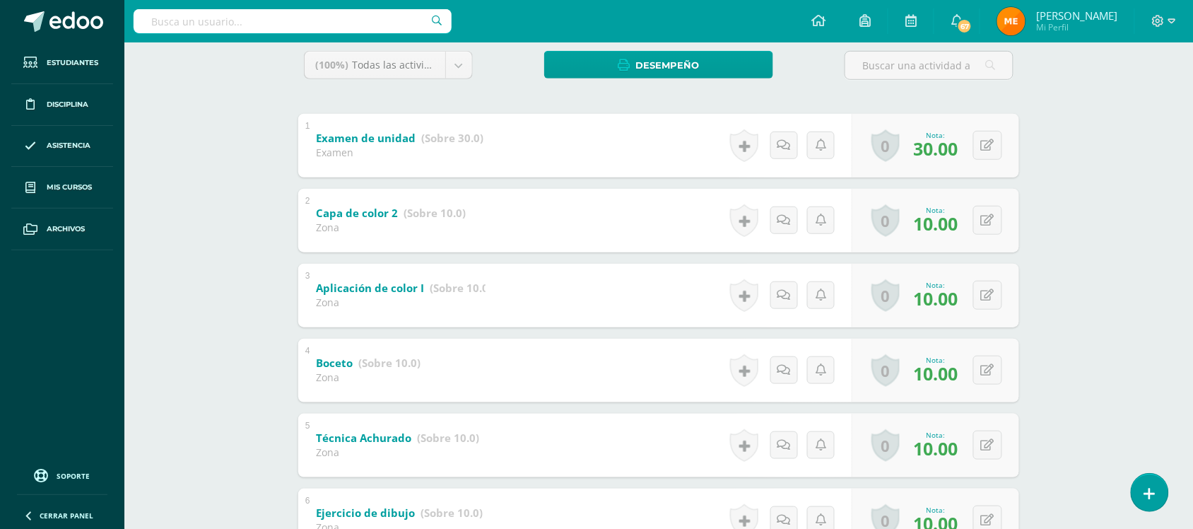
scroll to position [0, 0]
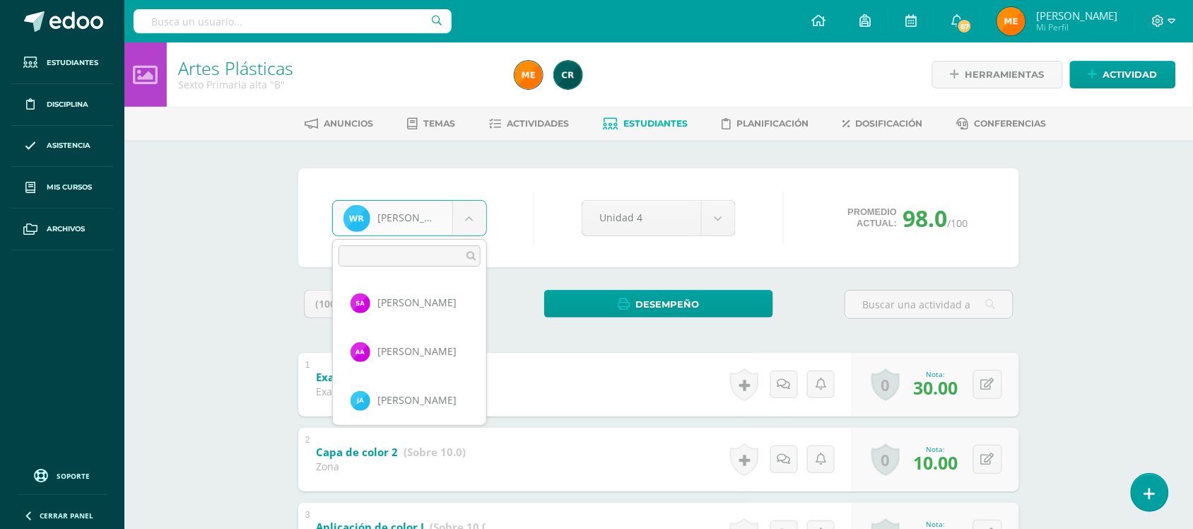
click at [472, 206] on body "Estudiantes Disciplina Asistencia Mis cursos Archivos Soporte Ayuda Reportar un…" at bounding box center [596, 517] width 1193 height 1035
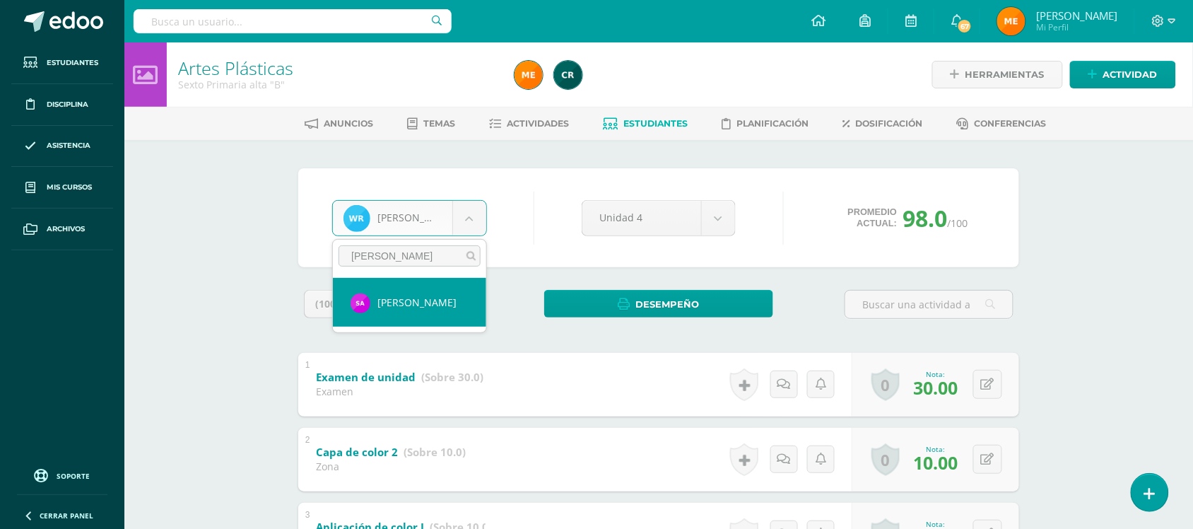
type input "[PERSON_NAME]"
select select "1158"
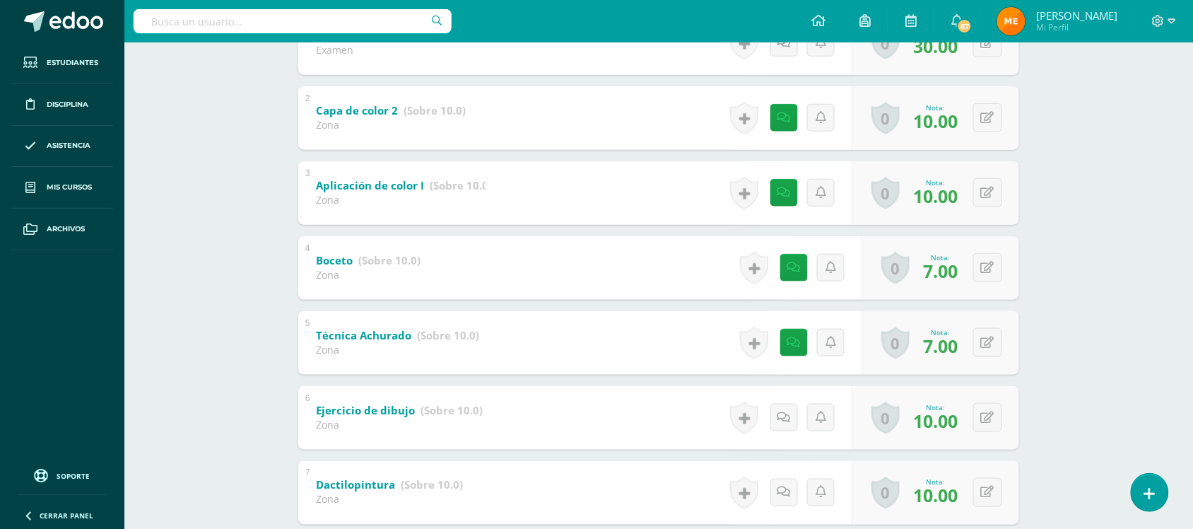
scroll to position [506, 0]
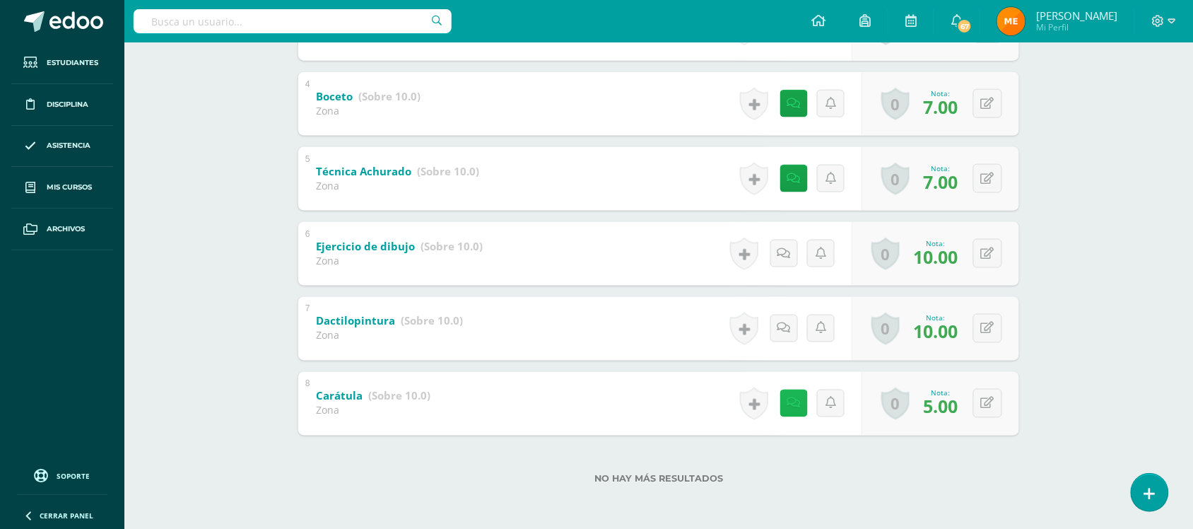
click at [797, 407] on icon at bounding box center [794, 403] width 13 height 12
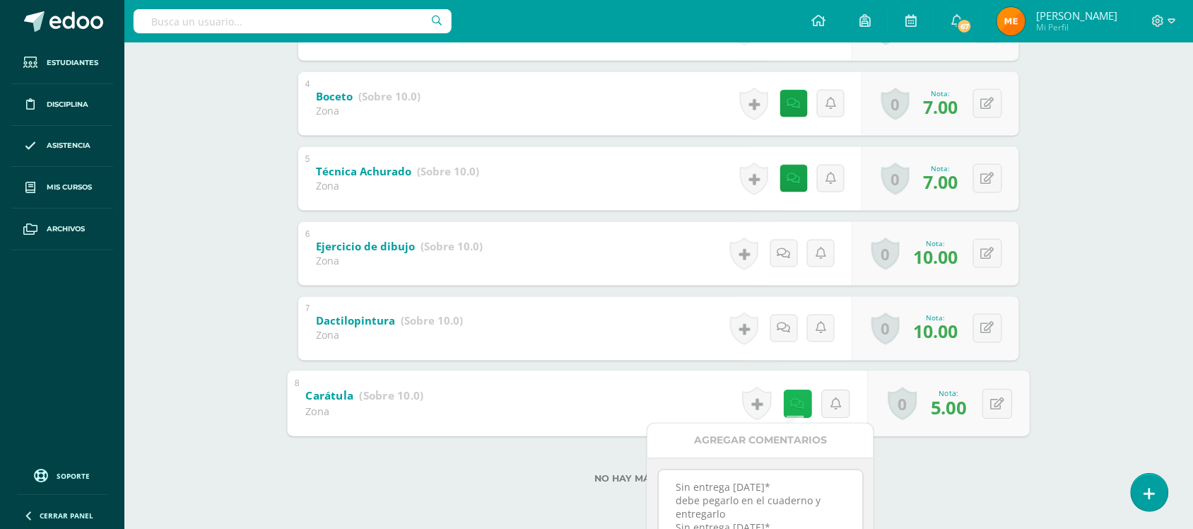
scroll to position [629, 0]
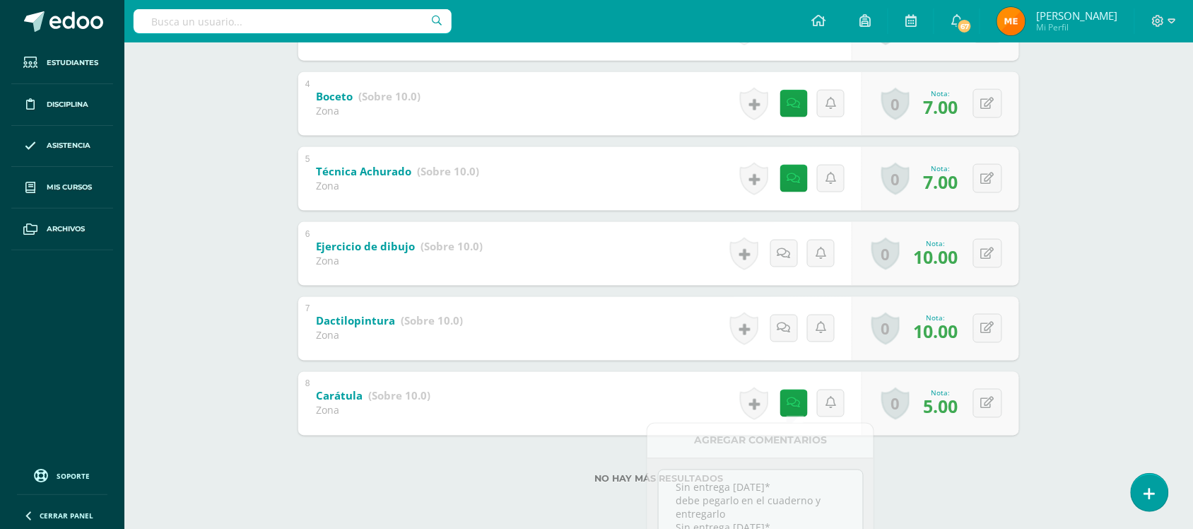
click at [1143, 153] on div "Artes Plásticas Sexto Primaria alta "B" Herramientas Detalle de asistencias Act…" at bounding box center [658, 33] width 1069 height 993
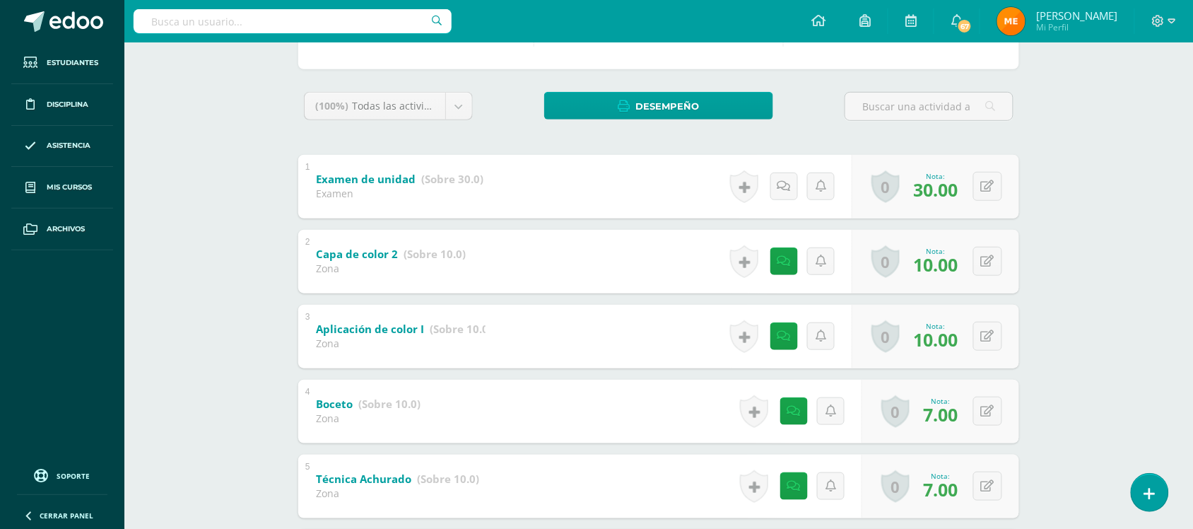
scroll to position [0, 0]
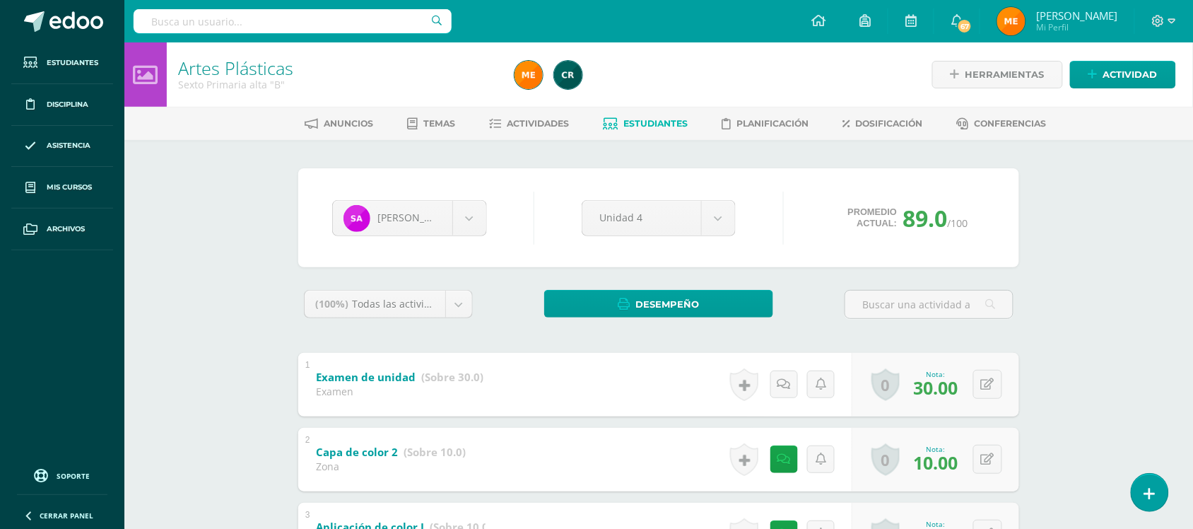
click at [648, 127] on span "Estudiantes" at bounding box center [656, 123] width 64 height 11
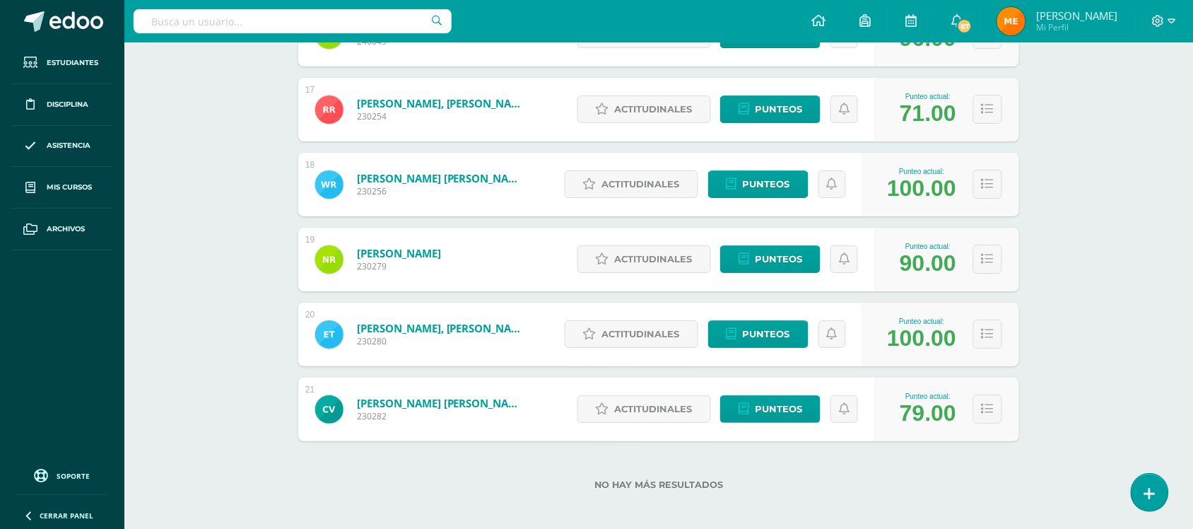
scroll to position [1435, 0]
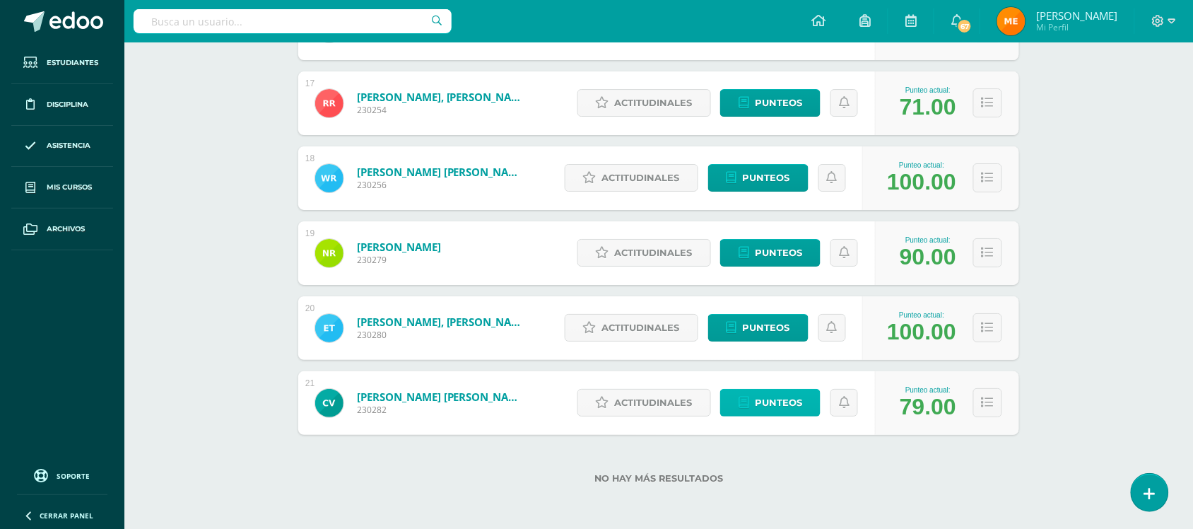
click at [788, 405] on span "Punteos" at bounding box center [778, 403] width 47 height 26
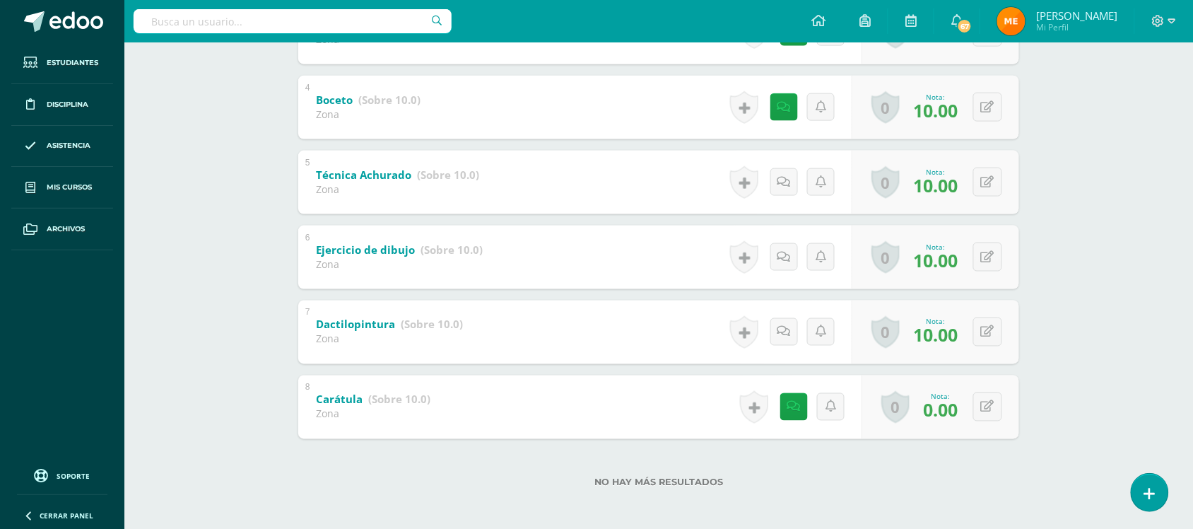
scroll to position [506, 0]
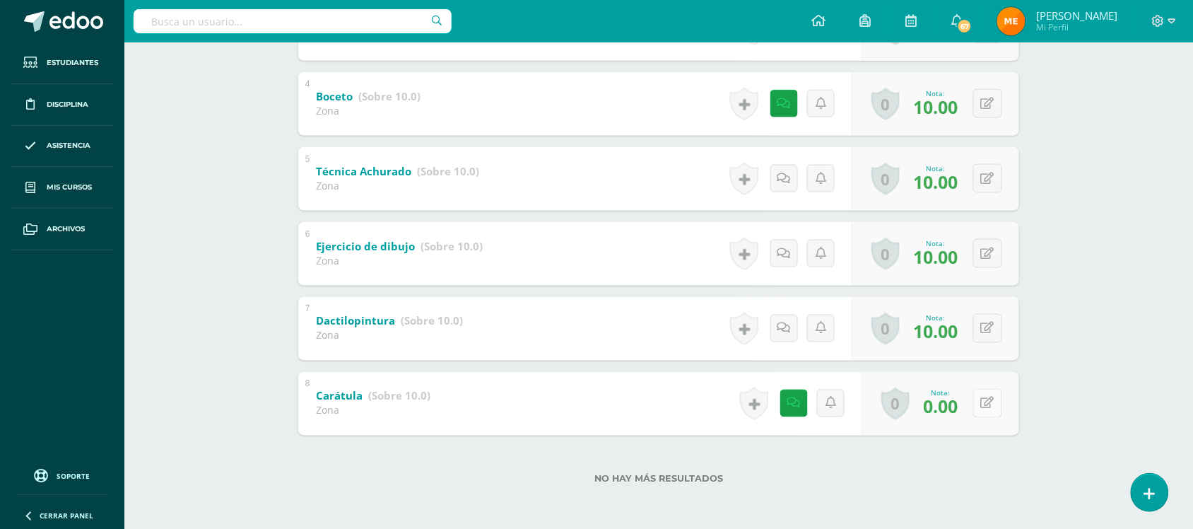
click at [986, 399] on button at bounding box center [988, 403] width 29 height 29
type input "10"
click at [1163, 206] on div "Artes Plásticas Sexto Primaria alta "B" Herramientas Detalle de asistencias Act…" at bounding box center [658, 33] width 1069 height 993
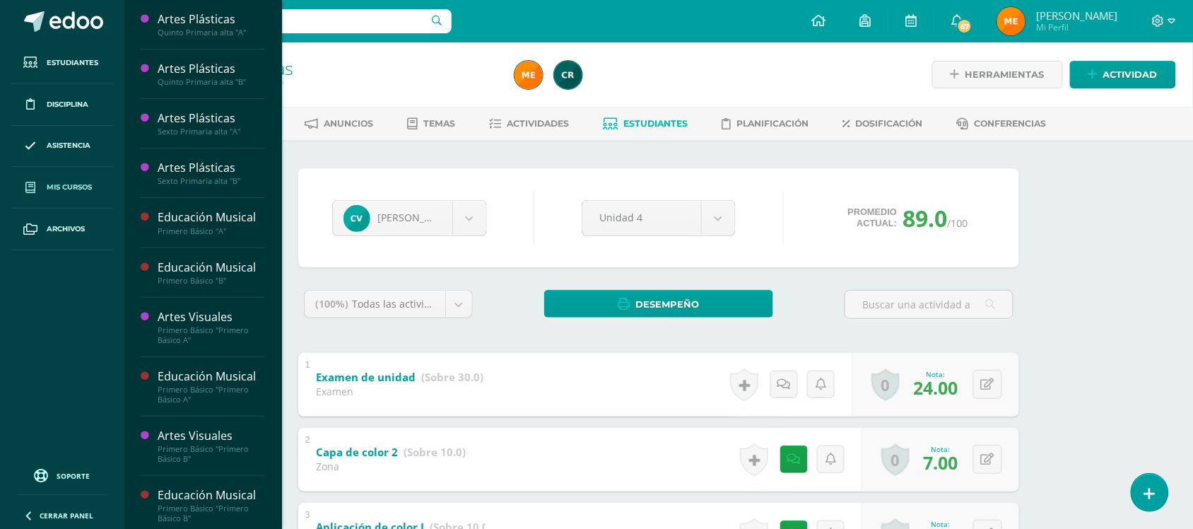
click at [76, 177] on link "Mis cursos" at bounding box center [62, 188] width 102 height 42
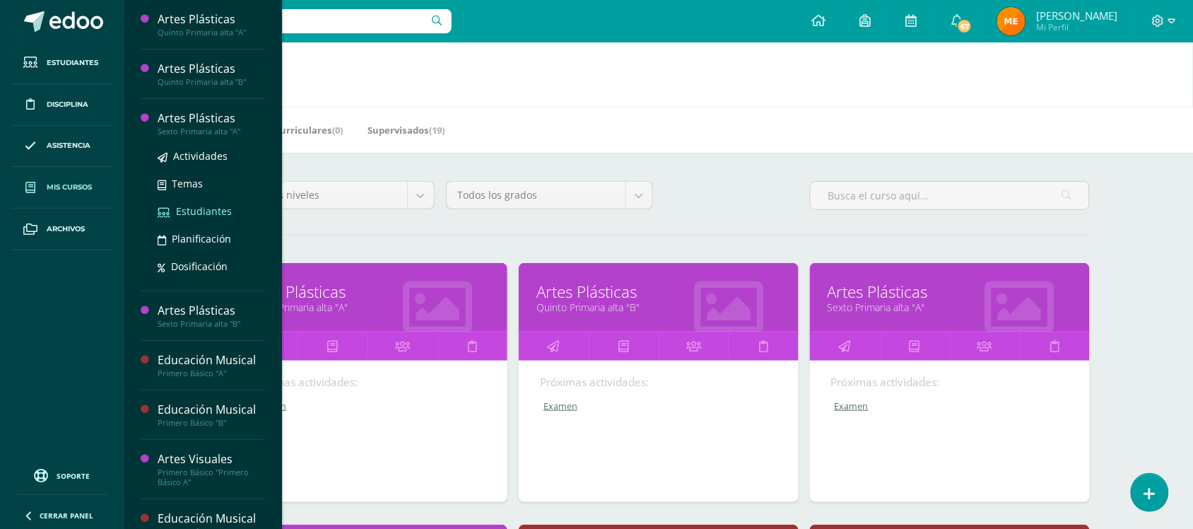
click at [189, 209] on span "Estudiantes" at bounding box center [204, 210] width 56 height 13
